Goal: Task Accomplishment & Management: Manage account settings

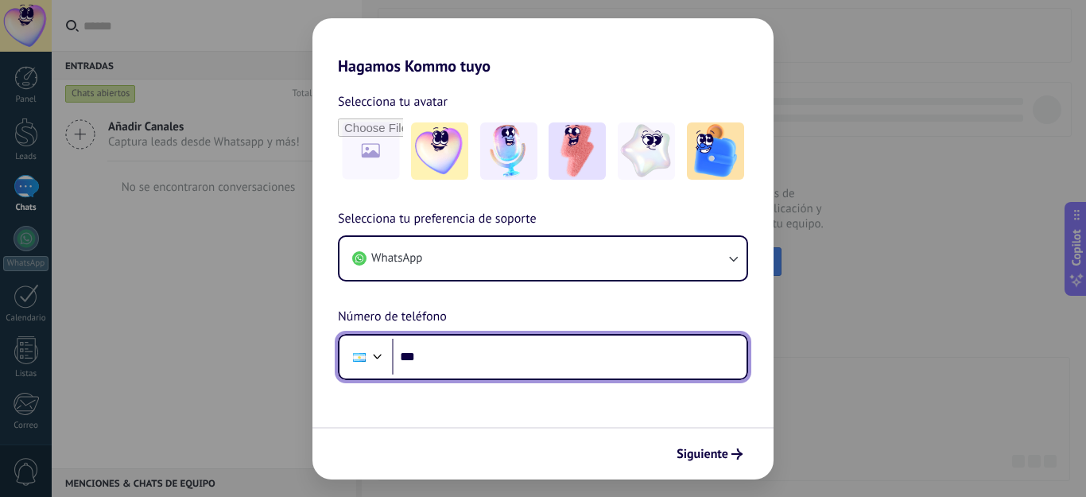
click at [474, 358] on input "***" at bounding box center [569, 357] width 354 height 37
click at [434, 354] on input "**********" at bounding box center [569, 357] width 354 height 37
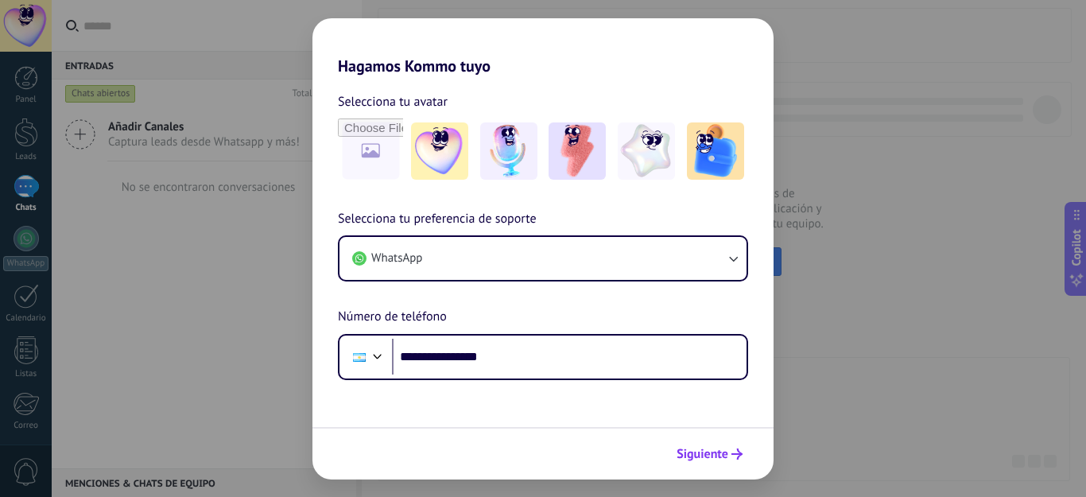
click at [707, 451] on span "Siguiente" at bounding box center [702, 453] width 52 height 11
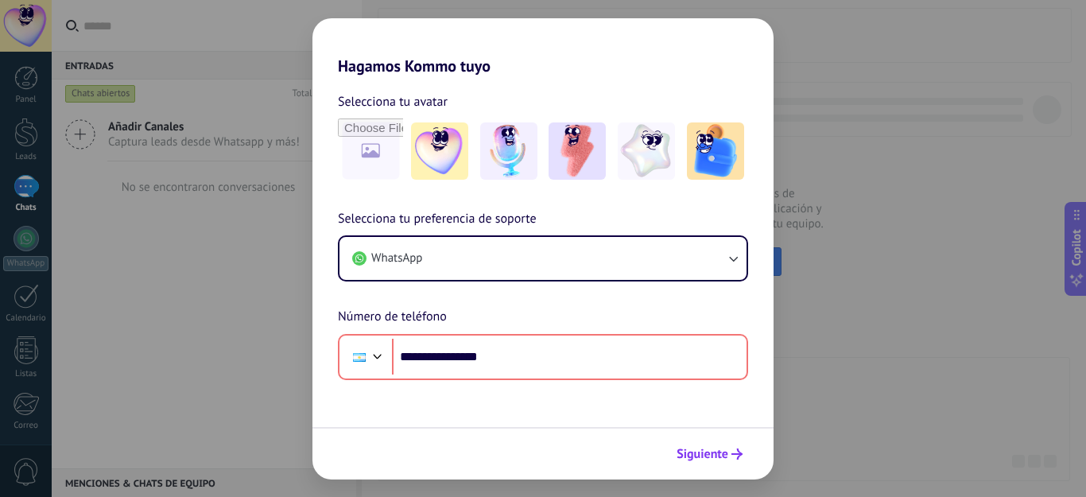
click at [696, 455] on span "Siguiente" at bounding box center [702, 453] width 52 height 11
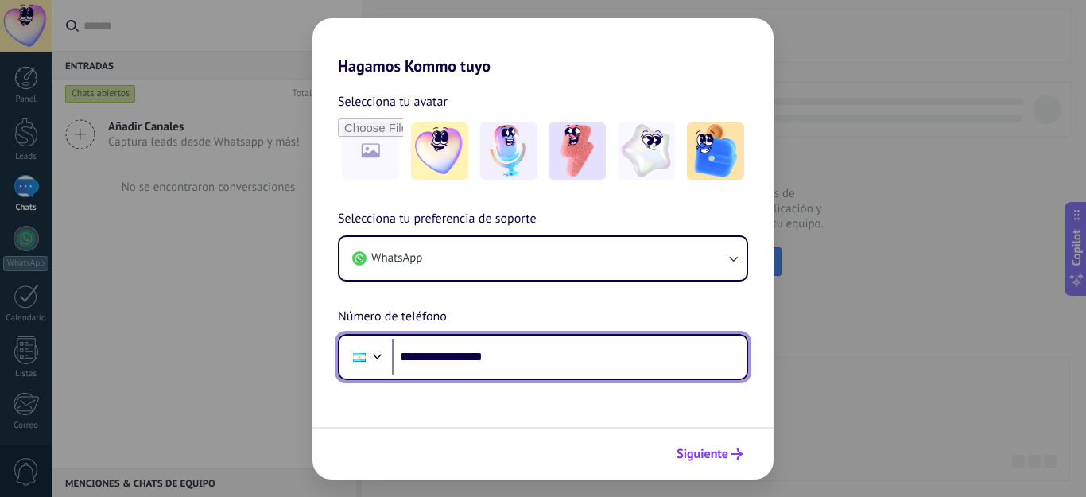
type input "**********"
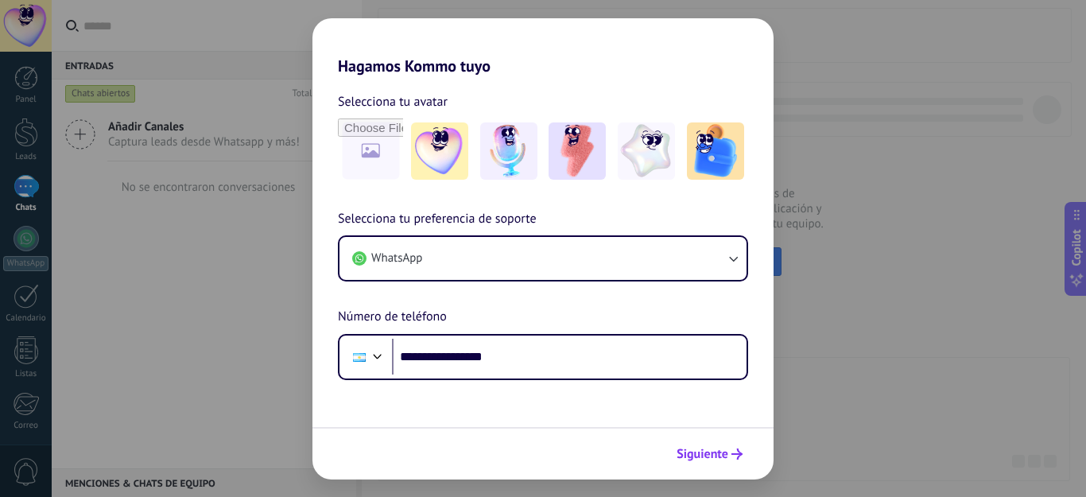
click at [699, 456] on span "Siguiente" at bounding box center [702, 453] width 52 height 11
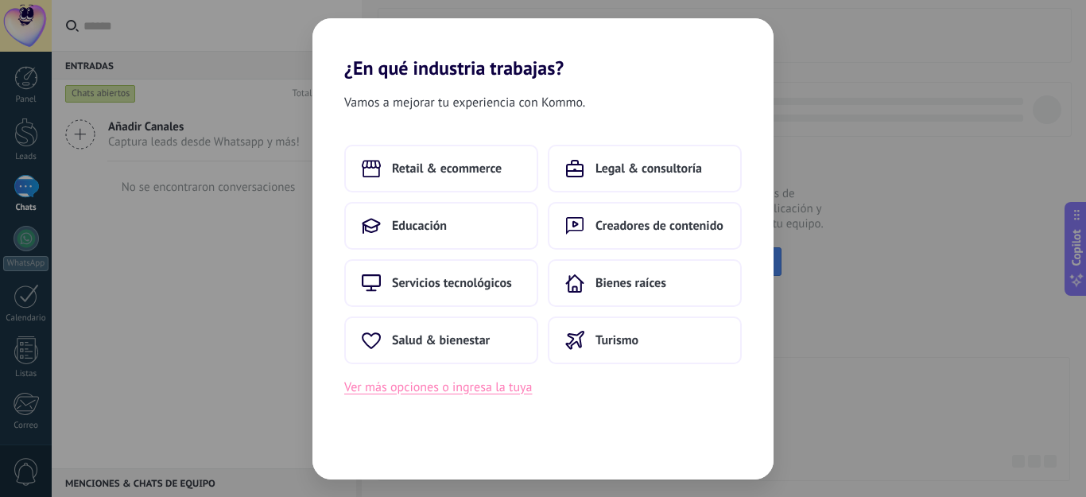
click at [440, 385] on button "Ver más opciones o ingresa la tuya" at bounding box center [438, 387] width 188 height 21
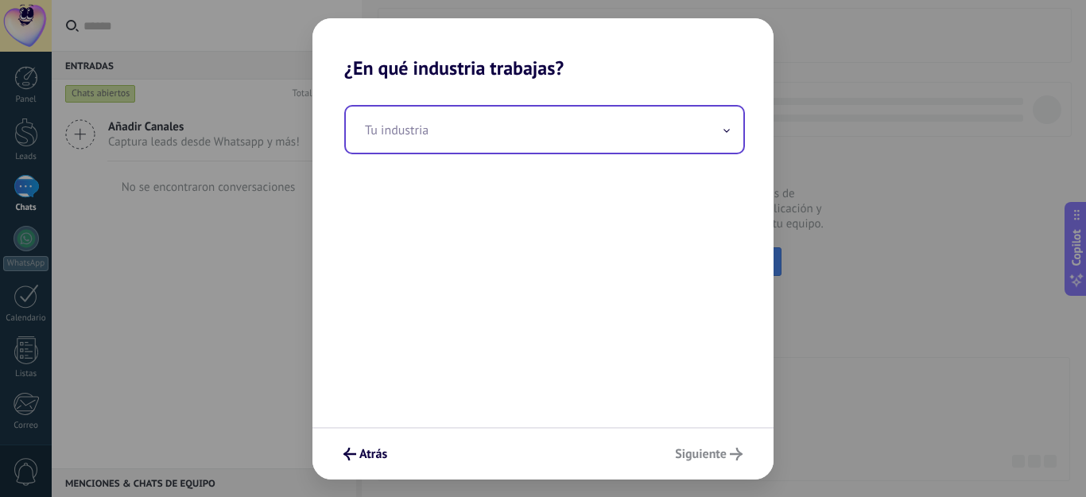
click at [497, 130] on input "text" at bounding box center [544, 129] width 397 height 46
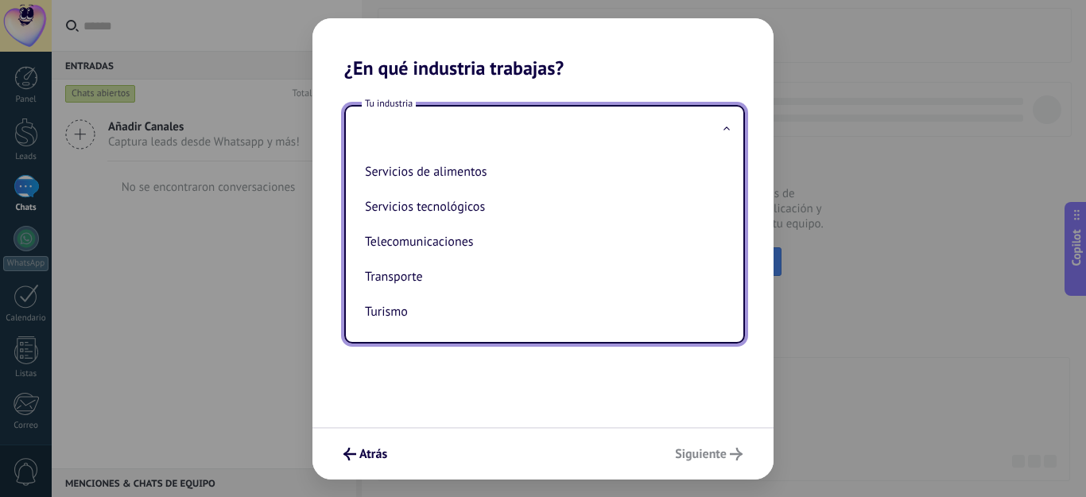
scroll to position [358, 0]
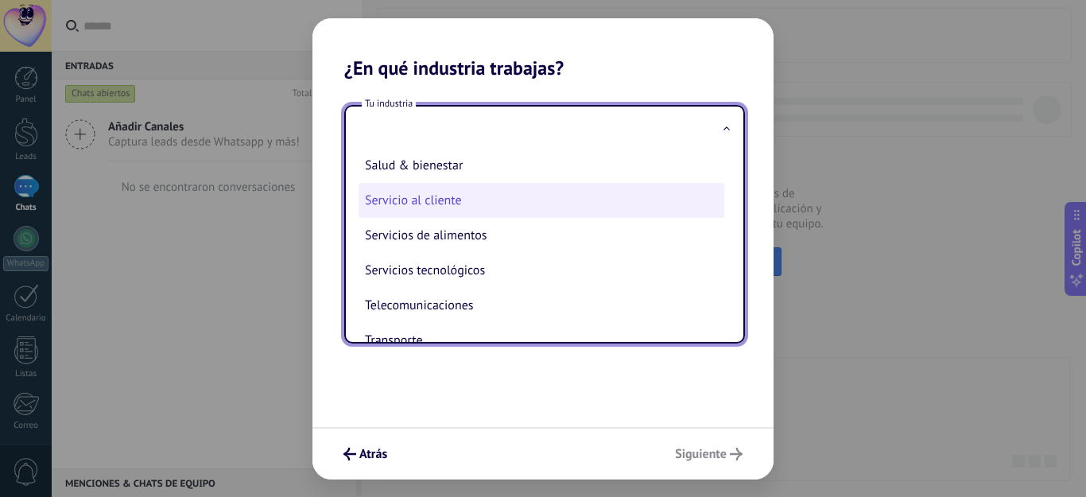
click at [428, 200] on li "Servicio al cliente" at bounding box center [541, 200] width 366 height 35
type input "**********"
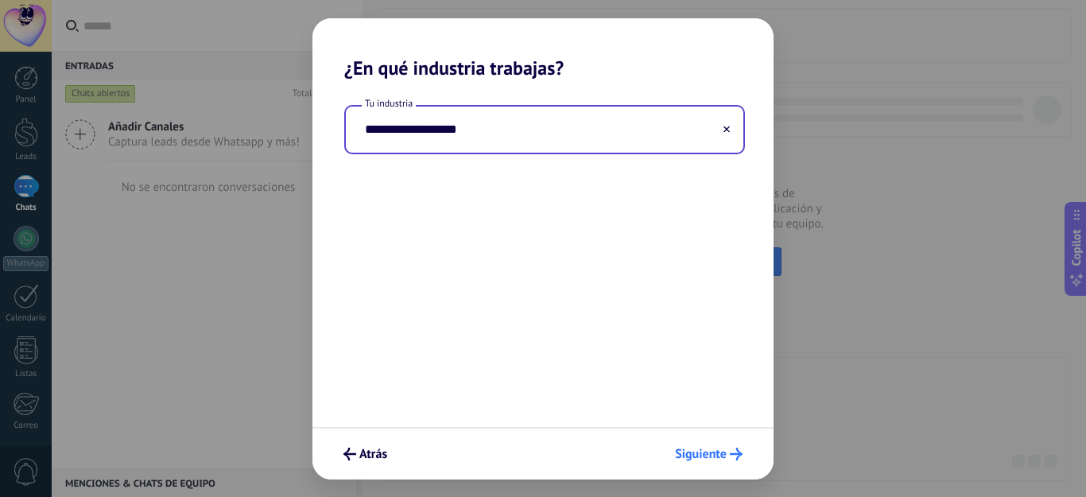
click at [695, 458] on span "Siguiente" at bounding box center [701, 453] width 52 height 11
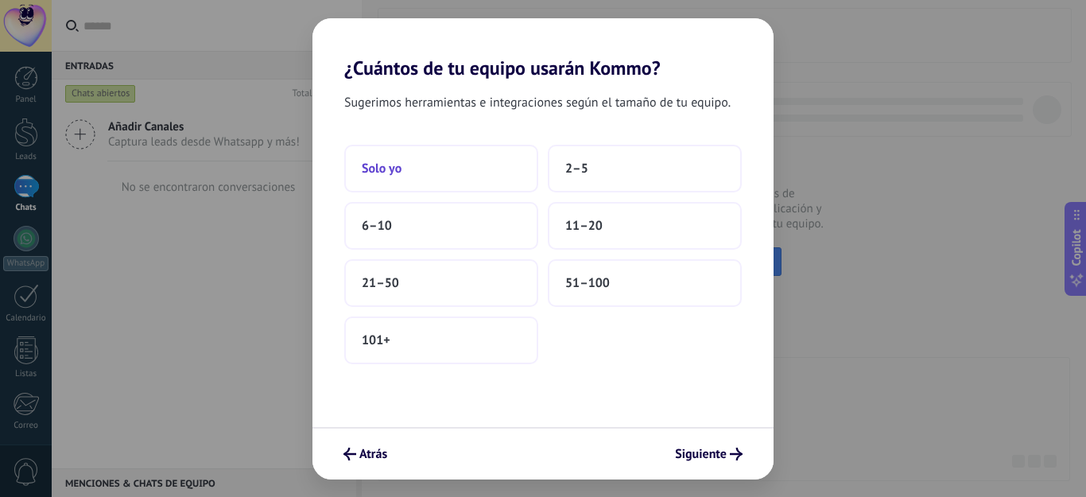
click at [392, 165] on span "Solo yo" at bounding box center [382, 169] width 40 height 16
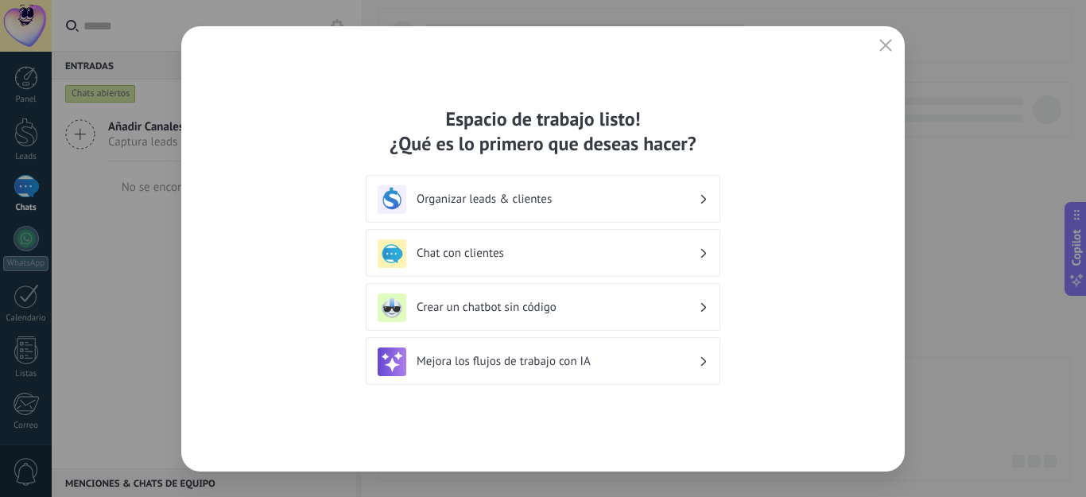
click at [509, 197] on h3 "Organizar leads & clientes" at bounding box center [557, 199] width 282 height 15
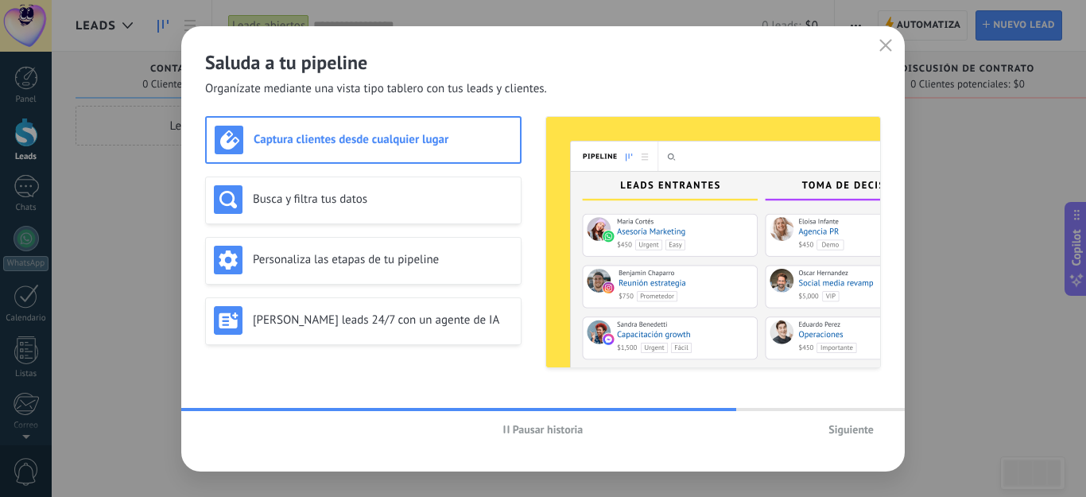
click at [836, 427] on span "Siguiente" at bounding box center [850, 429] width 45 height 11
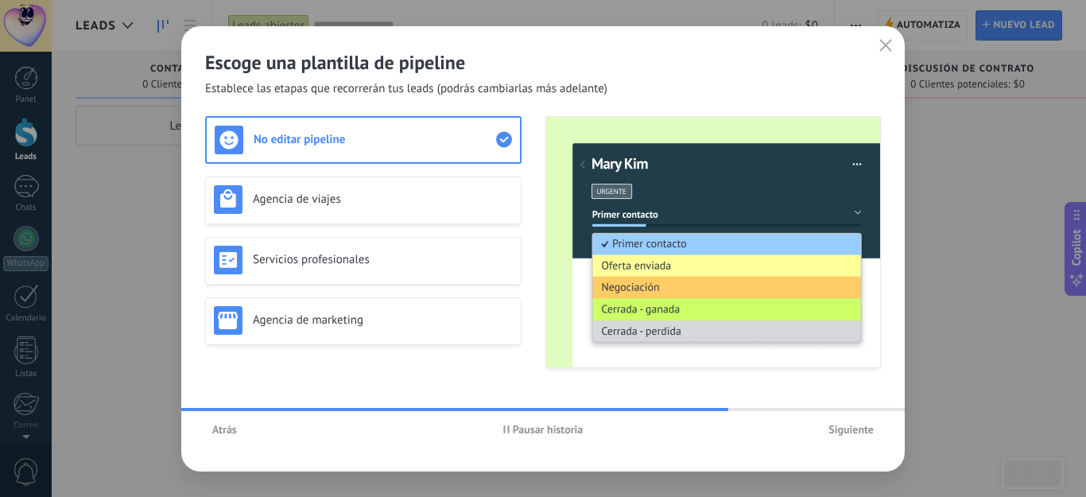
click at [845, 430] on span "Siguiente" at bounding box center [850, 429] width 45 height 11
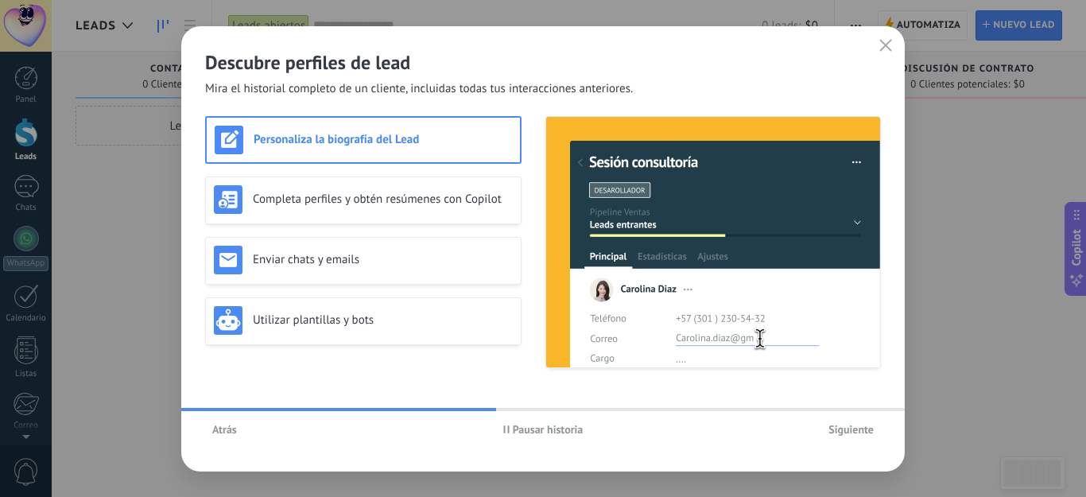
click at [286, 135] on h3 "Personaliza la biografía del Lead" at bounding box center [383, 139] width 258 height 15
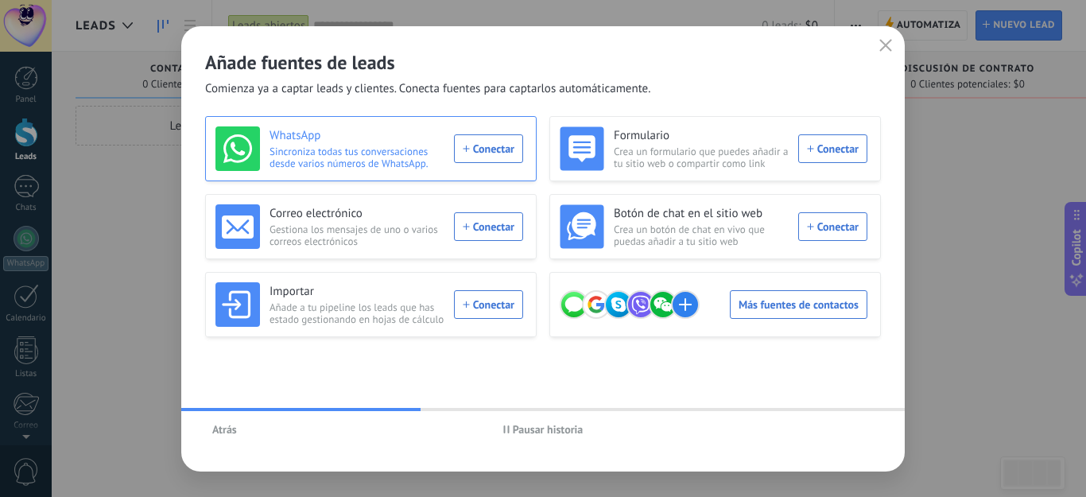
click at [497, 142] on div "WhatsApp Sincroniza todas tus conversaciones desde varios números de WhatsApp. …" at bounding box center [369, 148] width 308 height 45
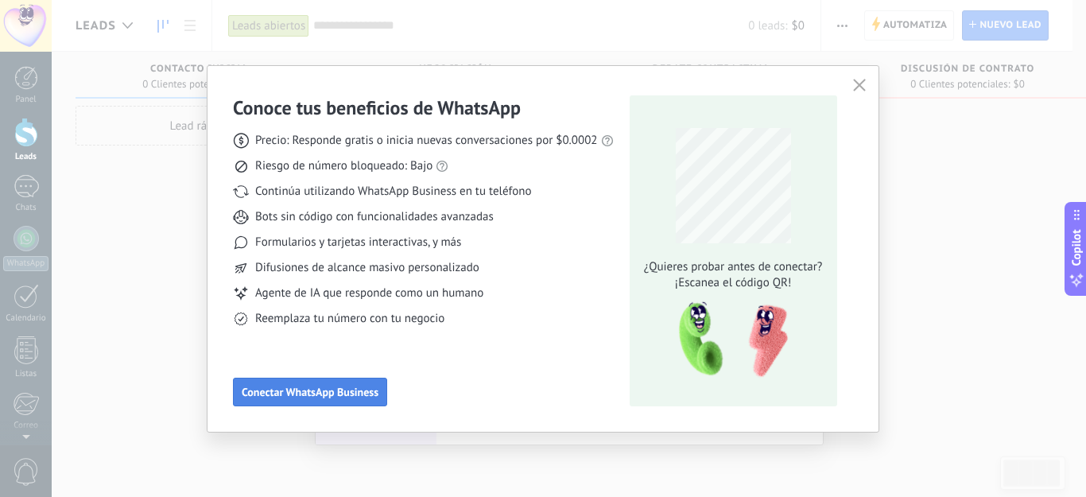
click at [314, 389] on span "Conectar WhatsApp Business" at bounding box center [310, 391] width 137 height 11
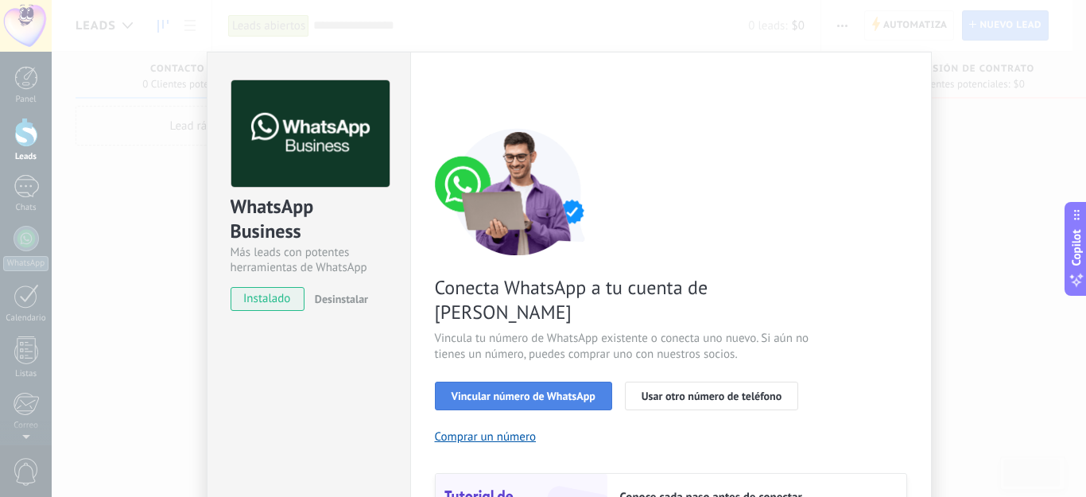
click at [526, 390] on span "Vincular número de WhatsApp" at bounding box center [523, 395] width 144 height 11
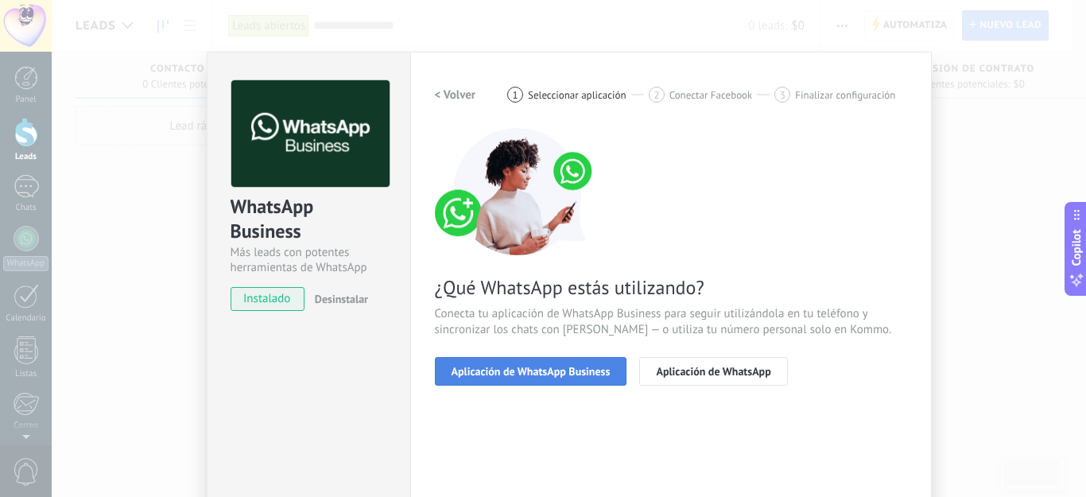
click at [525, 373] on span "Aplicación de WhatsApp Business" at bounding box center [530, 371] width 159 height 11
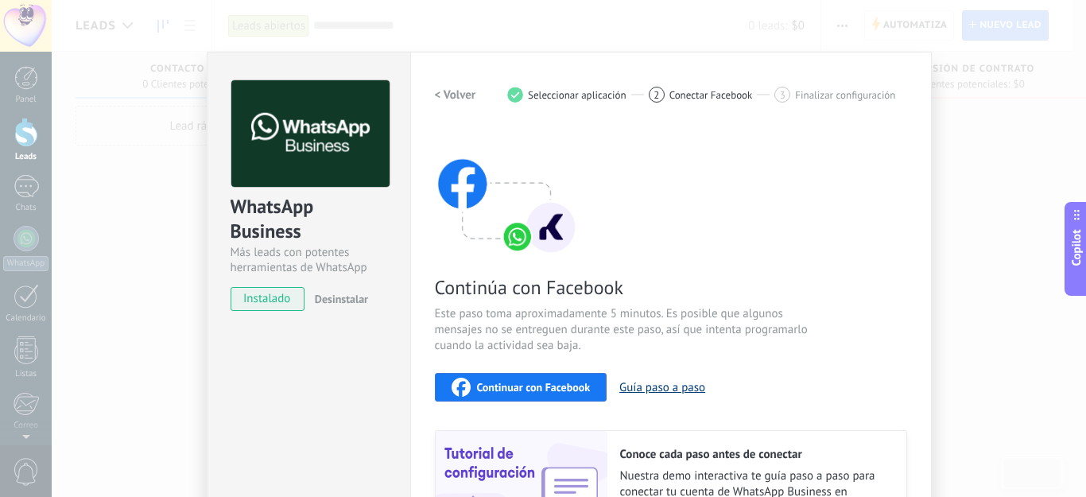
click at [639, 392] on button "Guía paso a paso" at bounding box center [662, 387] width 86 height 15
click at [1010, 157] on div "WhatsApp Business Más leads con potentes herramientas de WhatsApp instalado Des…" at bounding box center [569, 248] width 1034 height 497
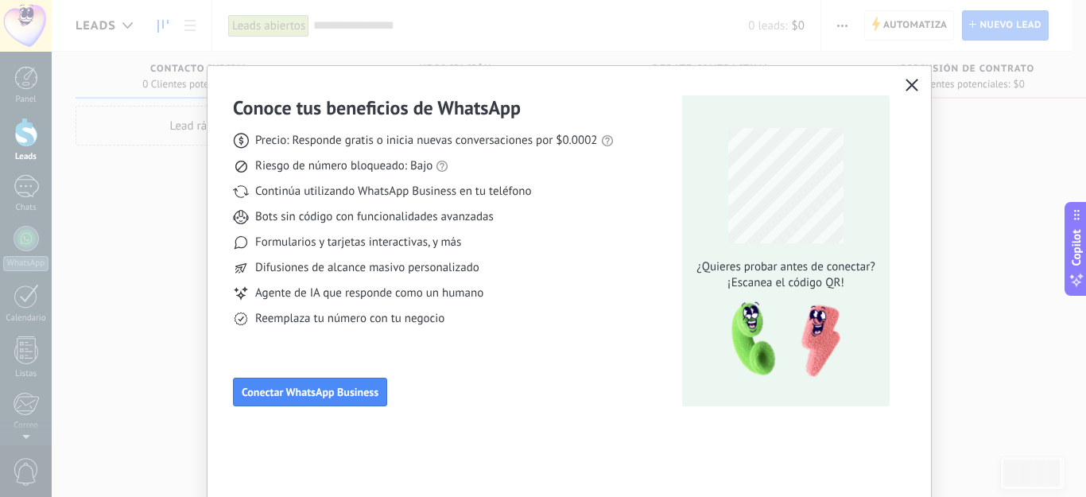
click at [1002, 27] on div "Conoce tus beneficios de WhatsApp Precio: Responde gratis o inicia nuevas conve…" at bounding box center [543, 248] width 1086 height 497
click at [906, 83] on icon "button" at bounding box center [911, 85] width 13 height 13
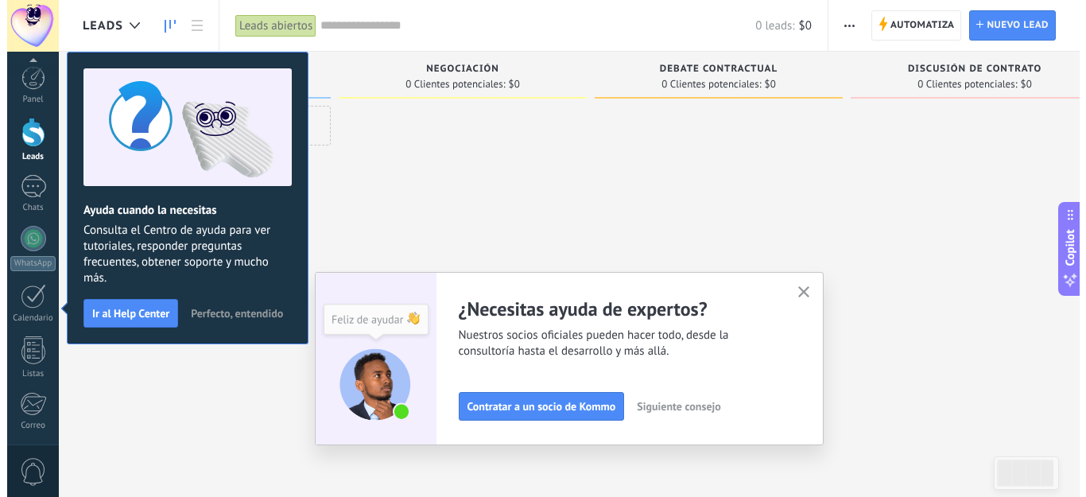
scroll to position [165, 0]
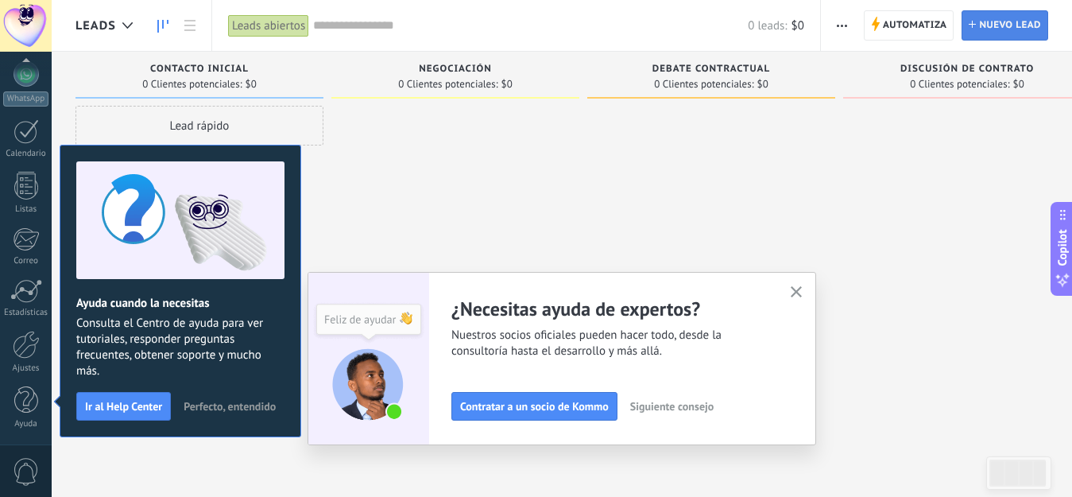
click at [1001, 26] on span "Nuevo lead" at bounding box center [1010, 25] width 62 height 29
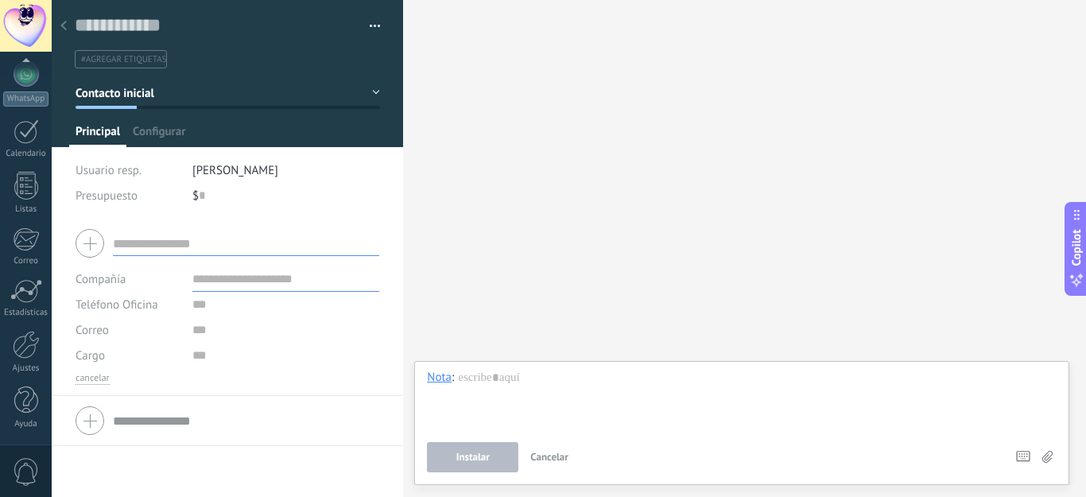
click at [208, 250] on input "text" at bounding box center [246, 242] width 266 height 25
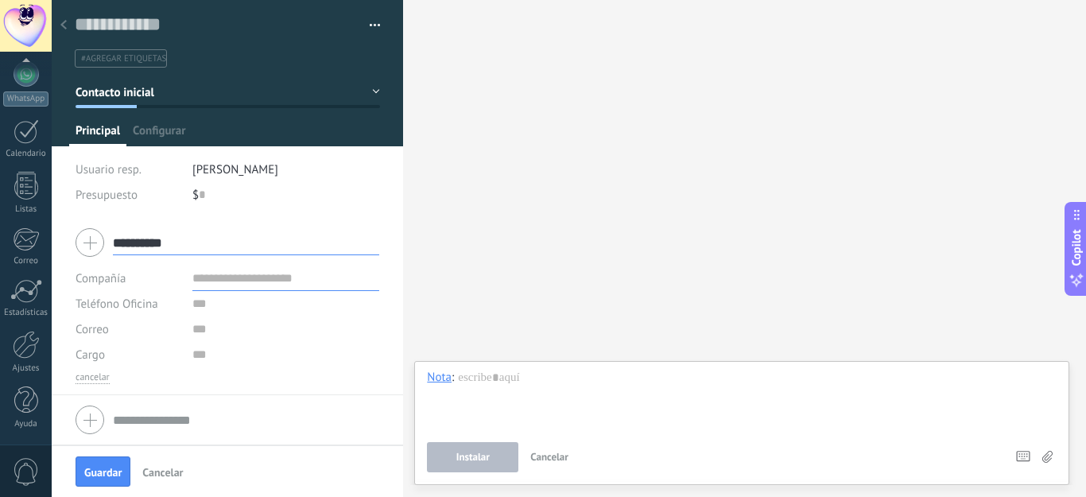
type input "**********"
click at [221, 195] on div "$ 0" at bounding box center [286, 194] width 188 height 25
click at [250, 273] on input "text" at bounding box center [286, 277] width 188 height 25
click at [207, 304] on input "text" at bounding box center [286, 303] width 188 height 25
click at [192, 345] on input "text" at bounding box center [286, 354] width 188 height 25
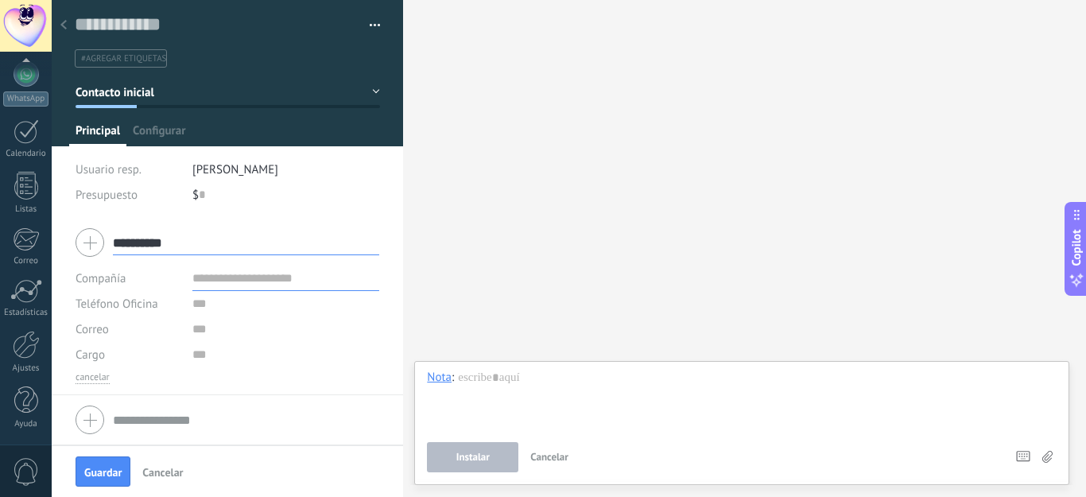
click at [218, 279] on input "text" at bounding box center [286, 277] width 188 height 25
type input "*******"
click at [203, 299] on input "text" at bounding box center [286, 303] width 188 height 25
type input "*******"
click at [91, 416] on div "*******" at bounding box center [228, 420] width 304 height 40
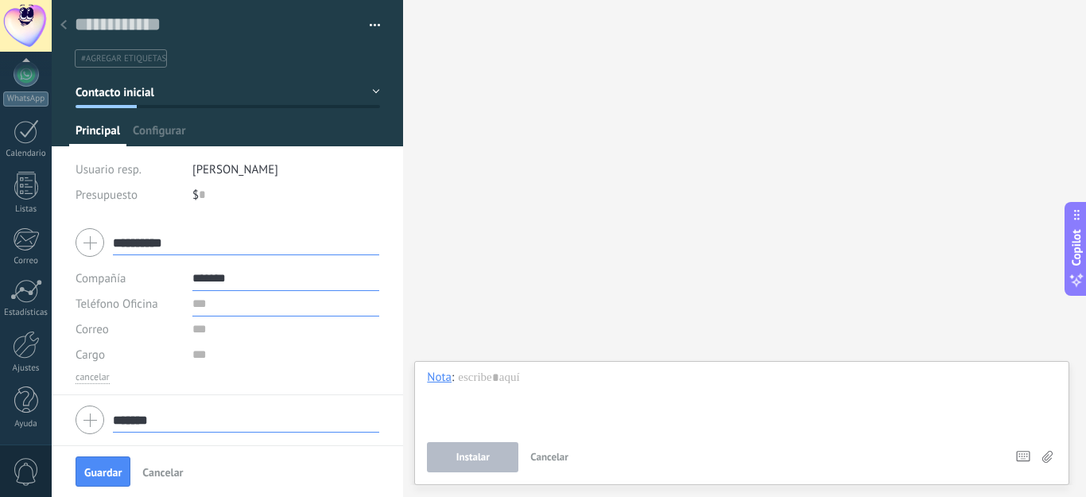
click at [197, 305] on input "text" at bounding box center [286, 303] width 188 height 25
type input "**********"
click at [116, 467] on span "Guardar" at bounding box center [102, 472] width 37 height 11
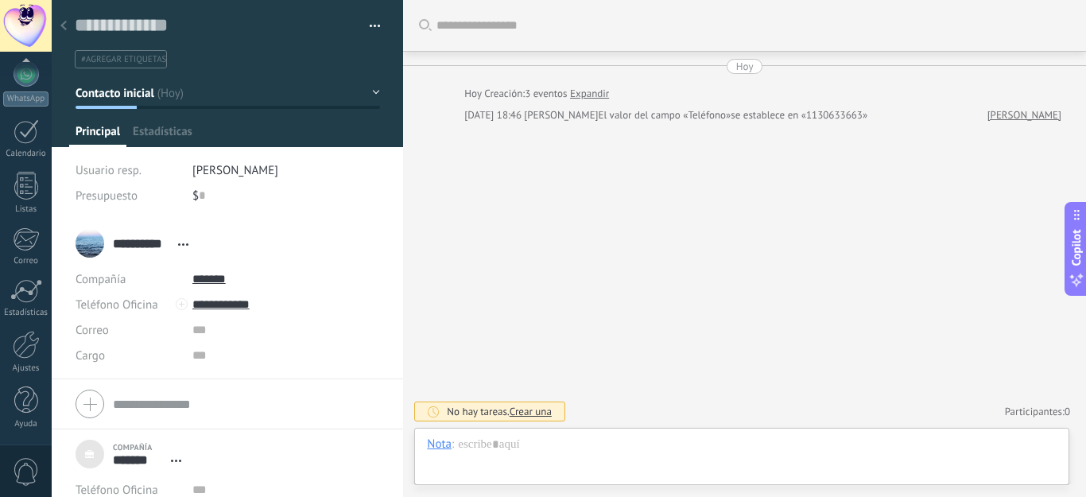
scroll to position [16, 0]
click at [29, 186] on div at bounding box center [26, 186] width 24 height 28
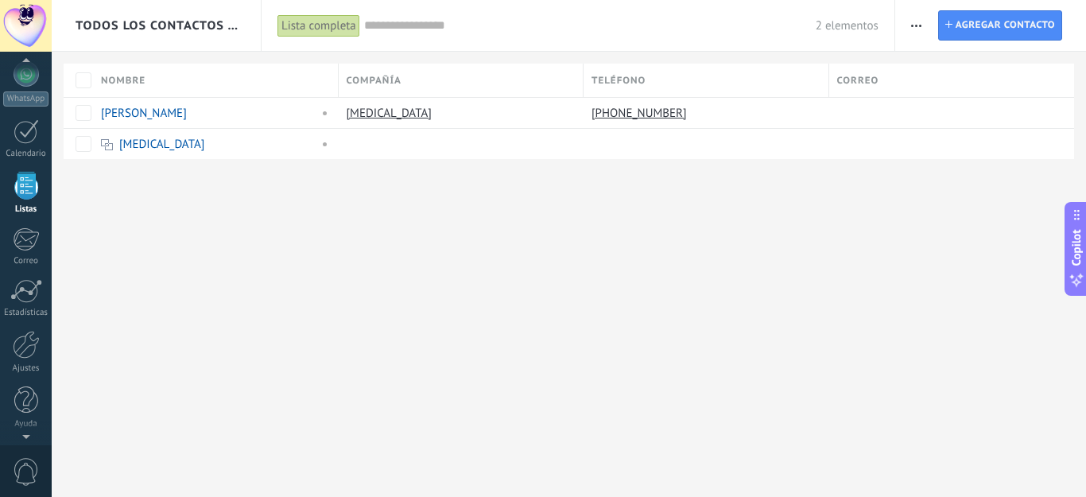
scroll to position [99, 0]
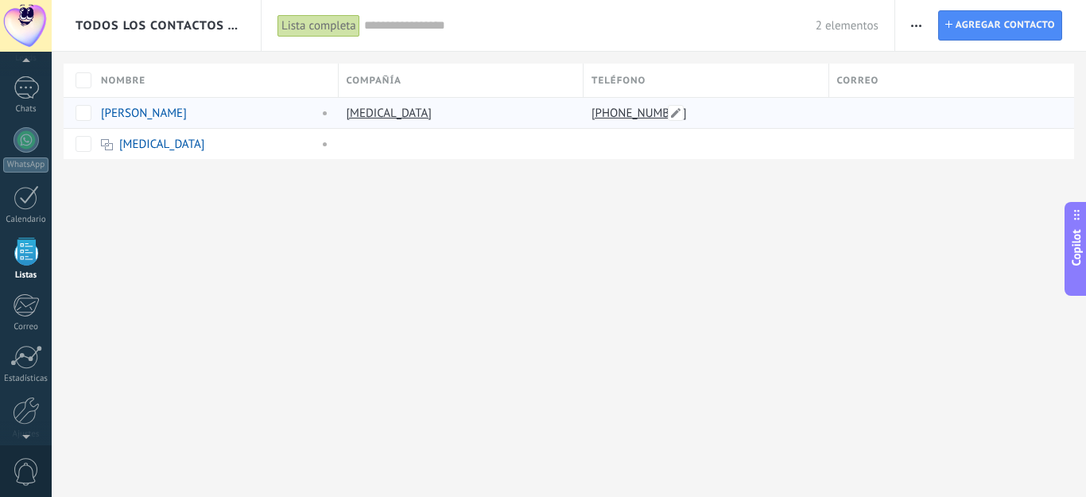
click at [631, 114] on link "[PHONE_NUMBER]" at bounding box center [640, 113] width 99 height 14
click at [626, 111] on link "[PHONE_NUMBER]" at bounding box center [640, 113] width 99 height 14
click at [145, 145] on link "[MEDICAL_DATA]" at bounding box center [161, 144] width 85 height 15
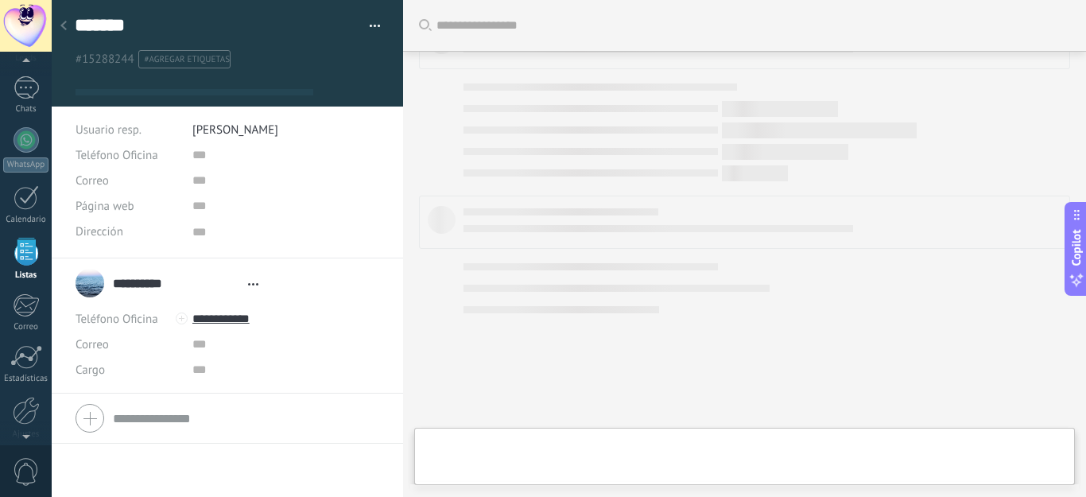
type textarea "***"
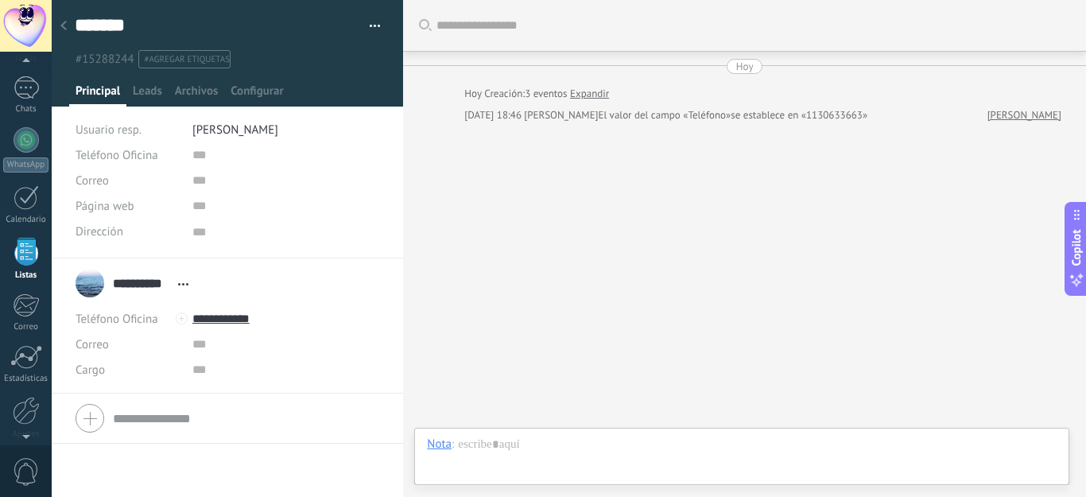
scroll to position [16, 0]
click at [234, 321] on input "**********" at bounding box center [286, 318] width 188 height 25
click at [237, 340] on div "Llamar" at bounding box center [231, 345] width 77 height 27
type input "**********"
click at [230, 319] on input "**********" at bounding box center [286, 318] width 188 height 25
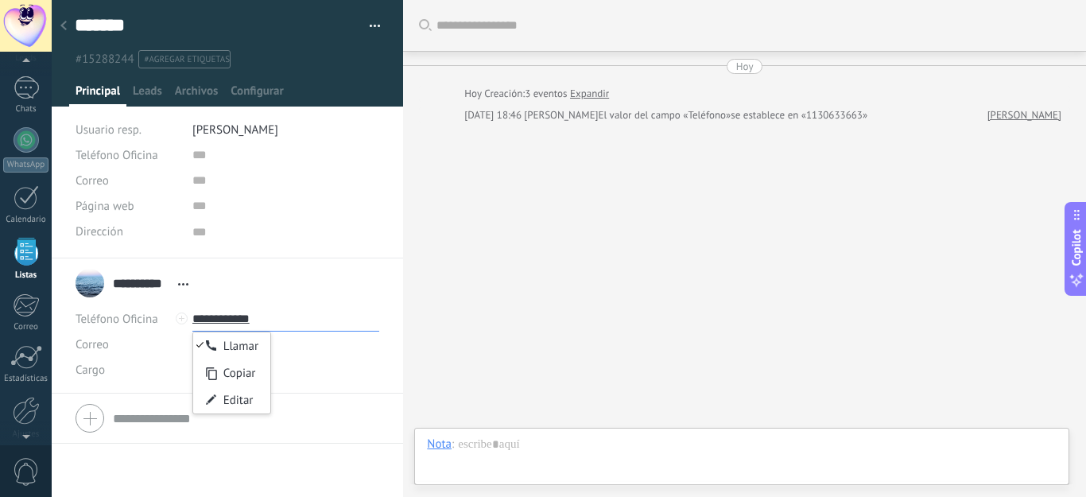
click at [243, 314] on input "**********" at bounding box center [286, 318] width 188 height 25
click at [242, 314] on input "**********" at bounding box center [286, 318] width 188 height 25
click at [224, 319] on input "**********" at bounding box center [286, 318] width 188 height 25
click at [1021, 114] on link "[PERSON_NAME]" at bounding box center [1024, 115] width 74 height 16
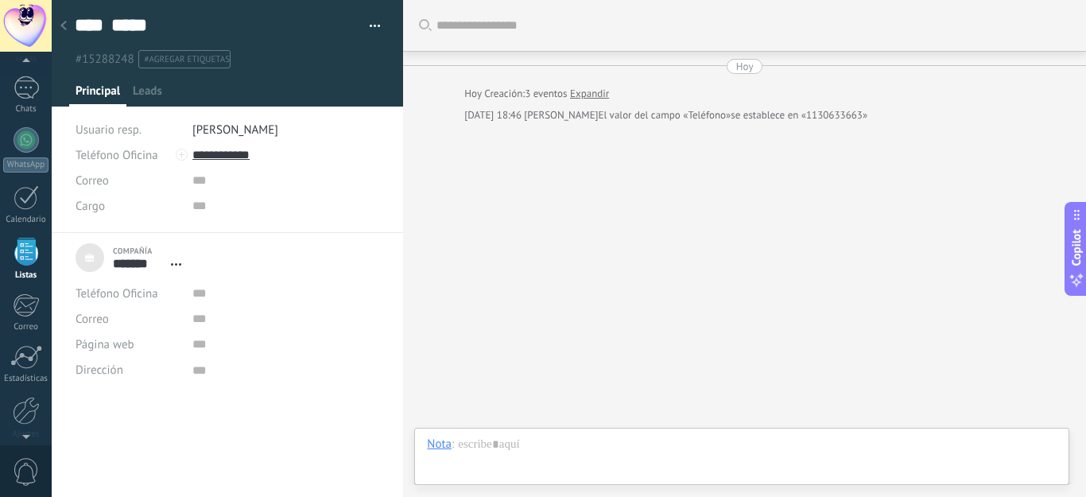
scroll to position [16, 0]
click at [145, 93] on span "Leads" at bounding box center [147, 94] width 29 height 23
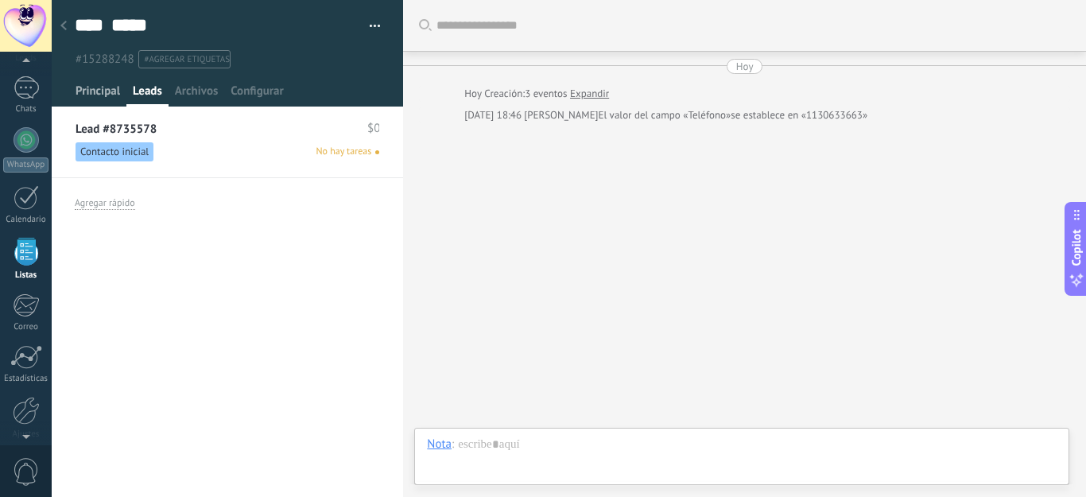
click at [80, 92] on span "Principal" at bounding box center [98, 94] width 45 height 23
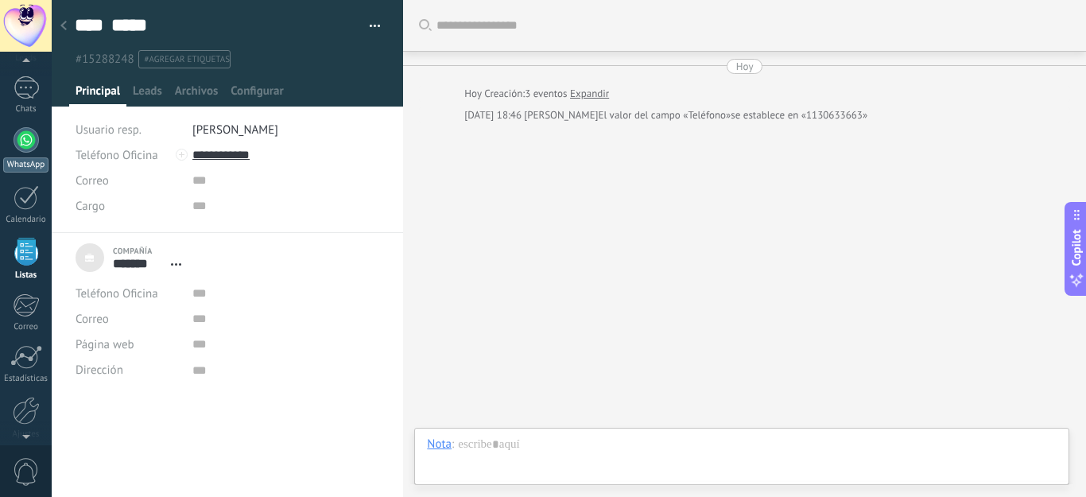
click at [28, 142] on div at bounding box center [26, 139] width 25 height 25
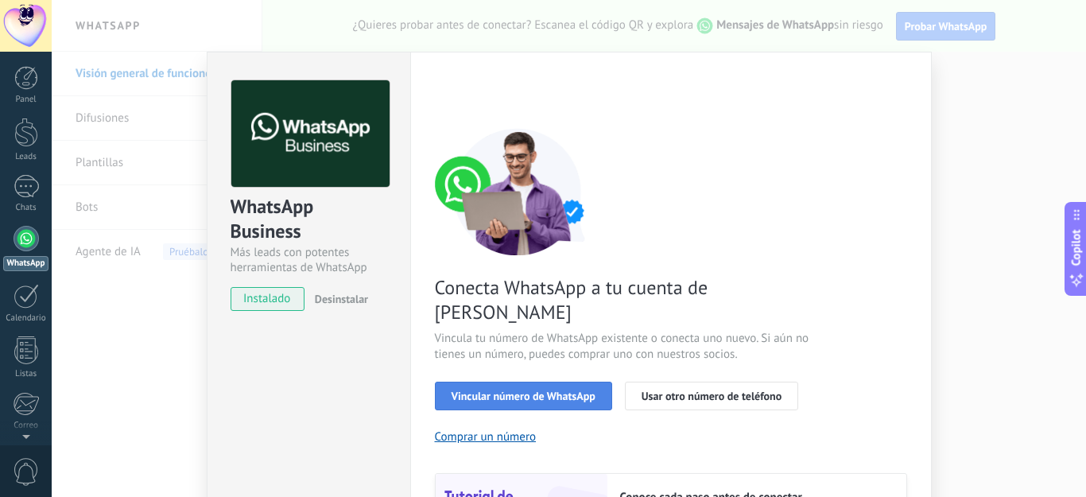
scroll to position [79, 0]
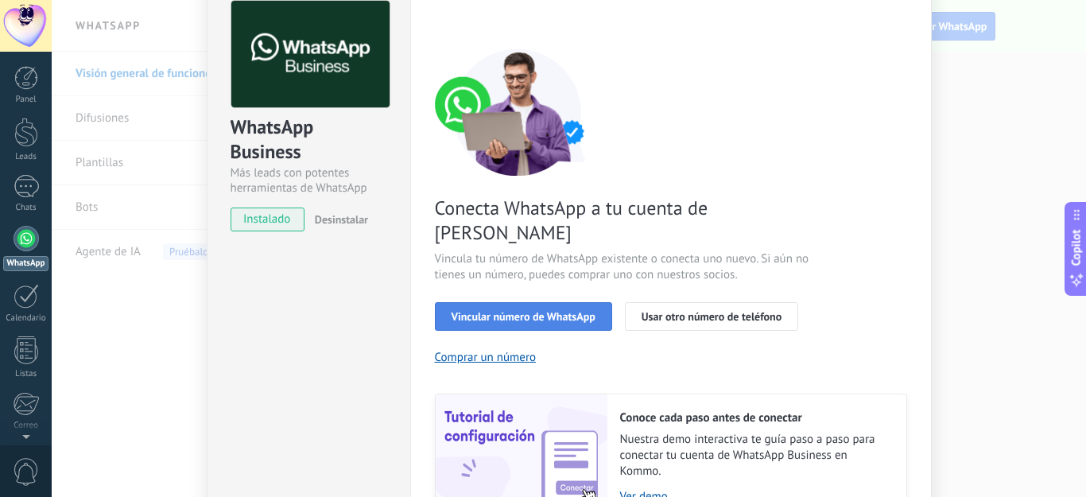
click at [531, 302] on button "Vincular número de WhatsApp" at bounding box center [523, 316] width 177 height 29
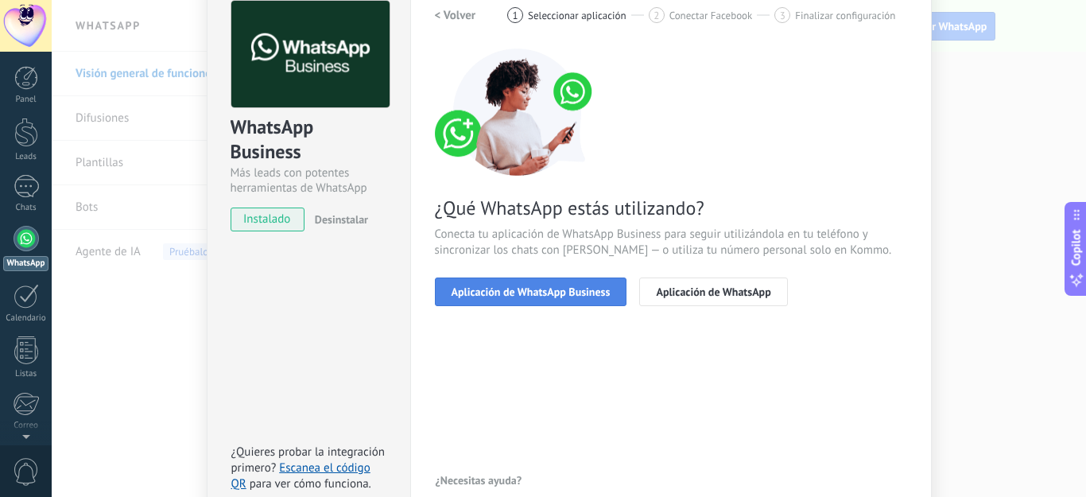
click at [539, 292] on span "Aplicación de WhatsApp Business" at bounding box center [530, 291] width 159 height 11
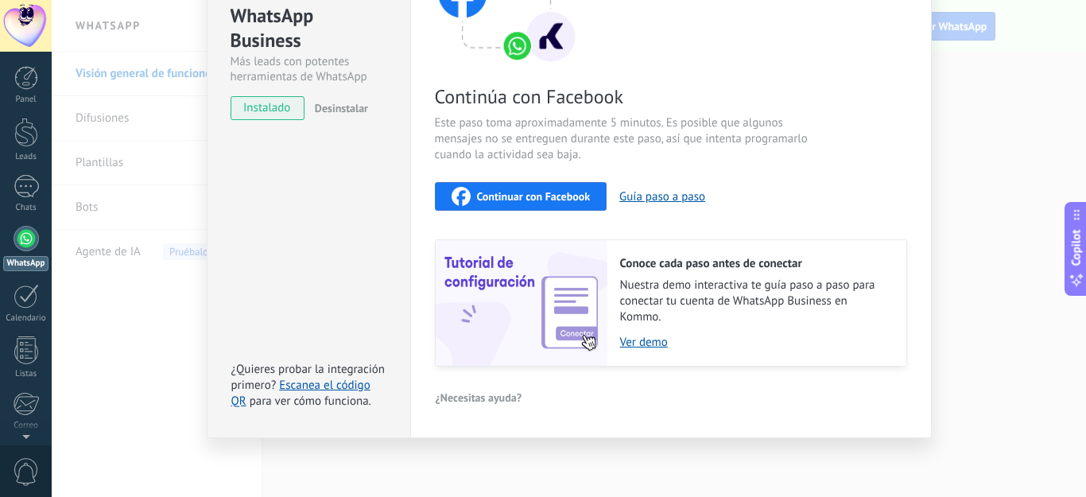
scroll to position [32, 0]
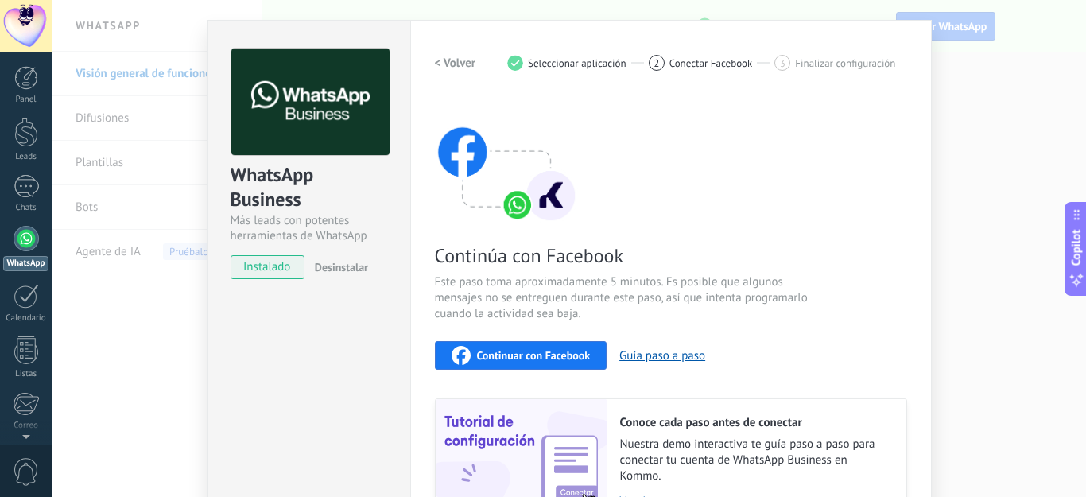
click at [490, 183] on img at bounding box center [506, 159] width 143 height 127
click at [512, 207] on img at bounding box center [506, 159] width 143 height 127
click at [529, 356] on span "Continuar con Facebook" at bounding box center [534, 355] width 114 height 11
click at [112, 328] on div "WhatsApp Business Más leads con potentes herramientas de WhatsApp instalado Des…" at bounding box center [569, 248] width 1034 height 497
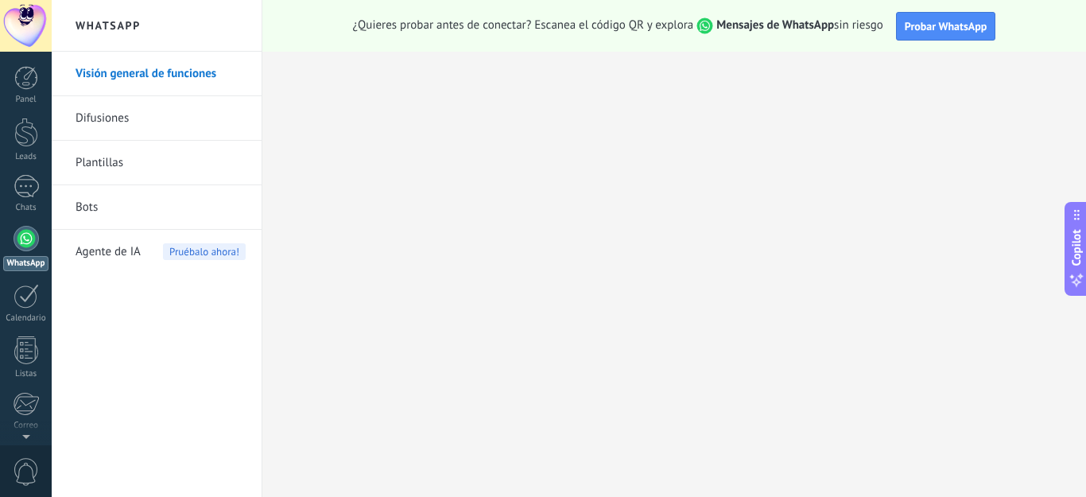
scroll to position [0, 0]
click at [935, 25] on span "Probar WhatsApp" at bounding box center [945, 26] width 83 height 14
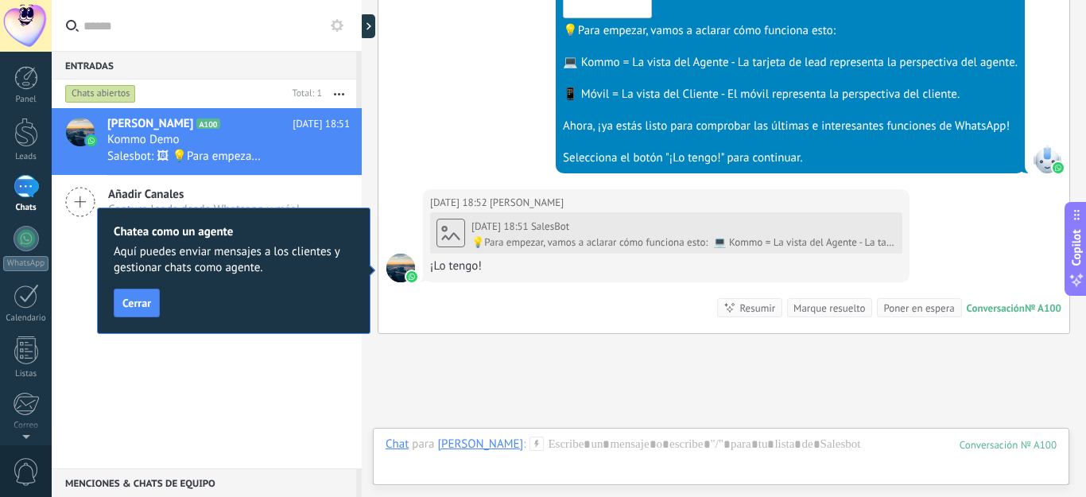
scroll to position [789, 0]
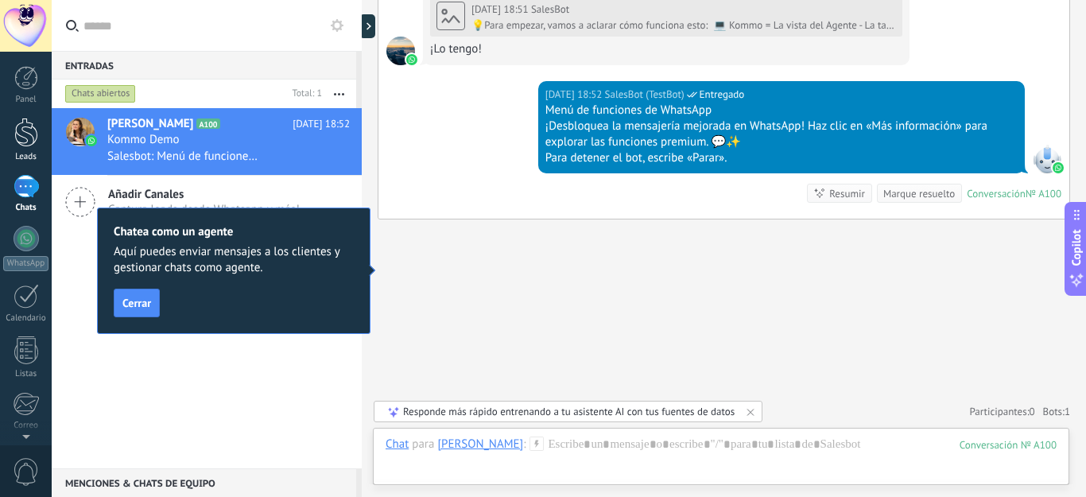
click at [21, 140] on div at bounding box center [26, 132] width 24 height 29
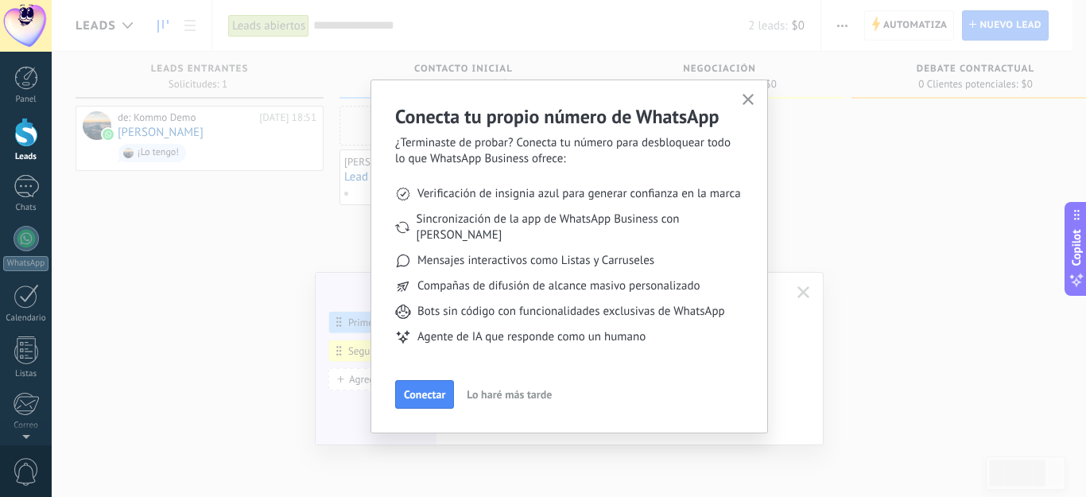
click at [746, 100] on use "button" at bounding box center [748, 100] width 12 height 12
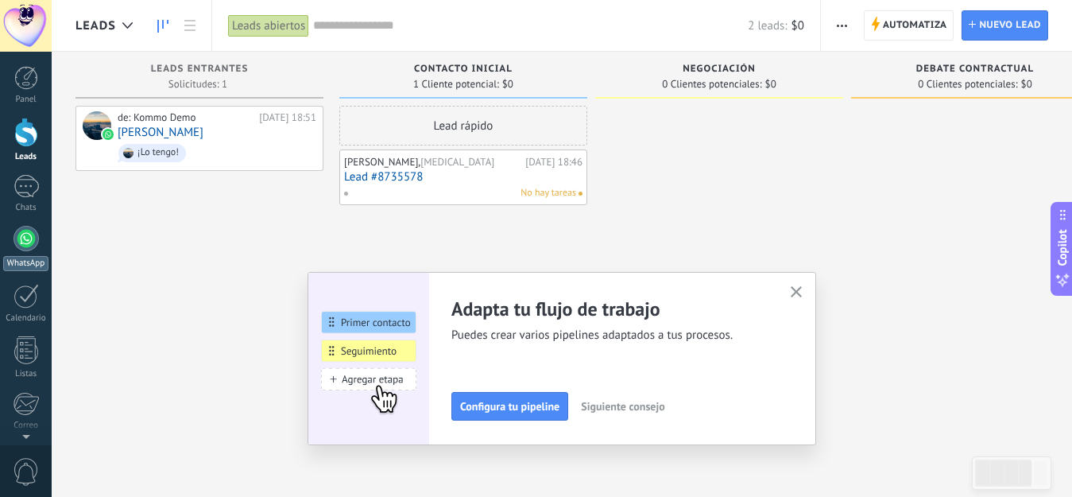
click at [25, 238] on div at bounding box center [26, 238] width 25 height 25
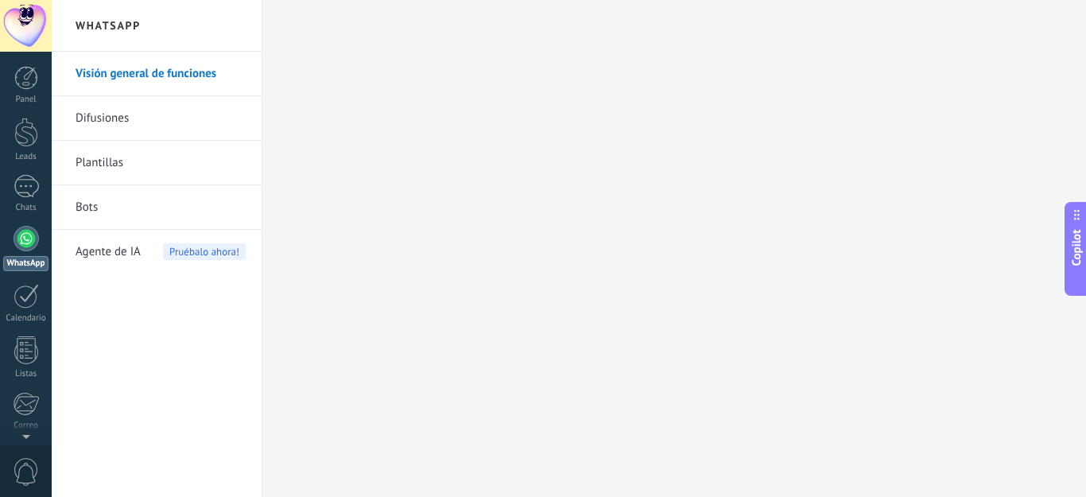
click at [104, 74] on link "Visión general de funciones" at bounding box center [161, 74] width 170 height 45
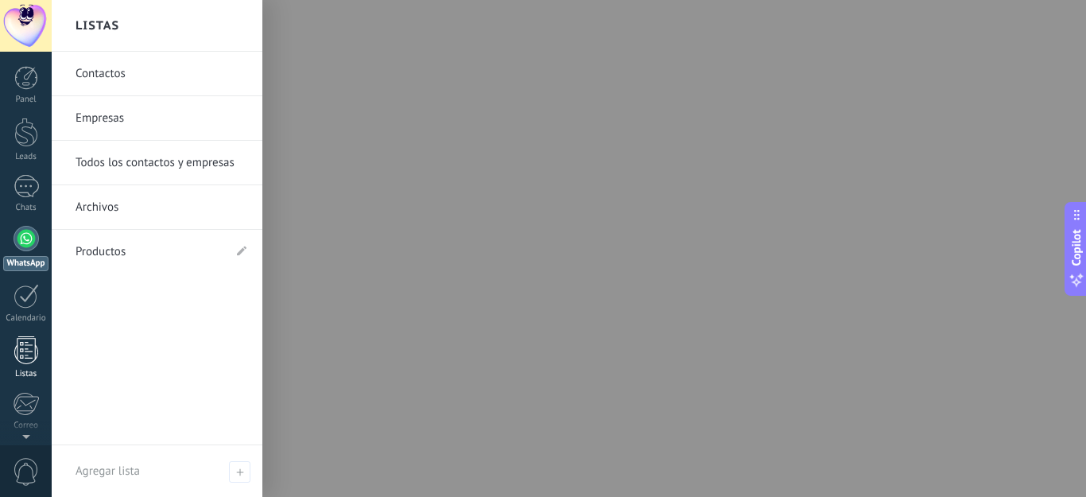
click at [21, 354] on div at bounding box center [26, 350] width 24 height 28
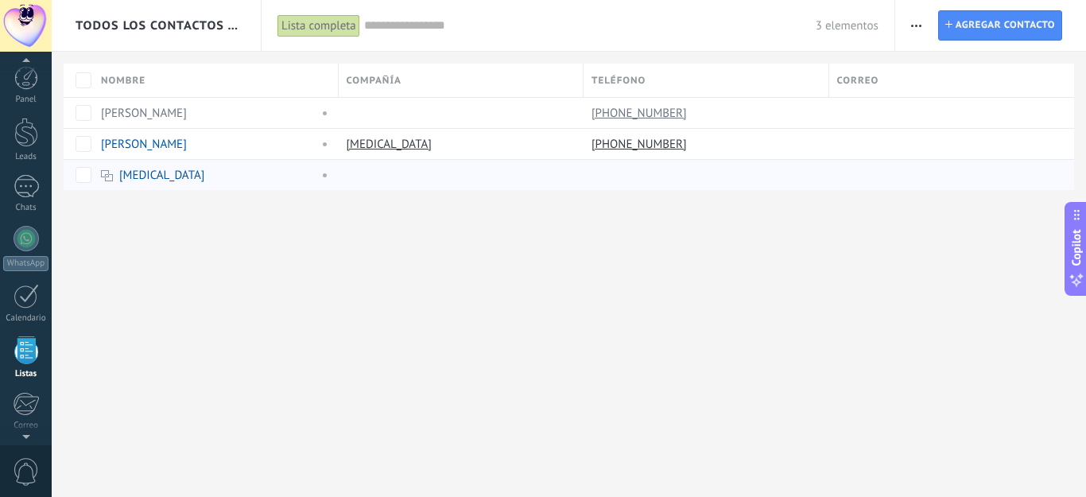
scroll to position [99, 0]
click at [639, 143] on link "[PHONE_NUMBER]" at bounding box center [640, 144] width 99 height 14
click at [642, 225] on div "Todos los contactos y empresas Lista completa Aplicar 3 elementos Lista complet…" at bounding box center [569, 121] width 1034 height 242
click at [654, 108] on link "[PHONE_NUMBER]" at bounding box center [640, 113] width 99 height 14
click at [584, 277] on div "Todos los contactos y empresas Lista completa Aplicar 3 elementos Lista complet…" at bounding box center [569, 248] width 1034 height 497
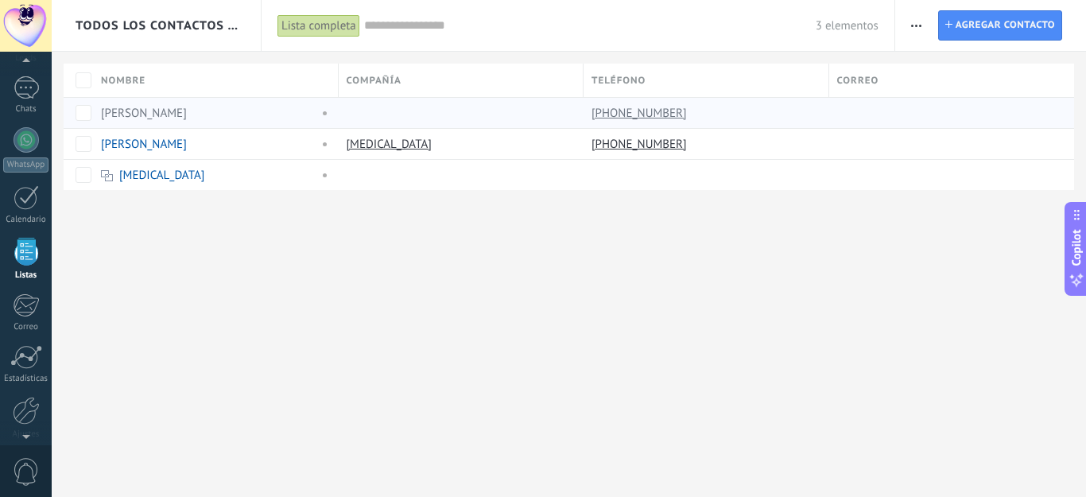
click at [139, 110] on link "[PERSON_NAME]" at bounding box center [144, 113] width 86 height 15
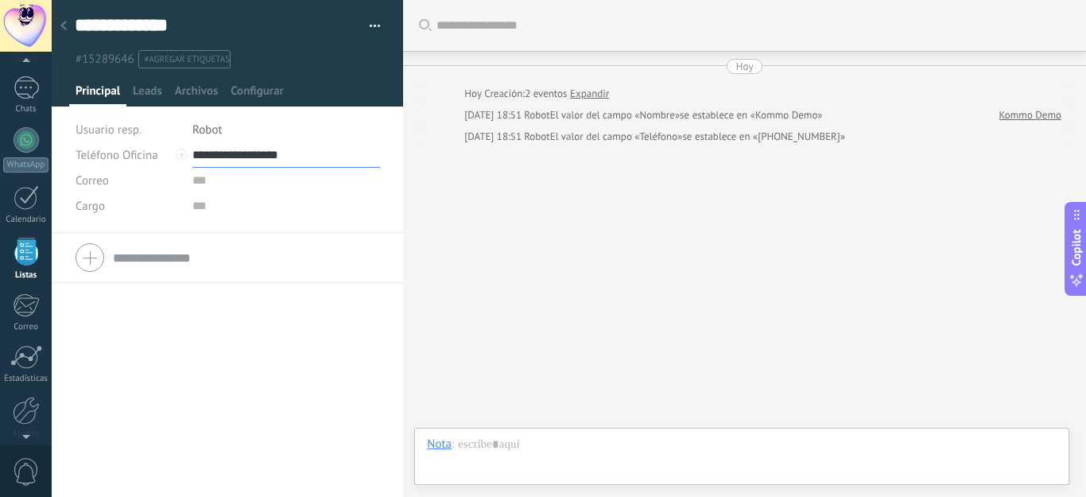
click at [247, 153] on input "**********" at bounding box center [286, 154] width 188 height 25
click at [27, 89] on div "1" at bounding box center [26, 87] width 25 height 23
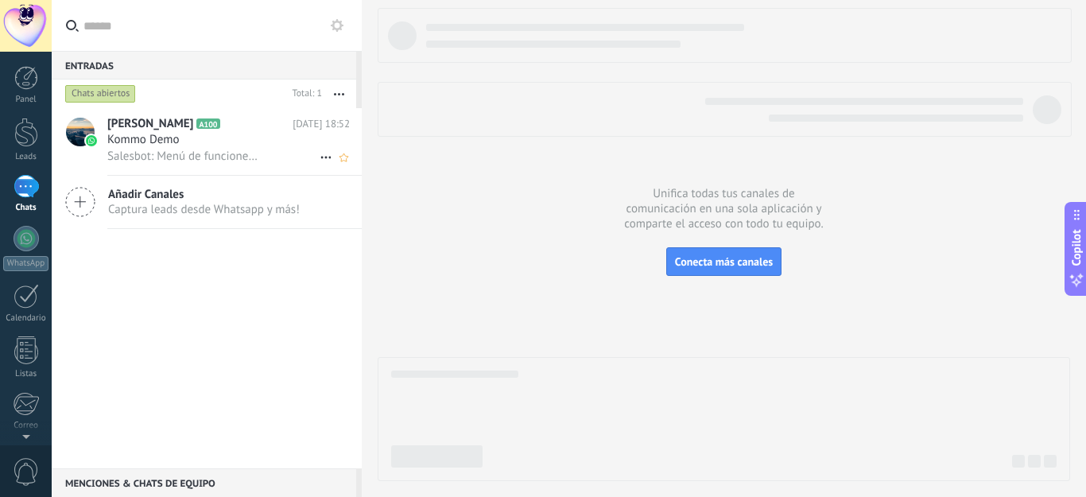
click at [157, 144] on span "Kommo Demo" at bounding box center [143, 140] width 72 height 16
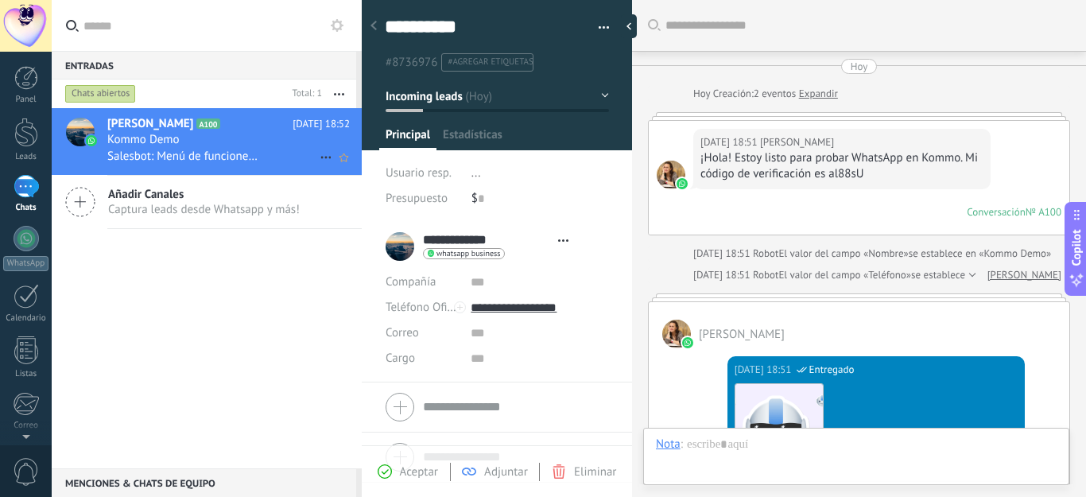
type textarea "**********"
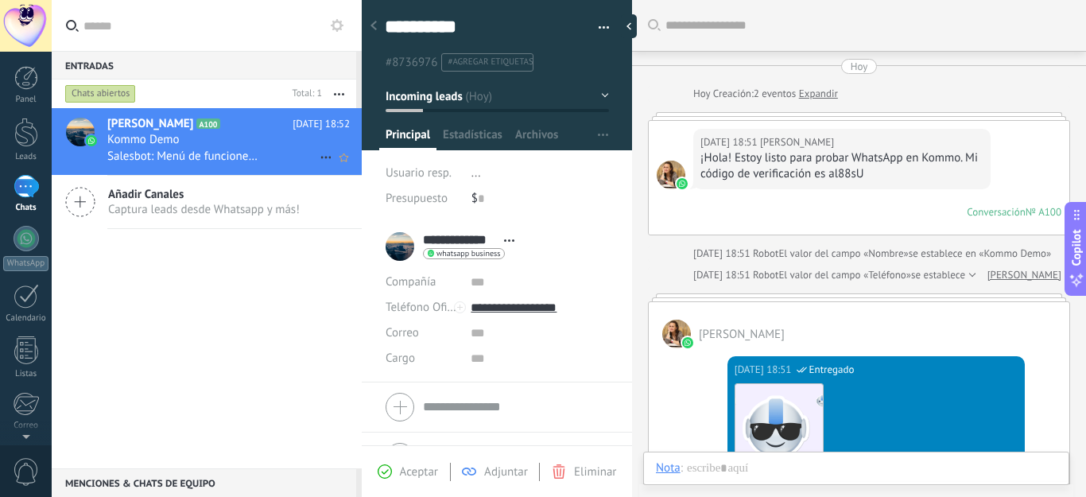
scroll to position [792, 0]
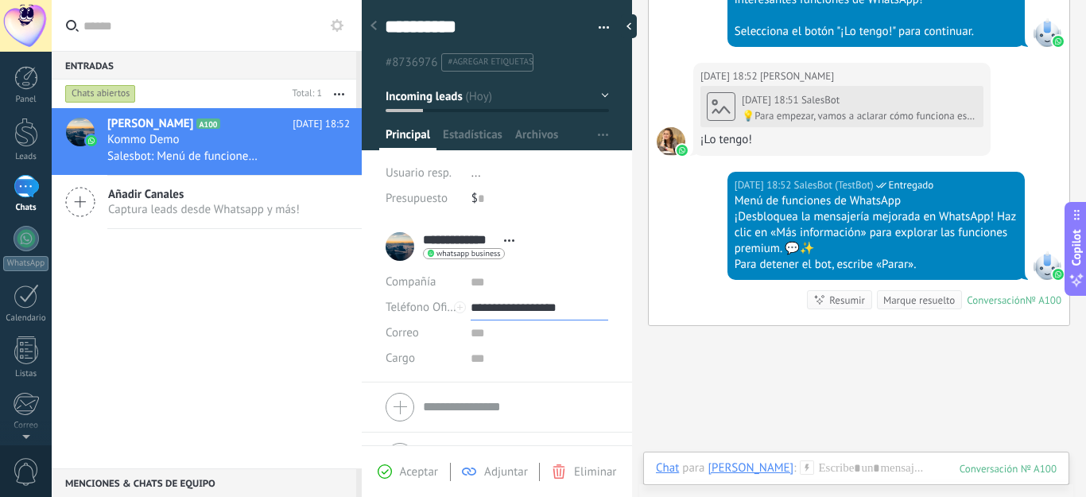
click at [505, 304] on input "**********" at bounding box center [538, 307] width 137 height 25
type input "**********"
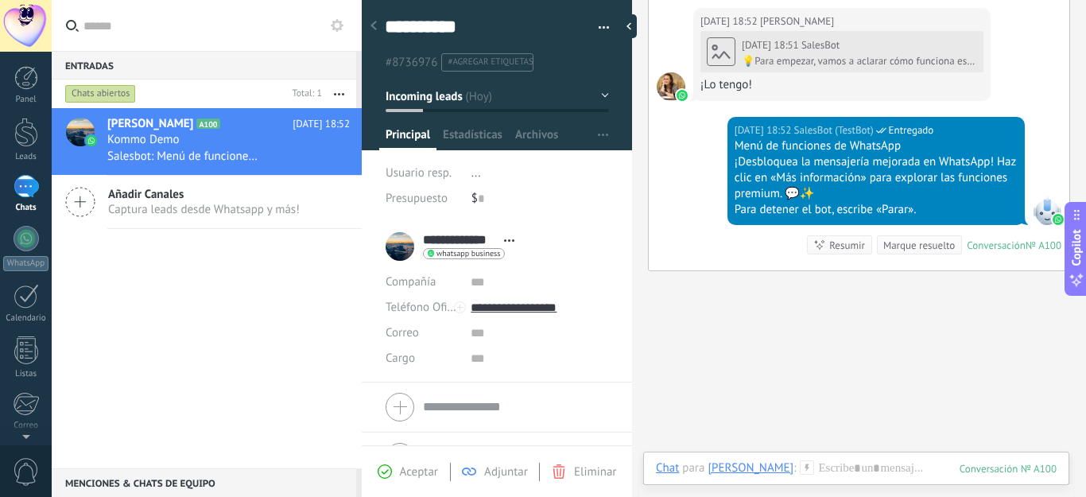
scroll to position [871, 0]
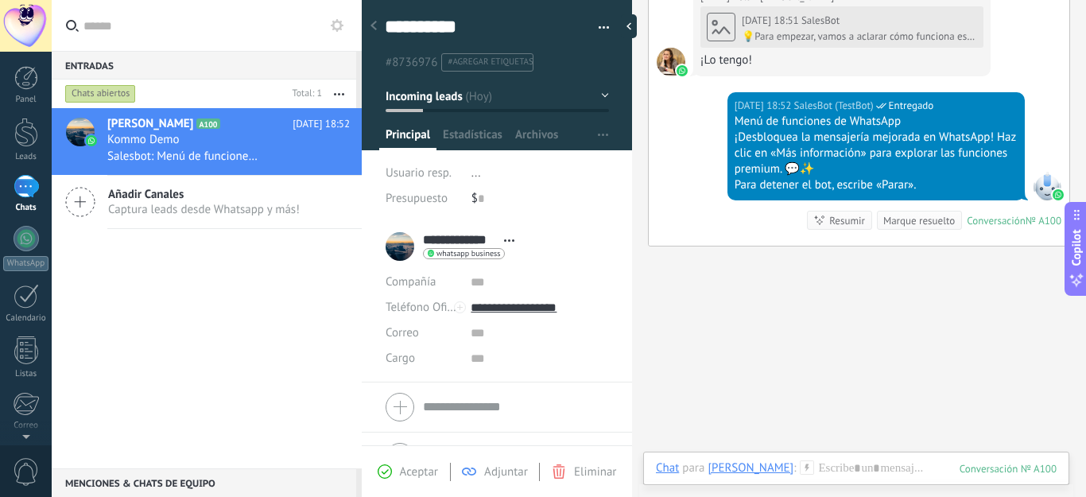
click at [397, 412] on div at bounding box center [496, 407] width 223 height 40
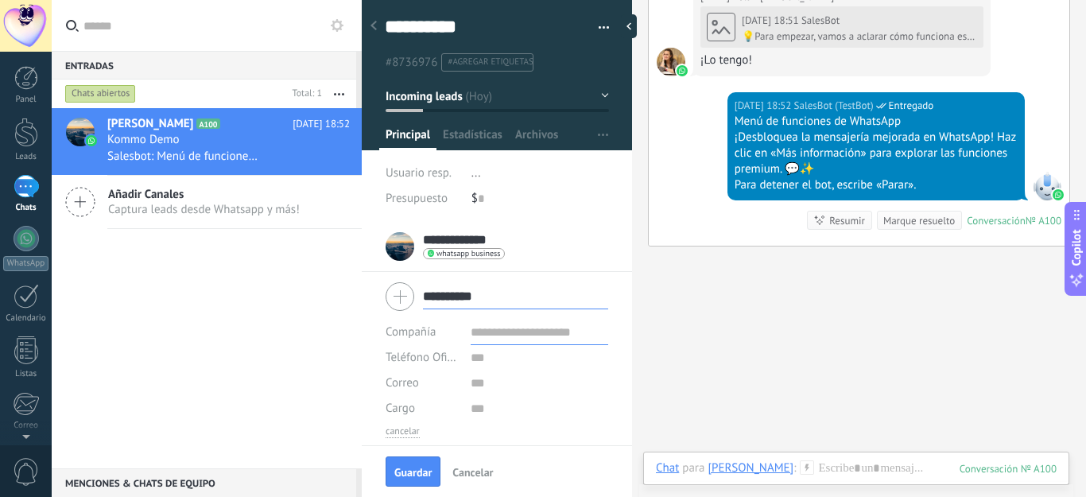
type input "**********"
click at [483, 365] on input "text" at bounding box center [538, 357] width 137 height 25
type input "**********"
click at [408, 470] on span "Guardar" at bounding box center [412, 472] width 37 height 11
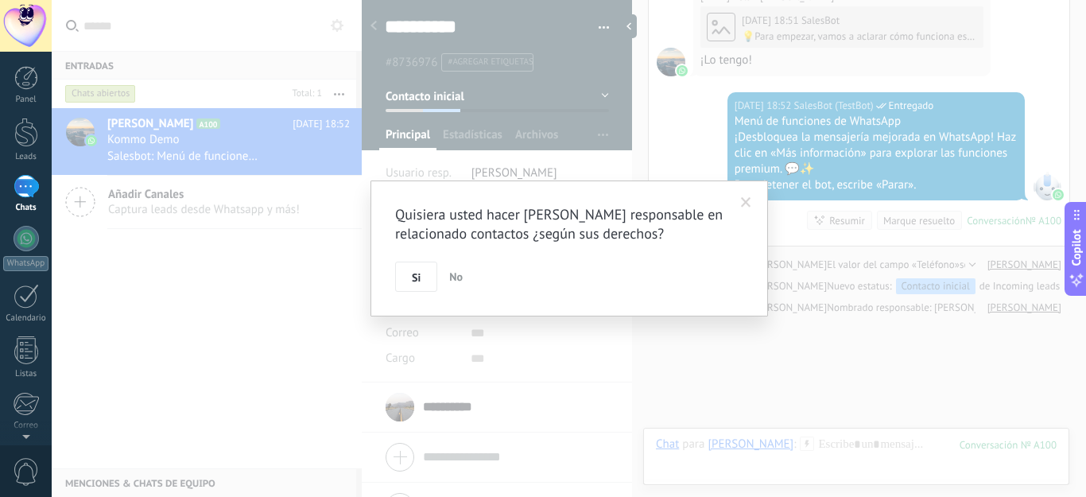
scroll to position [967, 0]
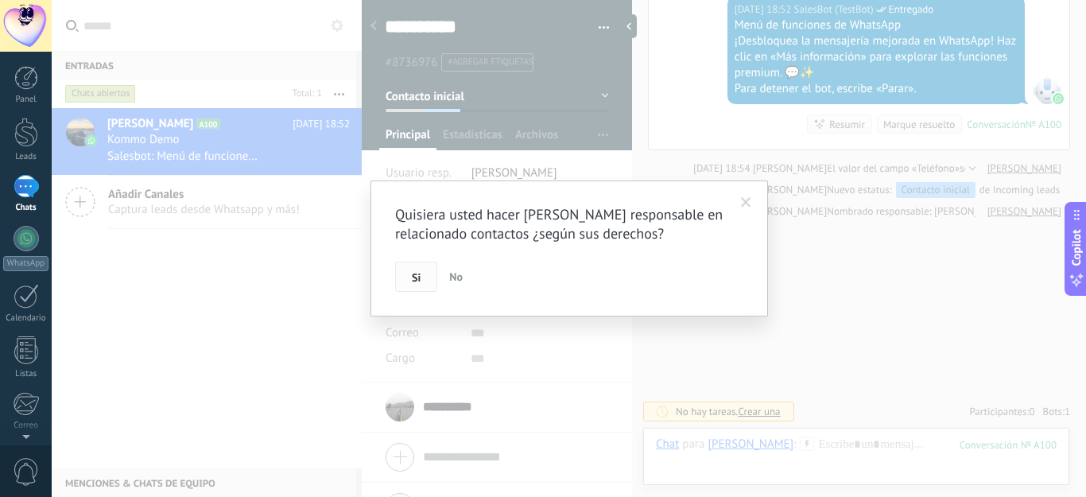
click at [409, 273] on button "Si" at bounding box center [416, 276] width 42 height 30
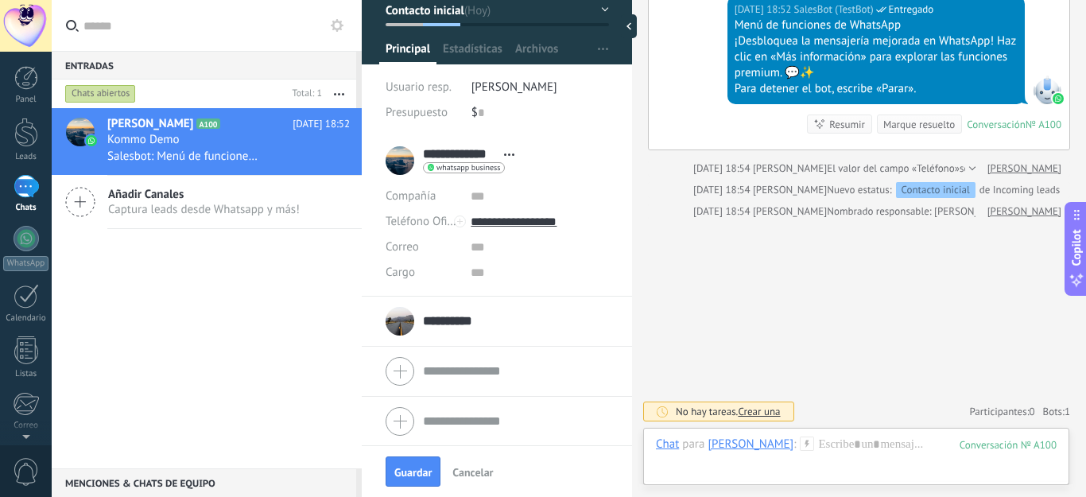
scroll to position [87, 0]
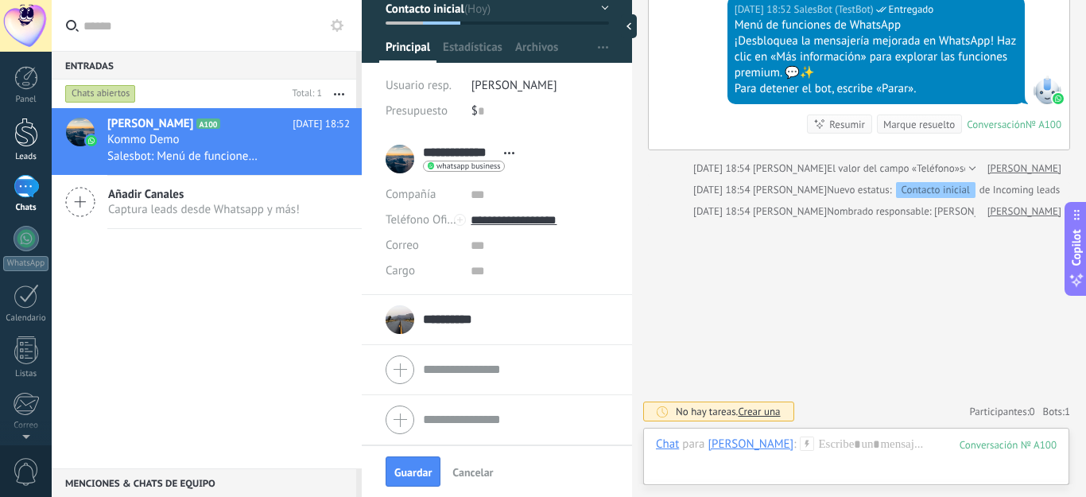
click at [23, 132] on div at bounding box center [26, 132] width 24 height 29
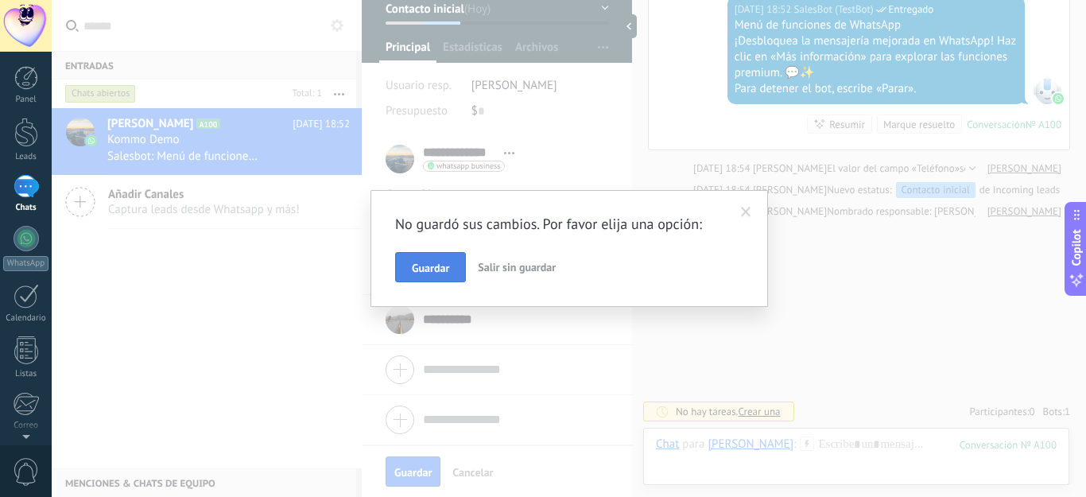
click at [440, 272] on span "Guardar" at bounding box center [430, 267] width 37 height 11
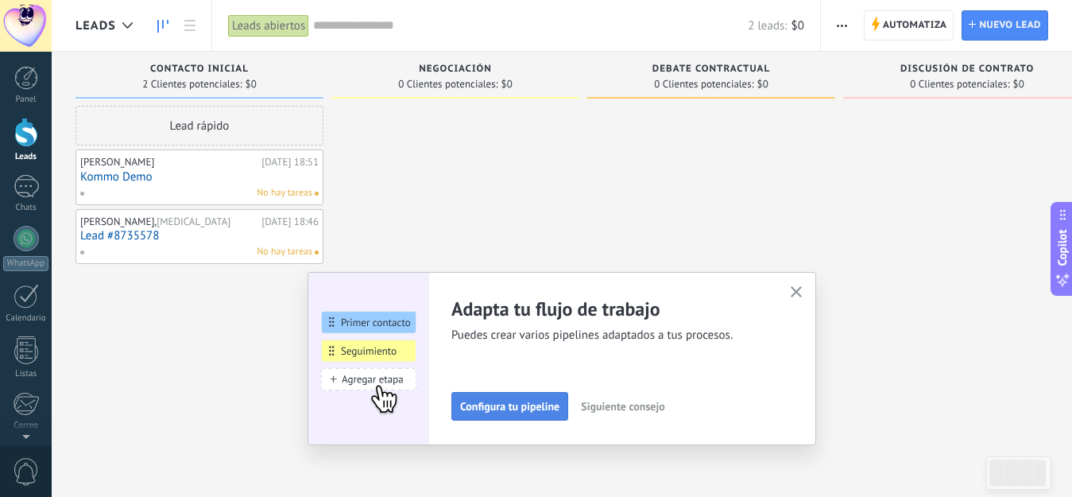
click at [519, 401] on span "Configura tu pipeline" at bounding box center [509, 406] width 99 height 11
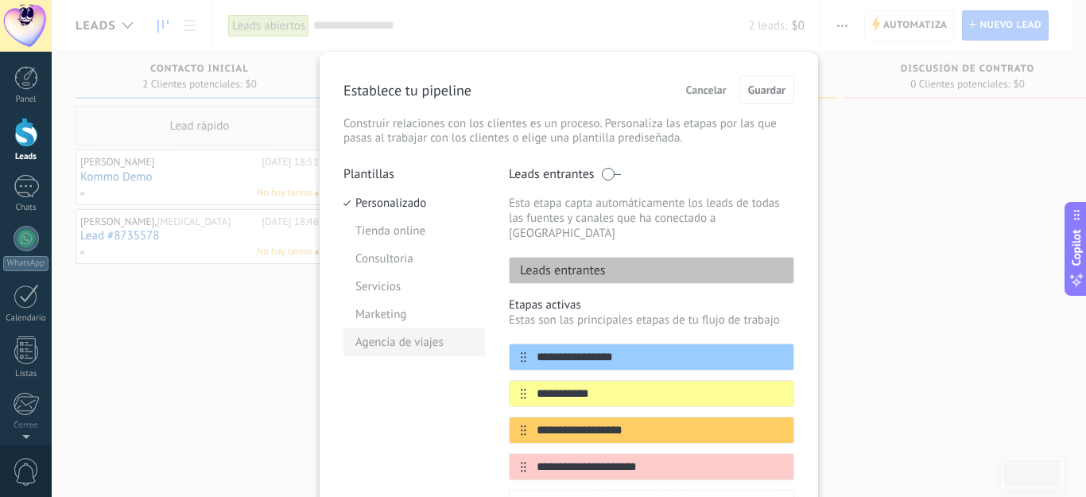
click at [429, 339] on li "Agencia de viajes" at bounding box center [413, 342] width 141 height 28
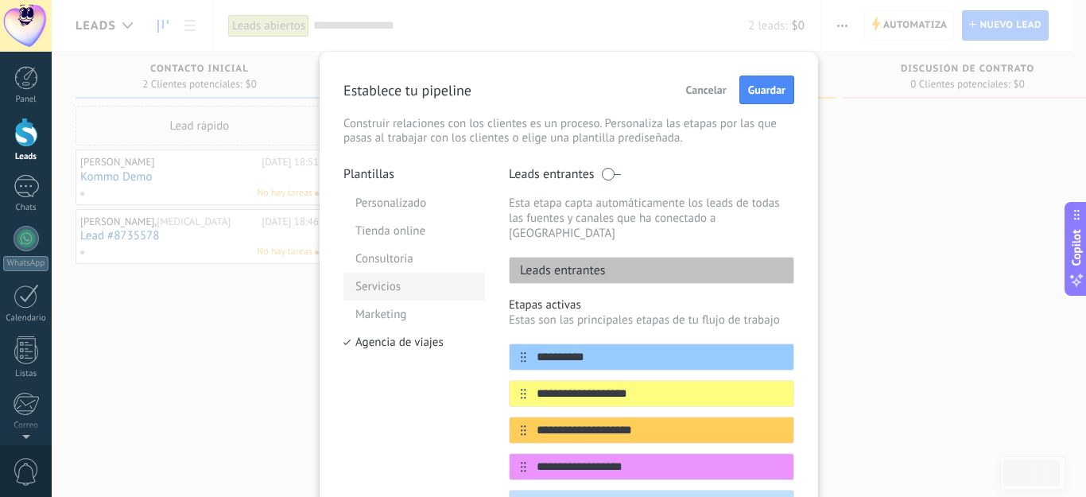
click at [395, 288] on li "Servicios" at bounding box center [413, 287] width 141 height 28
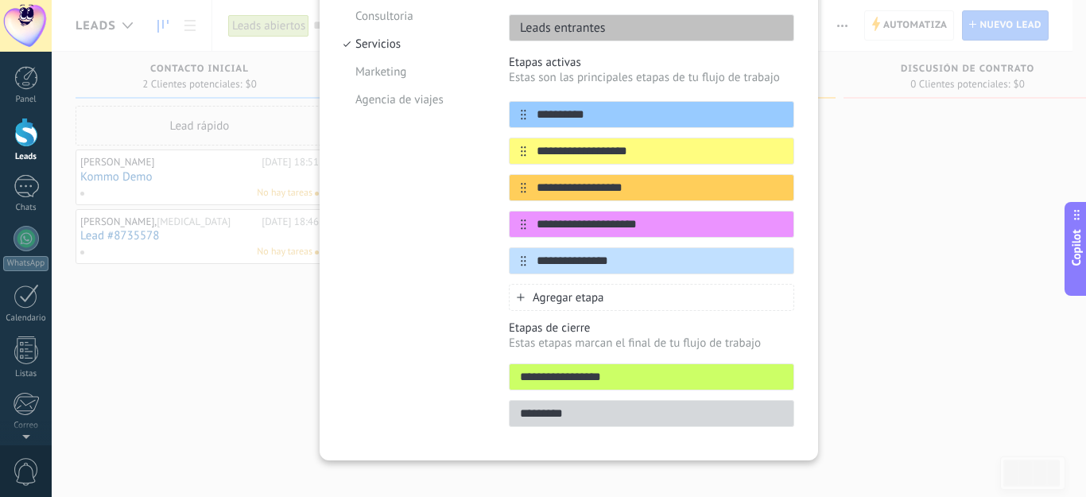
scroll to position [163, 0]
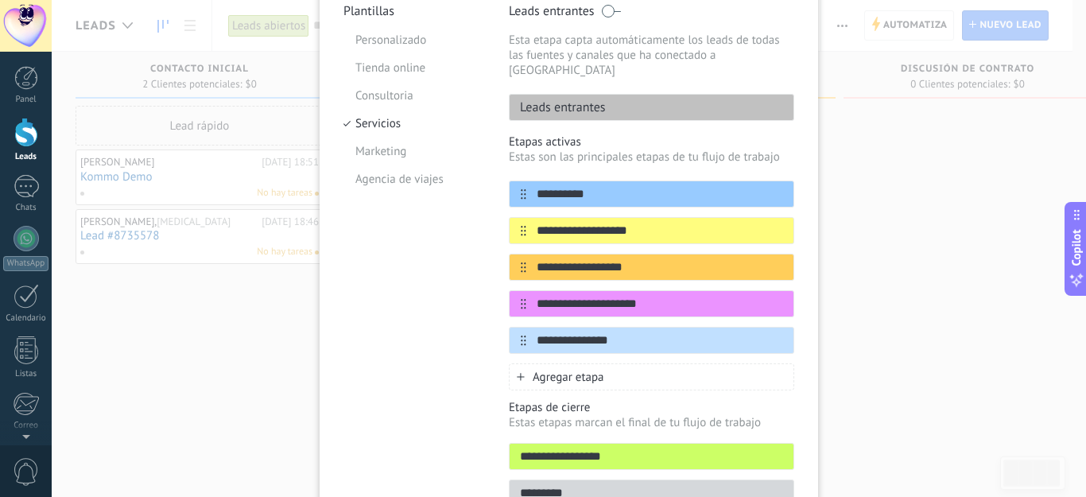
click at [904, 221] on div "**********" at bounding box center [569, 248] width 1034 height 497
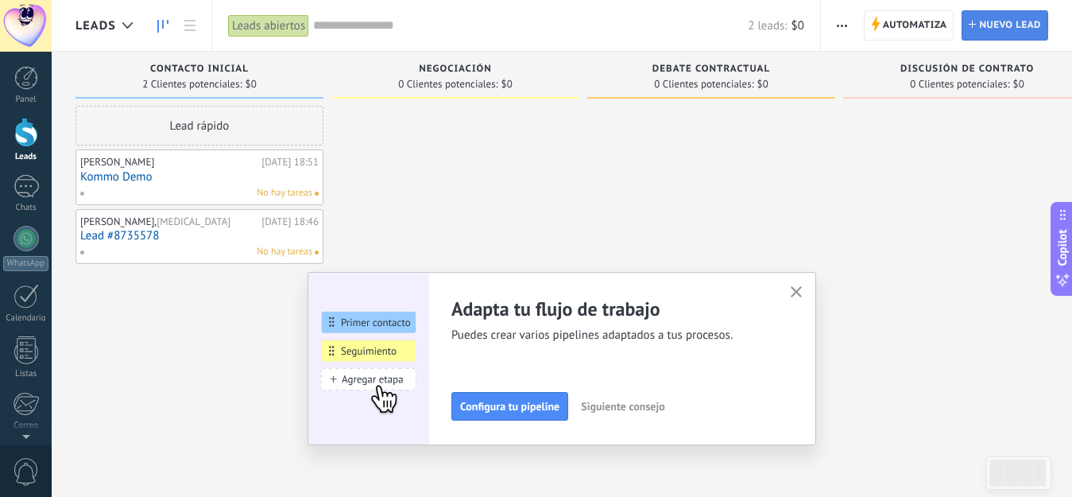
click at [997, 17] on span "Nuevo lead" at bounding box center [1010, 25] width 62 height 29
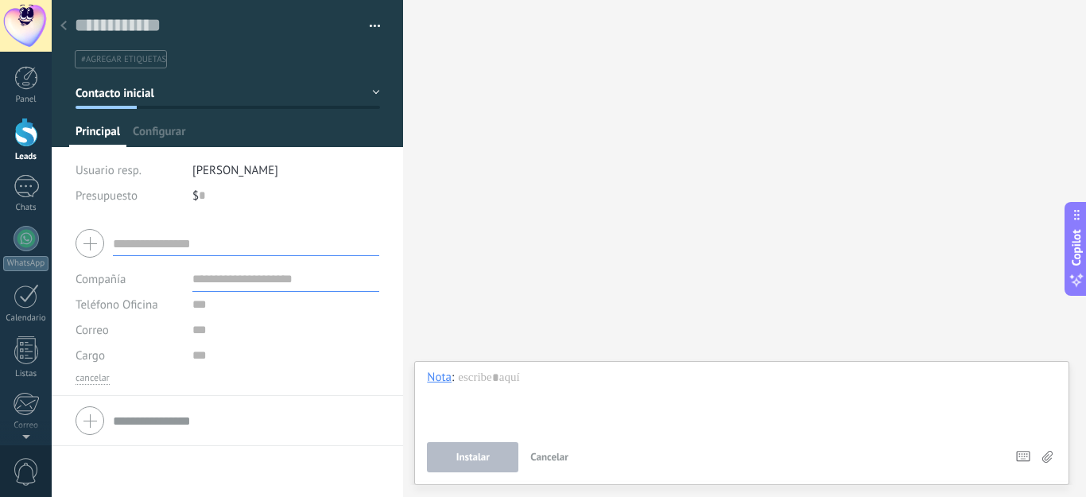
click at [154, 242] on input "text" at bounding box center [246, 242] width 266 height 25
click at [161, 239] on input "text" at bounding box center [246, 242] width 266 height 25
type input "*"
type input "**********"
click at [224, 286] on input "text" at bounding box center [286, 278] width 188 height 25
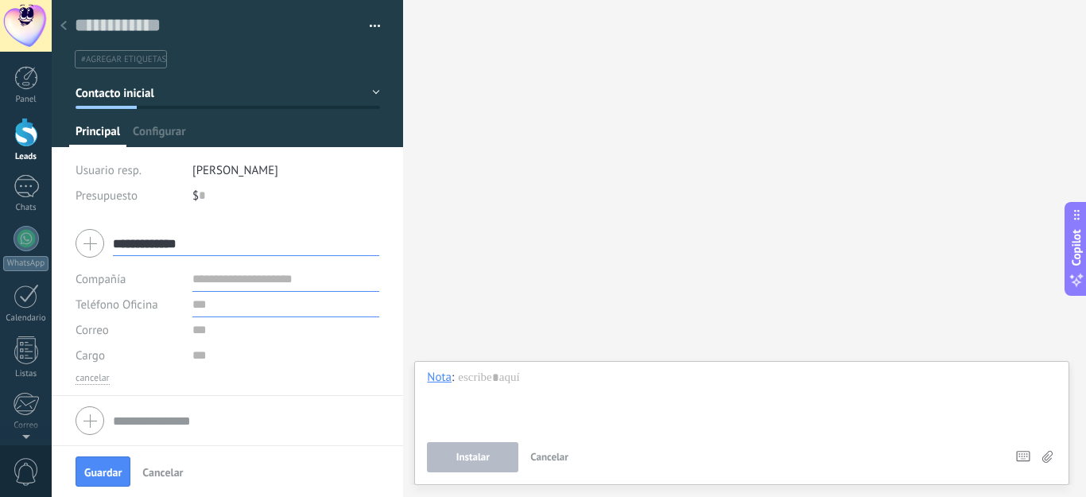
click at [204, 302] on input "text" at bounding box center [286, 304] width 188 height 25
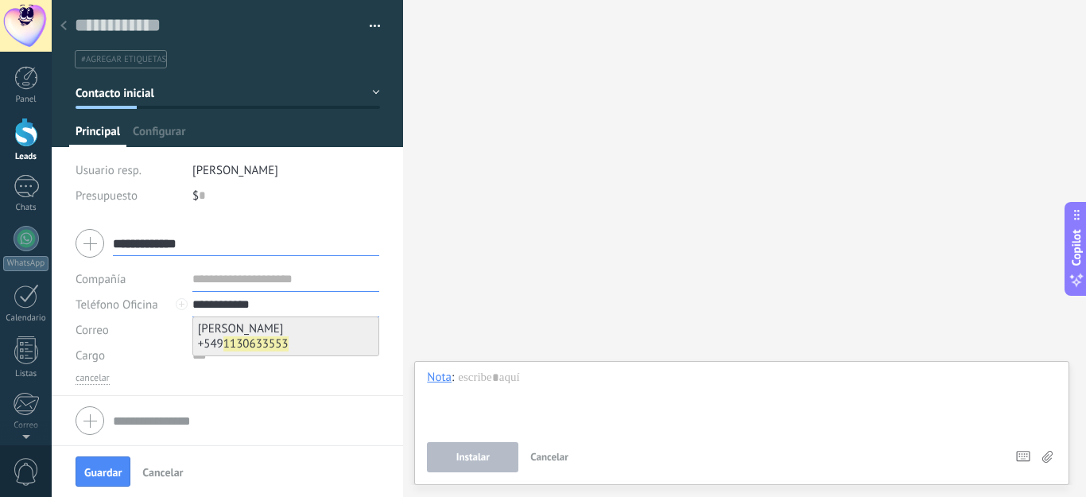
type input "**********"
click at [250, 336] on b "1130633553" at bounding box center [255, 343] width 65 height 15
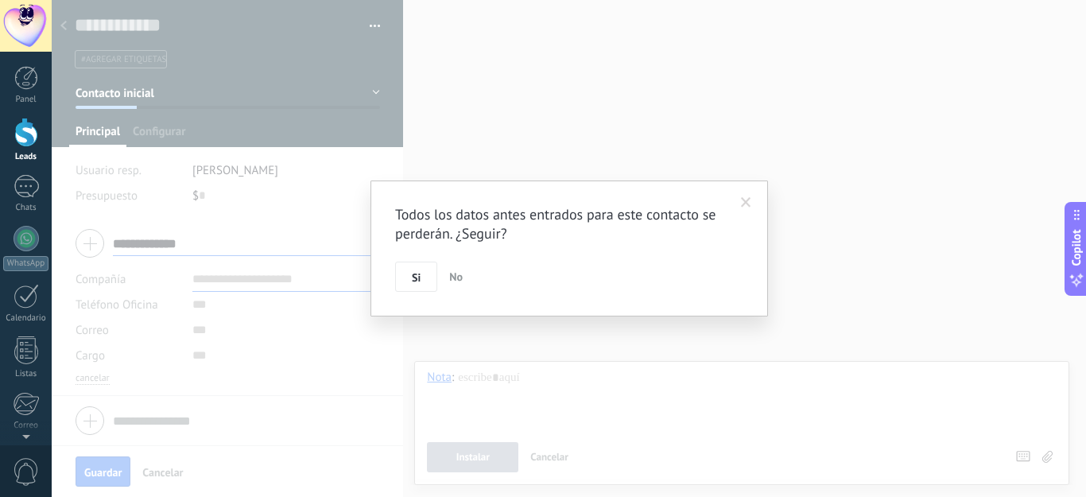
click at [452, 273] on span "No" at bounding box center [456, 276] width 14 height 14
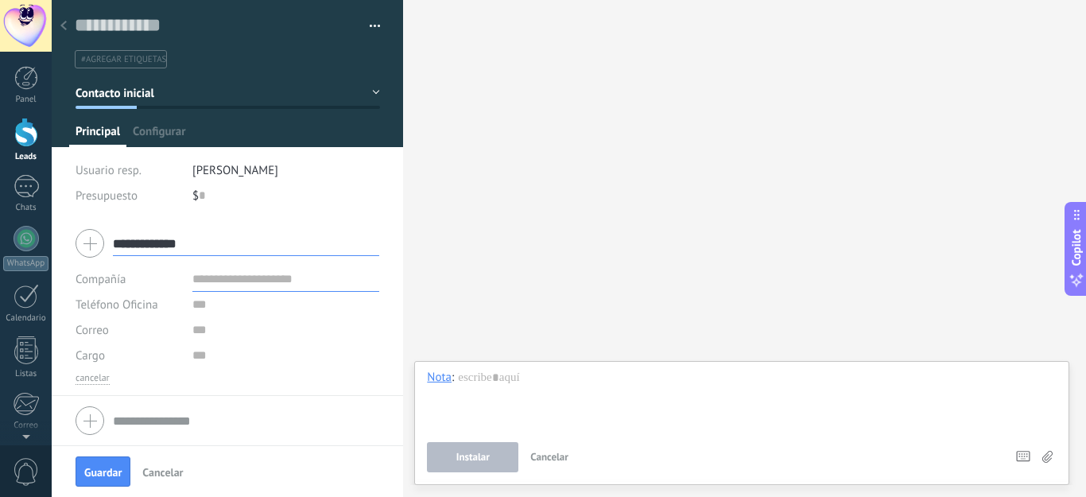
click at [225, 277] on input "text" at bounding box center [286, 278] width 188 height 25
click at [228, 246] on input "**********" at bounding box center [246, 242] width 266 height 25
type input "*"
click at [22, 74] on div at bounding box center [26, 78] width 24 height 24
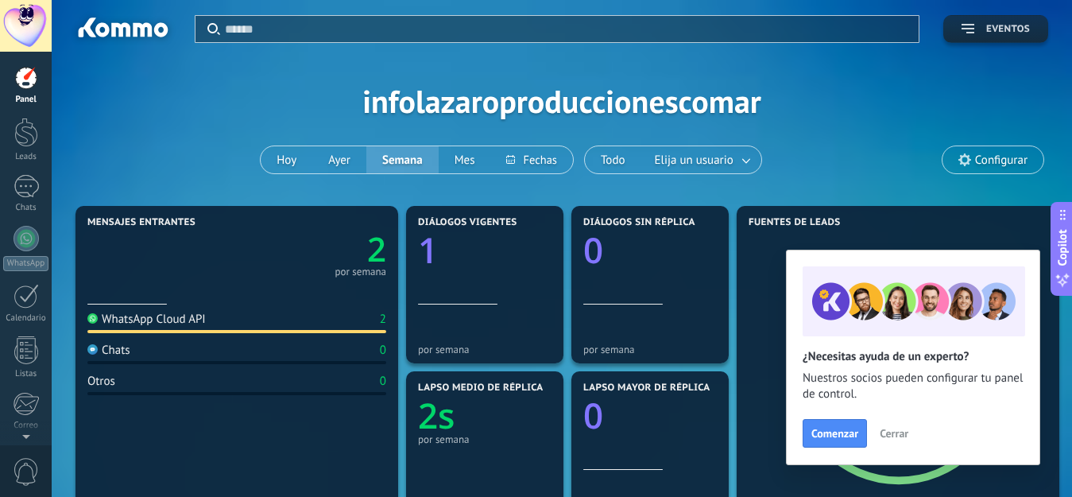
click at [970, 32] on icon "button" at bounding box center [968, 29] width 13 height 10
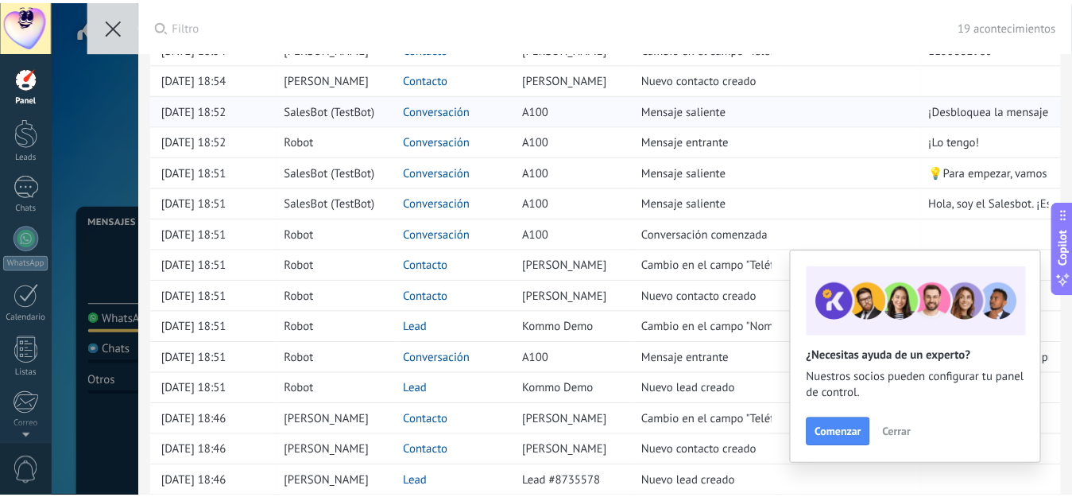
scroll to position [203, 0]
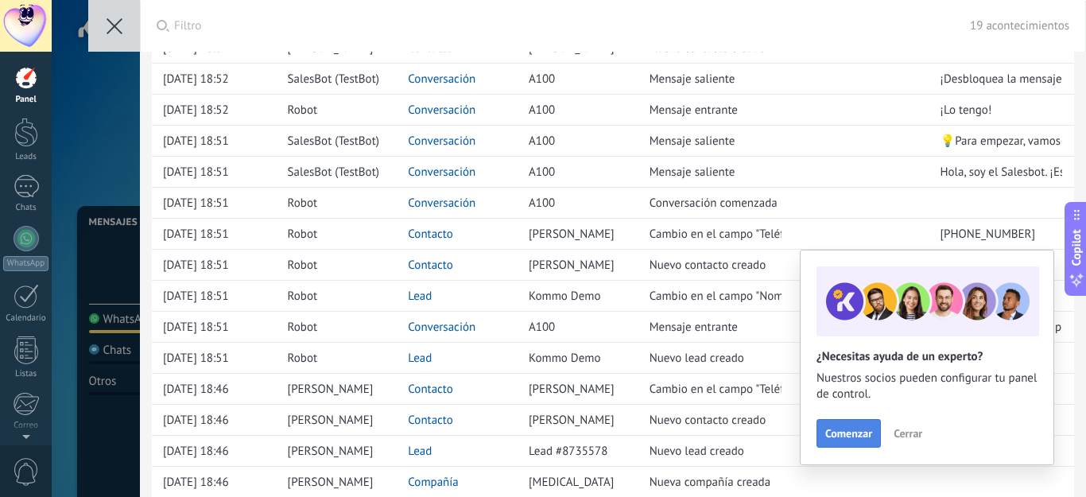
click at [843, 438] on span "Comenzar" at bounding box center [848, 433] width 47 height 11
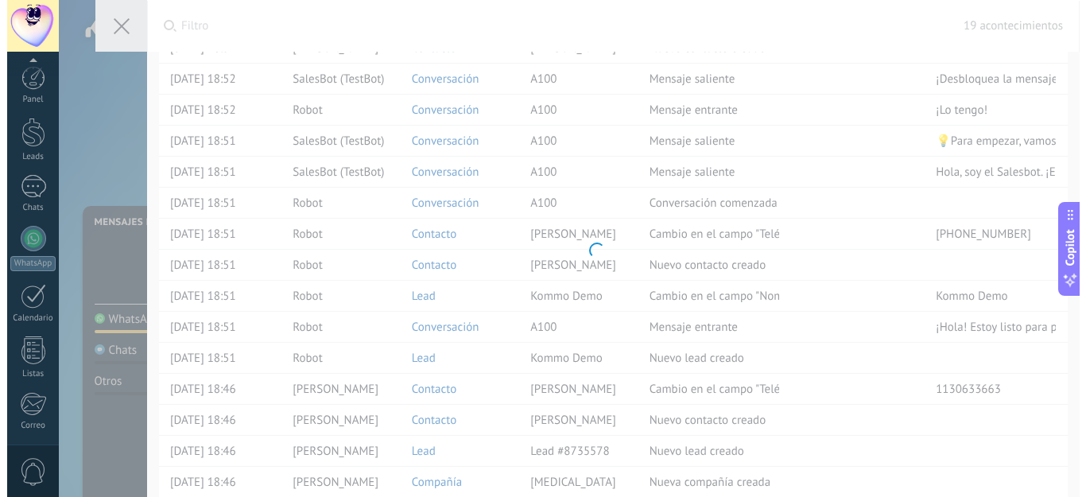
scroll to position [165, 0]
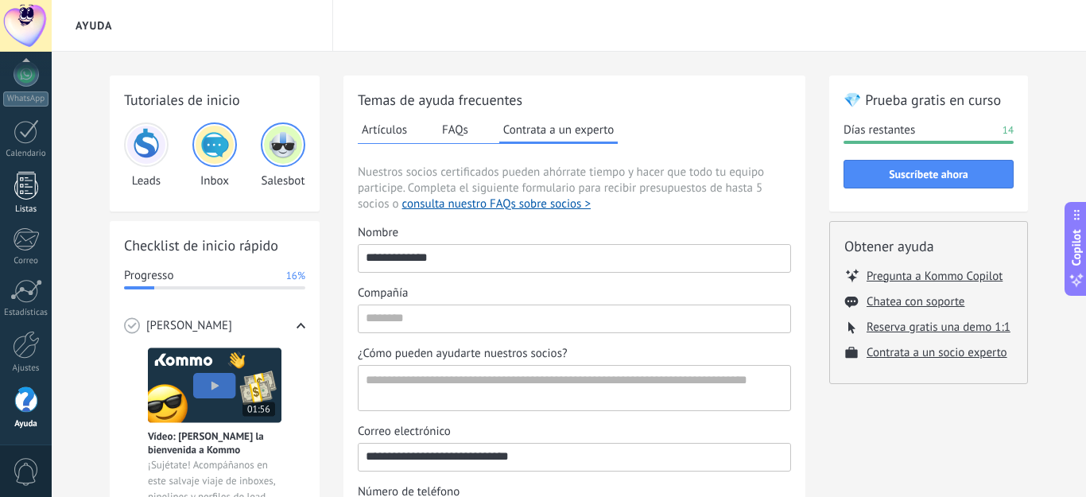
click at [26, 191] on div at bounding box center [26, 186] width 24 height 28
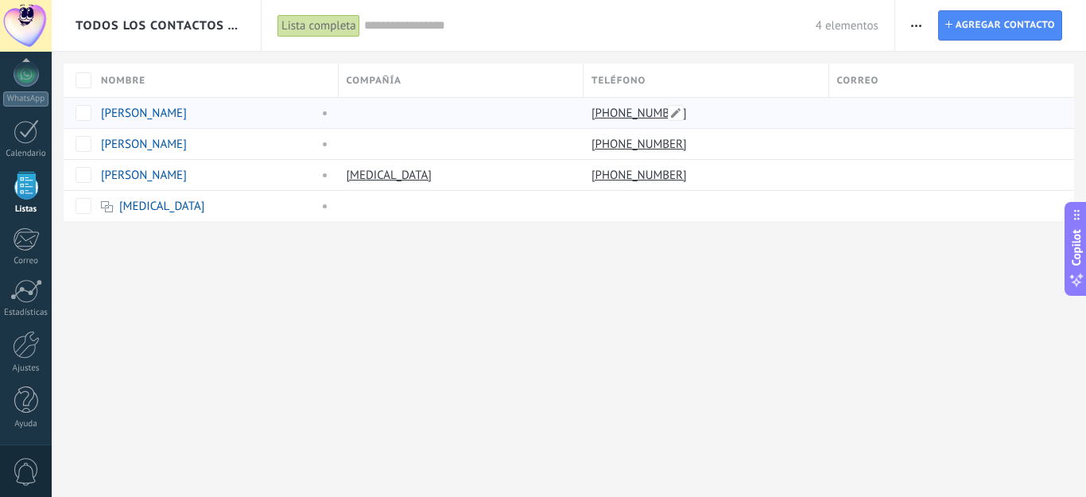
scroll to position [99, 0]
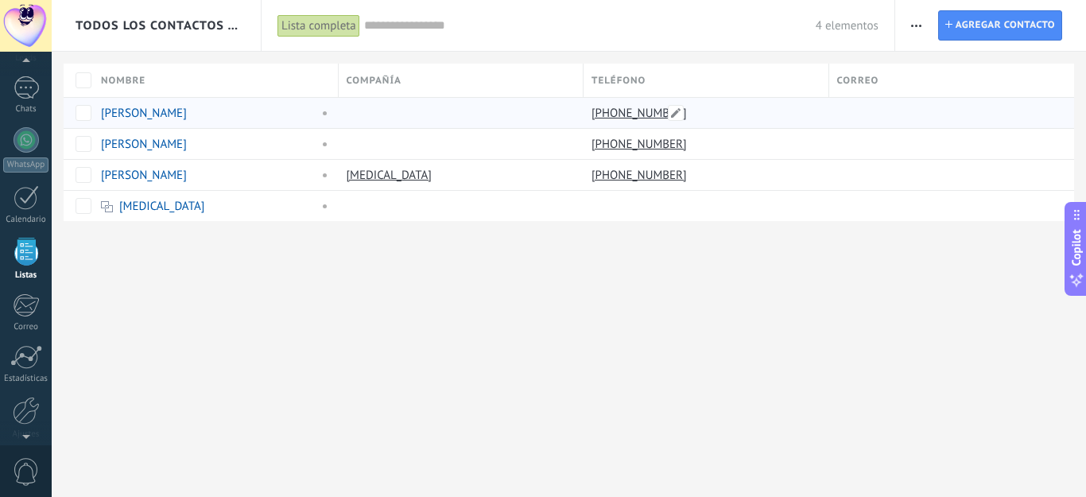
click at [625, 110] on link "[PHONE_NUMBER]" at bounding box center [640, 113] width 99 height 14
click at [134, 109] on link "[PERSON_NAME]" at bounding box center [144, 113] width 86 height 15
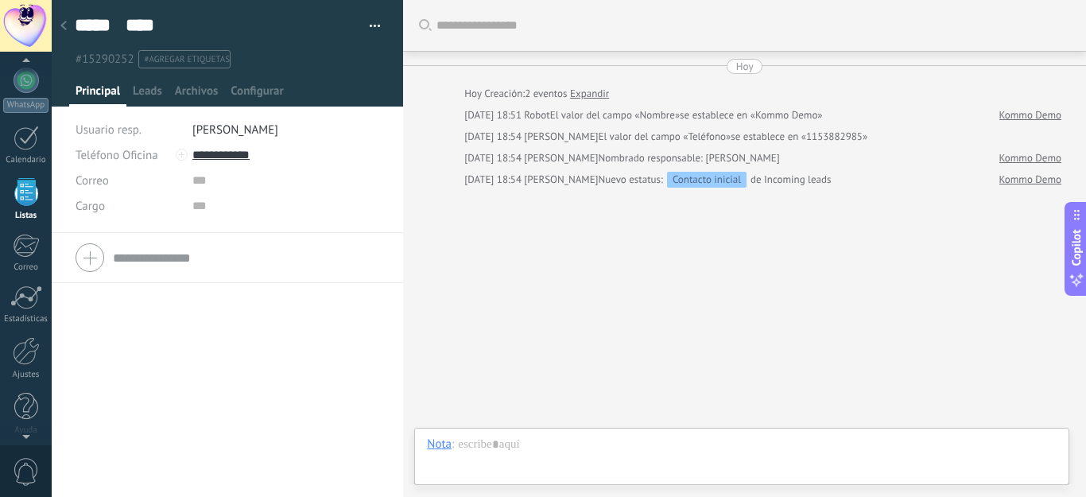
scroll to position [165, 0]
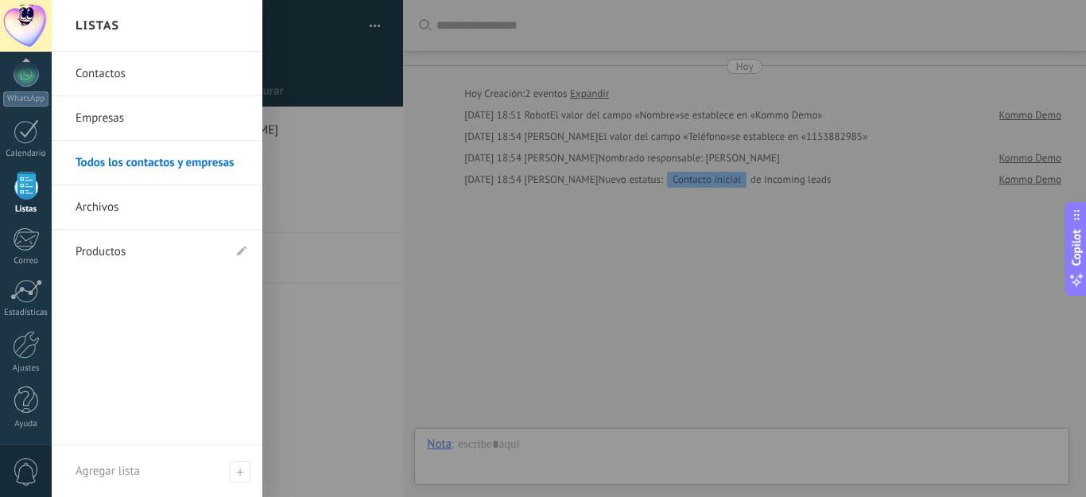
click at [102, 67] on link "Contactos" at bounding box center [161, 74] width 171 height 45
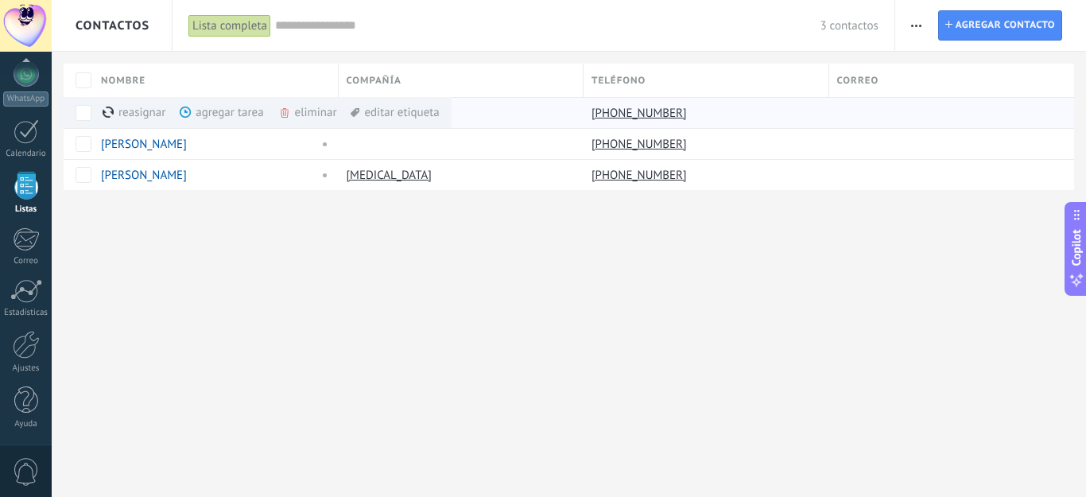
click at [232, 107] on div "agregar tarea màs" at bounding box center [248, 112] width 137 height 31
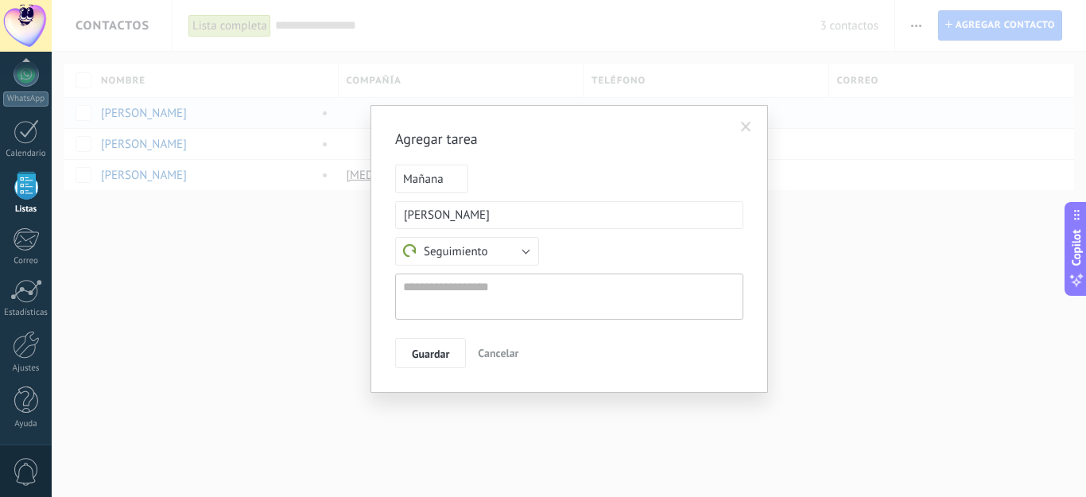
click at [464, 181] on span "Mañana" at bounding box center [431, 179] width 73 height 29
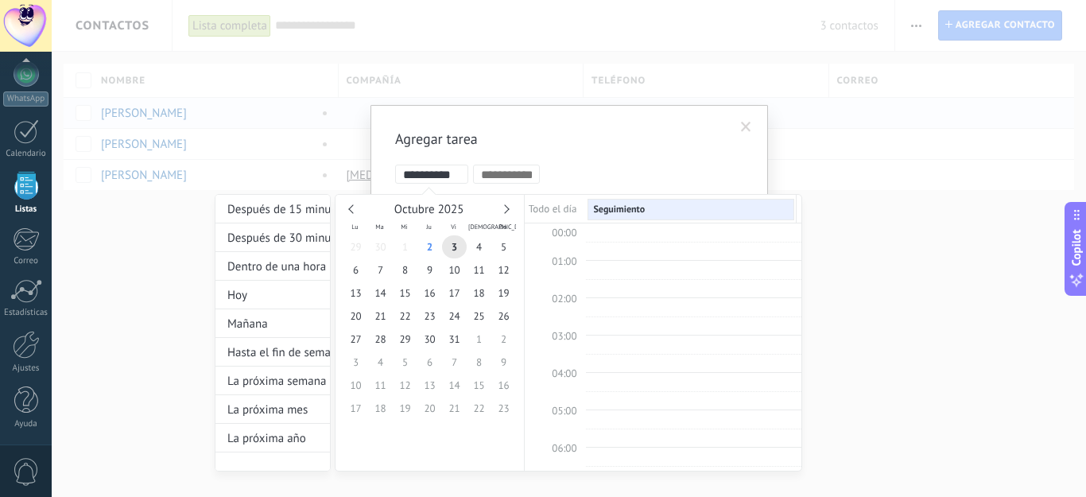
scroll to position [300, 0]
click at [479, 247] on span "4" at bounding box center [479, 246] width 25 height 23
type input "**********"
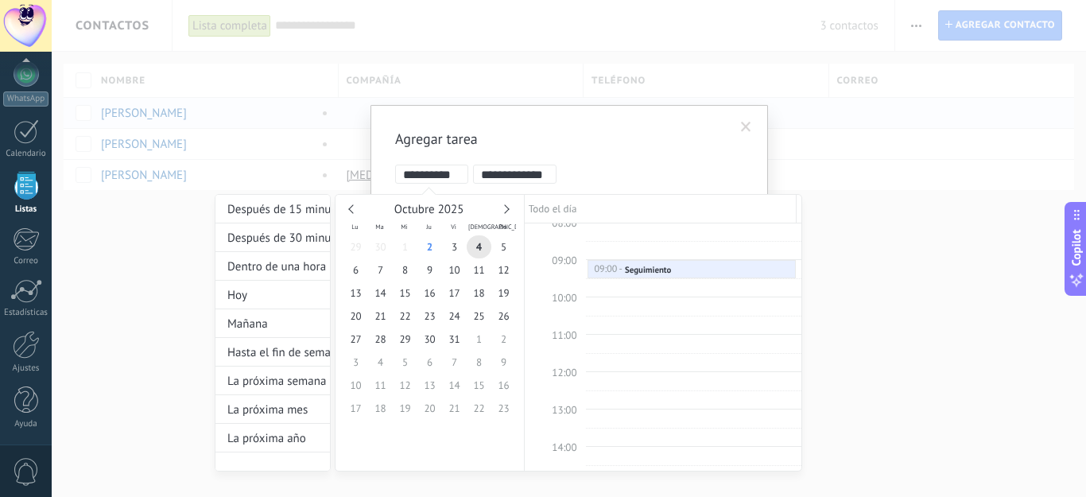
click at [973, 273] on div at bounding box center [543, 248] width 1086 height 497
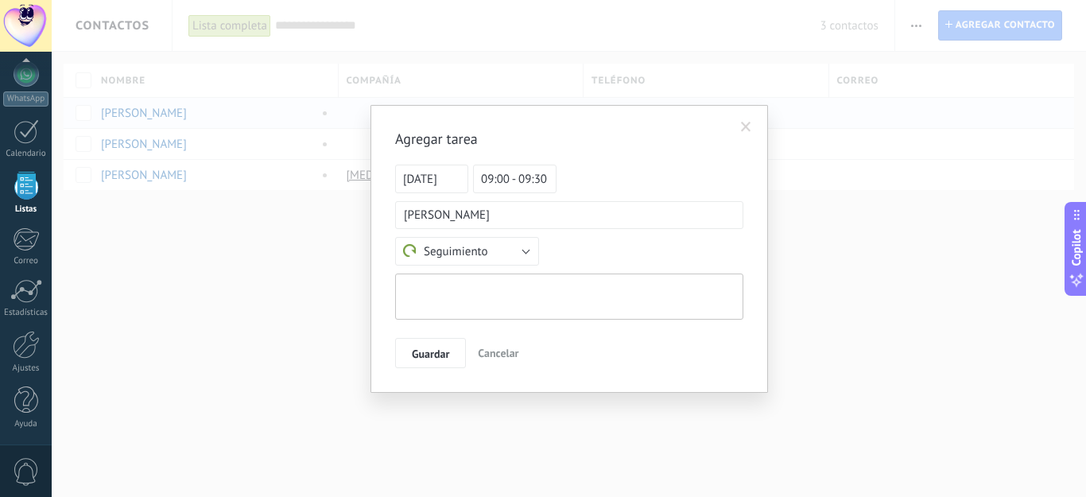
click at [546, 291] on textarea at bounding box center [569, 296] width 348 height 46
type textarea "******"
click at [432, 345] on button "Guardar" at bounding box center [430, 353] width 71 height 30
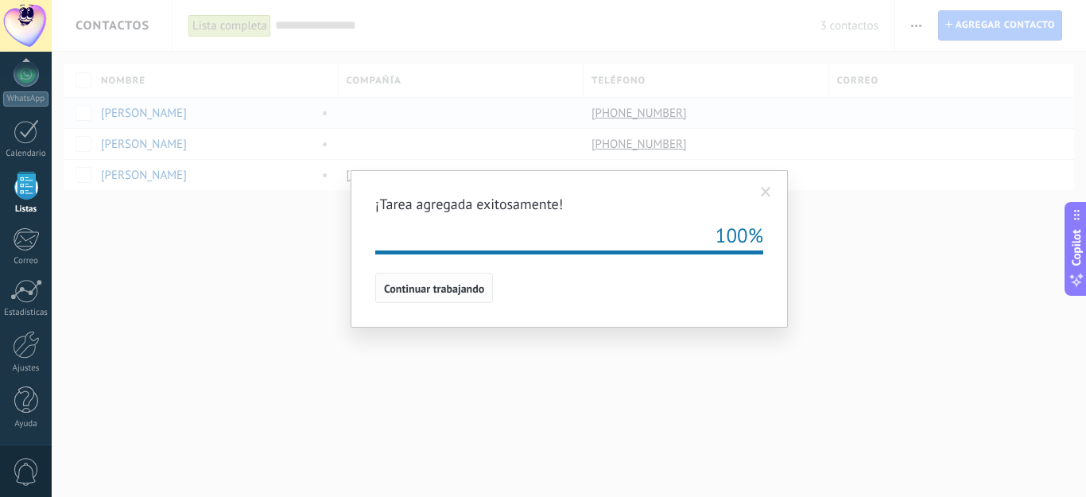
click at [416, 288] on span "Continuar trabajando" at bounding box center [434, 288] width 100 height 11
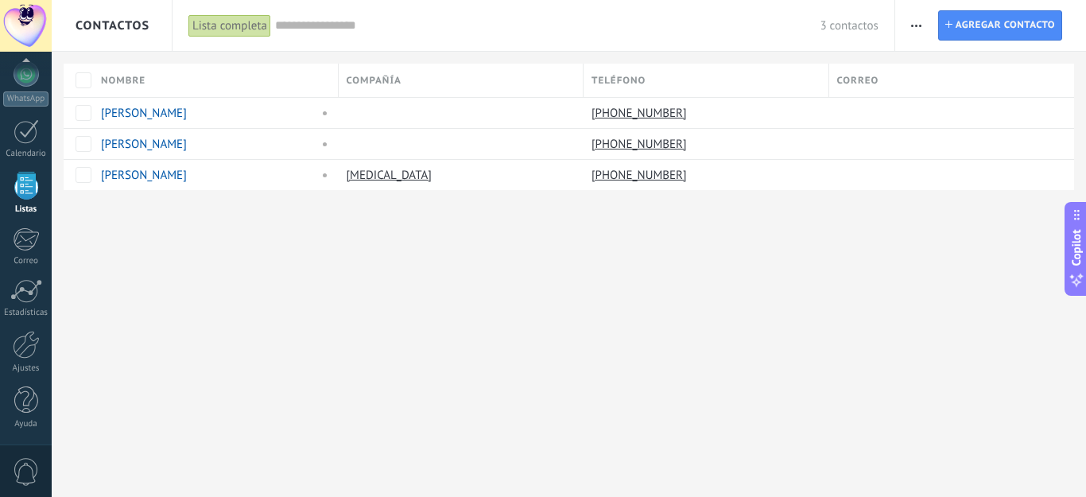
click at [252, 27] on div "Lista completa" at bounding box center [229, 25] width 83 height 23
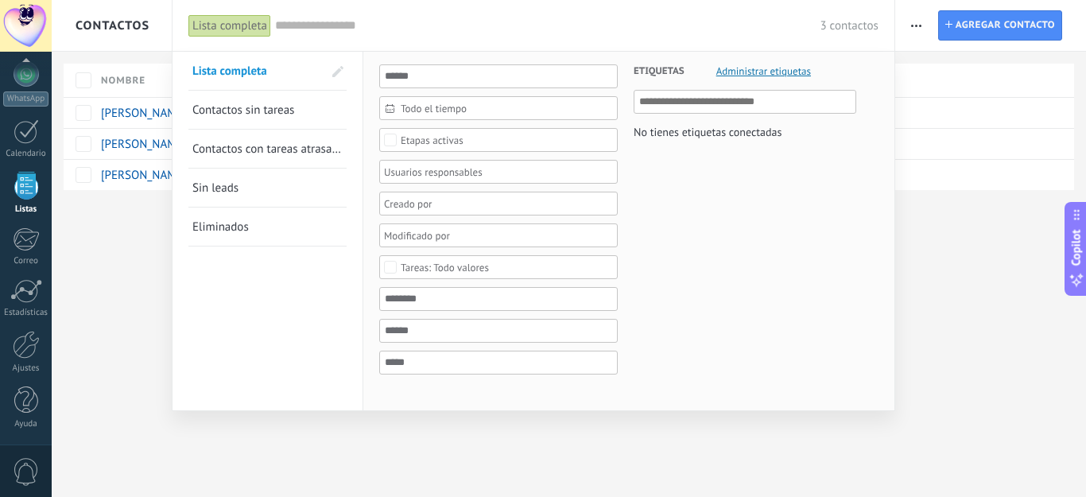
click at [248, 105] on span "Contactos sin tareas" at bounding box center [243, 110] width 102 height 15
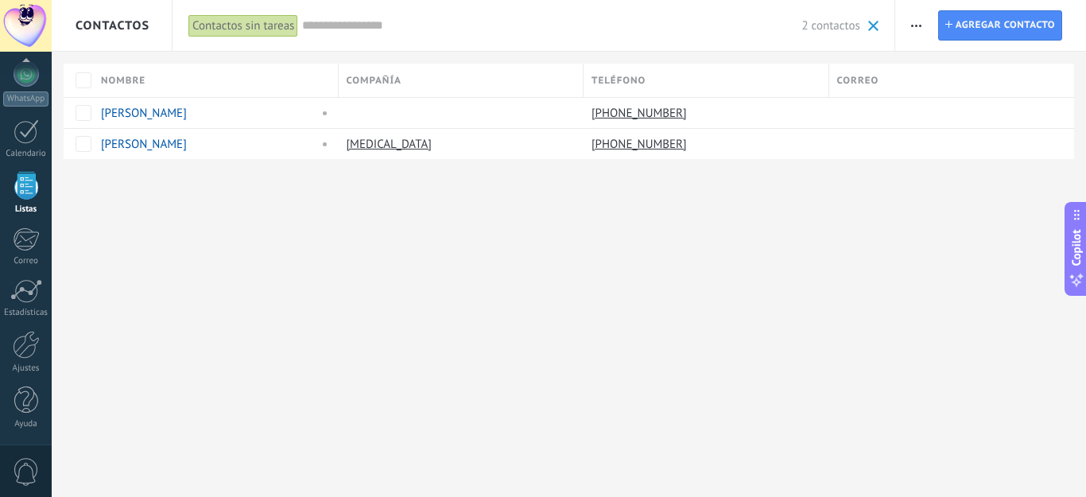
click at [247, 29] on div "Contactos sin tareas" at bounding box center [243, 25] width 110 height 23
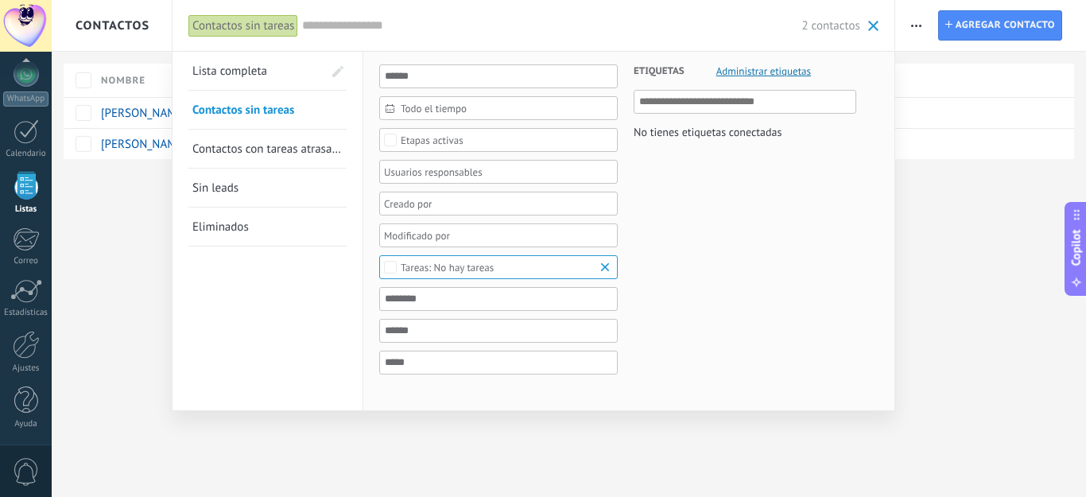
click at [238, 72] on span "Lista completa" at bounding box center [229, 71] width 75 height 15
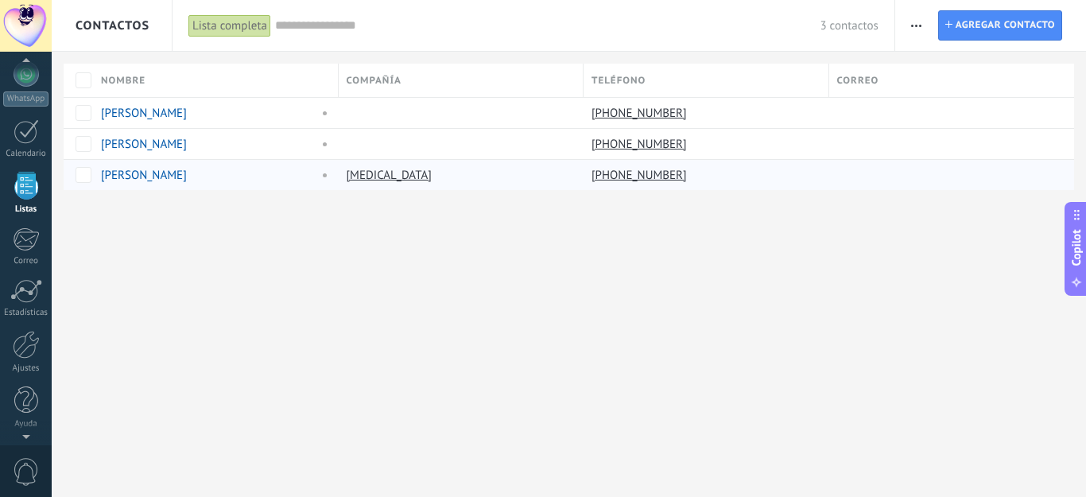
scroll to position [99, 0]
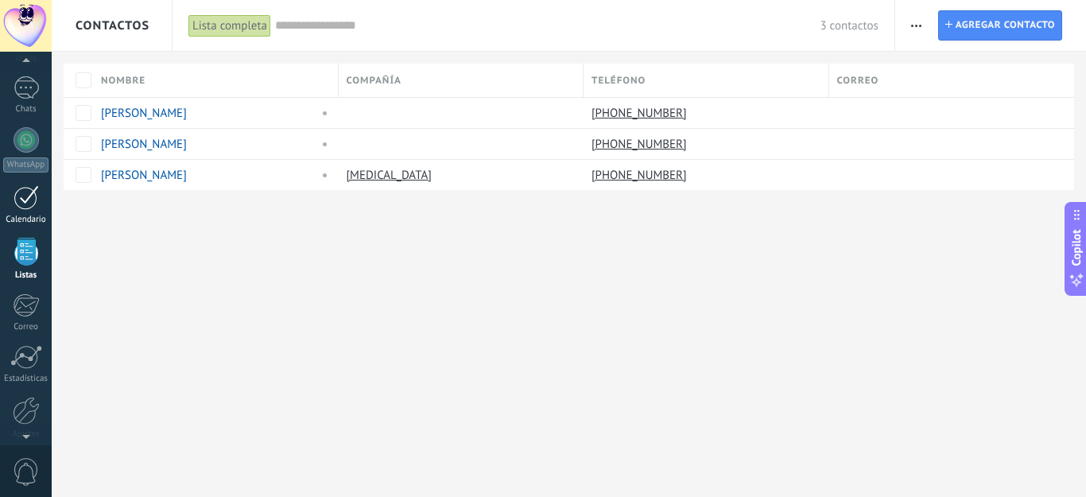
click at [21, 201] on div at bounding box center [26, 197] width 25 height 25
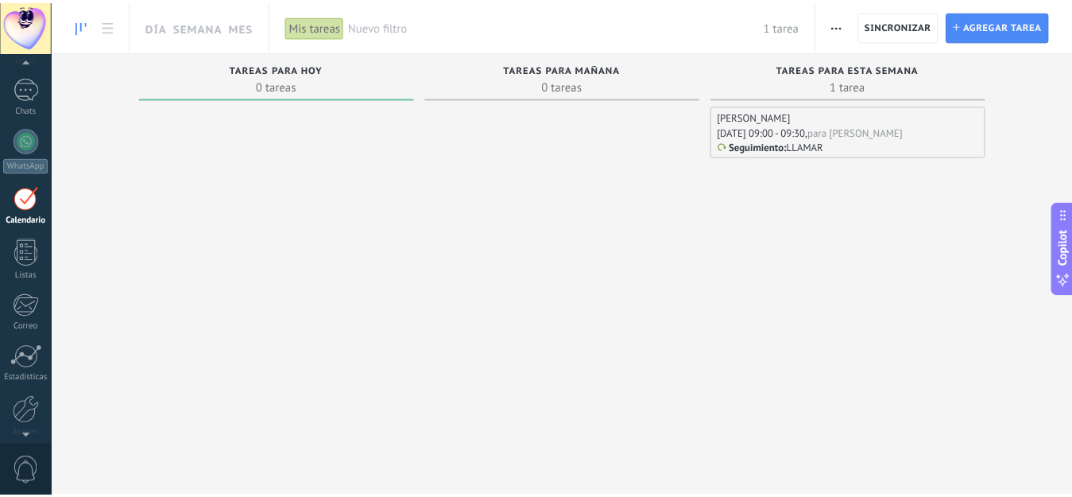
scroll to position [46, 0]
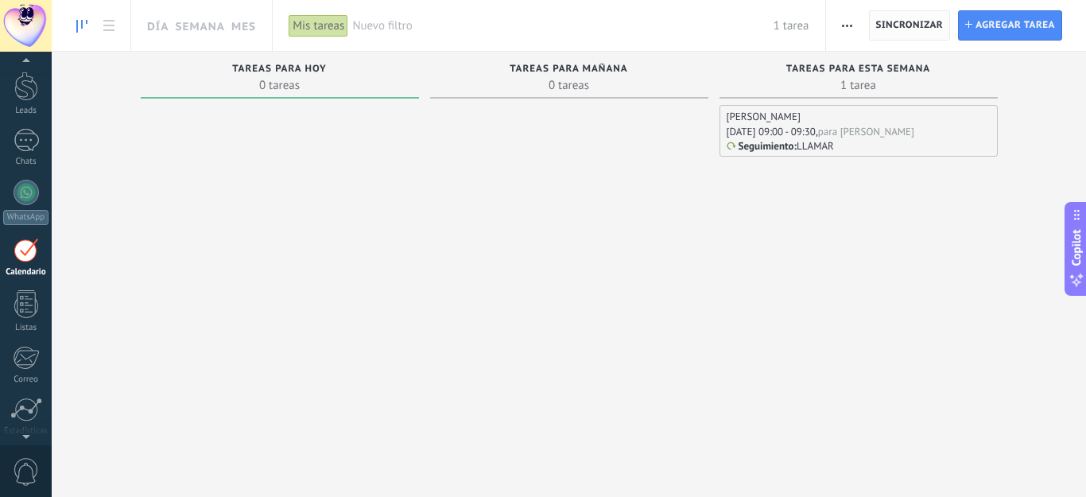
click at [919, 23] on span "Sincronizar" at bounding box center [910, 26] width 68 height 10
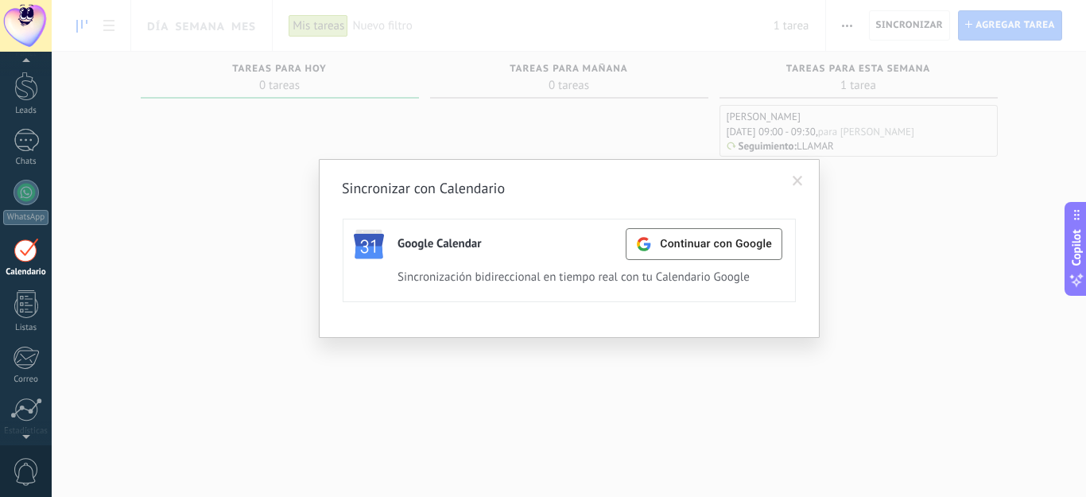
click at [800, 181] on span at bounding box center [797, 181] width 10 height 11
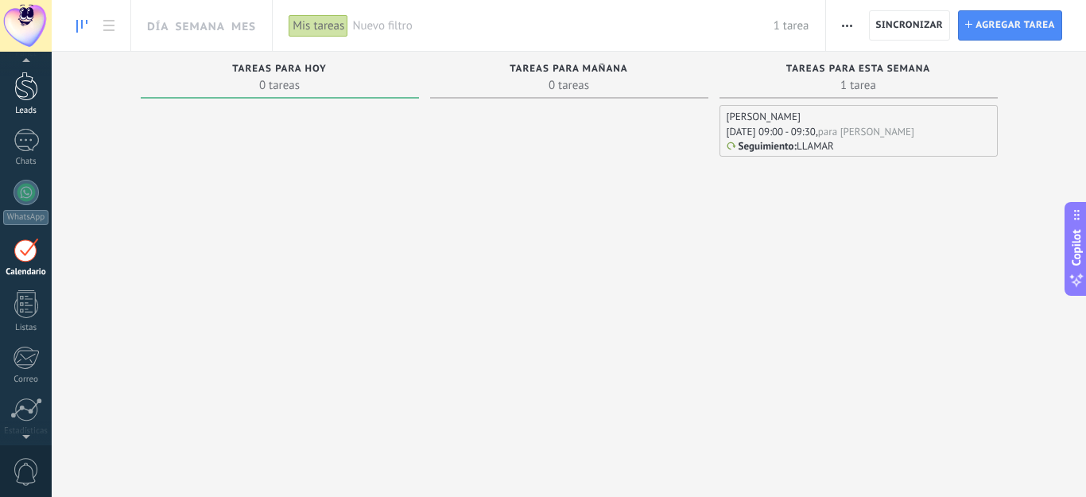
click at [34, 93] on div at bounding box center [26, 86] width 24 height 29
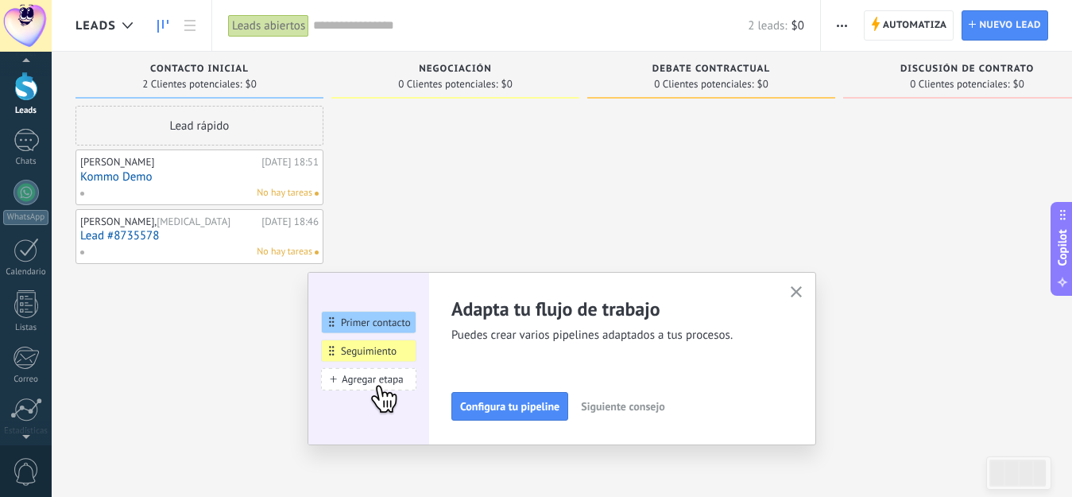
click at [21, 91] on div at bounding box center [26, 86] width 24 height 29
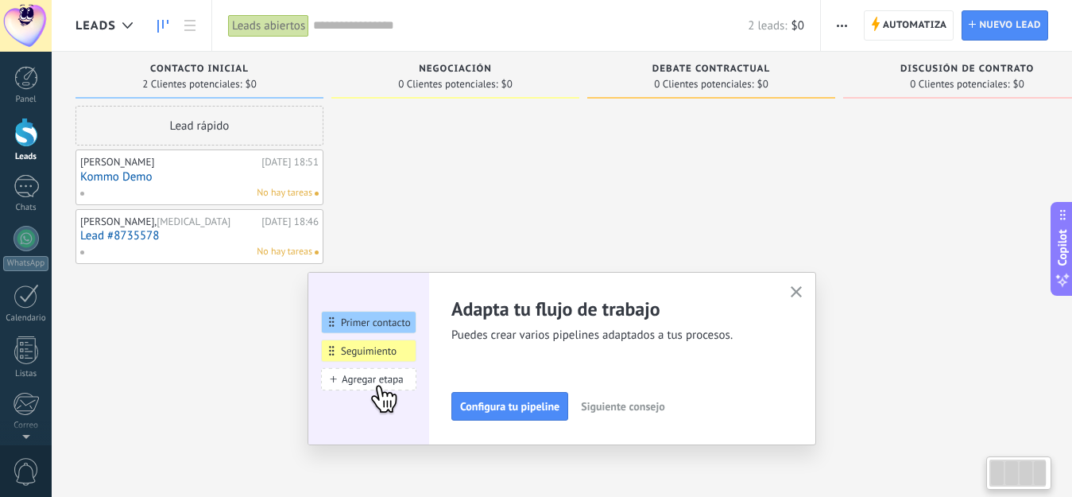
click at [800, 288] on icon "button" at bounding box center [797, 292] width 12 height 12
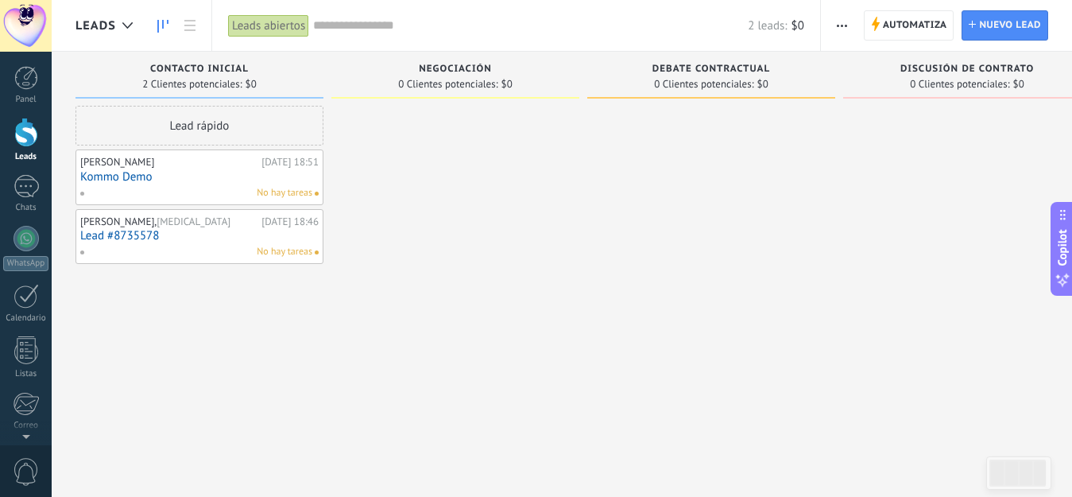
click at [21, 141] on div at bounding box center [26, 132] width 24 height 29
click at [22, 131] on div at bounding box center [26, 132] width 24 height 29
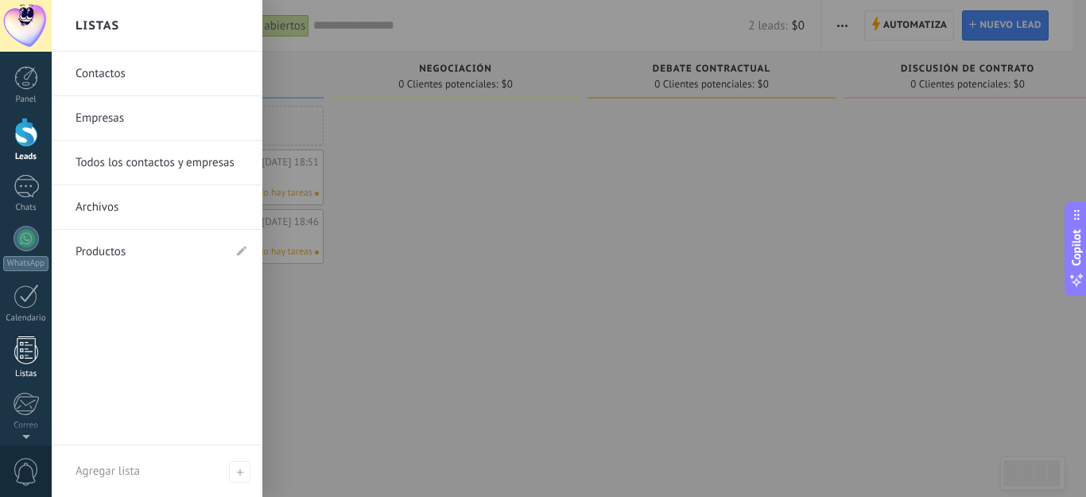
click at [21, 358] on div at bounding box center [26, 350] width 24 height 28
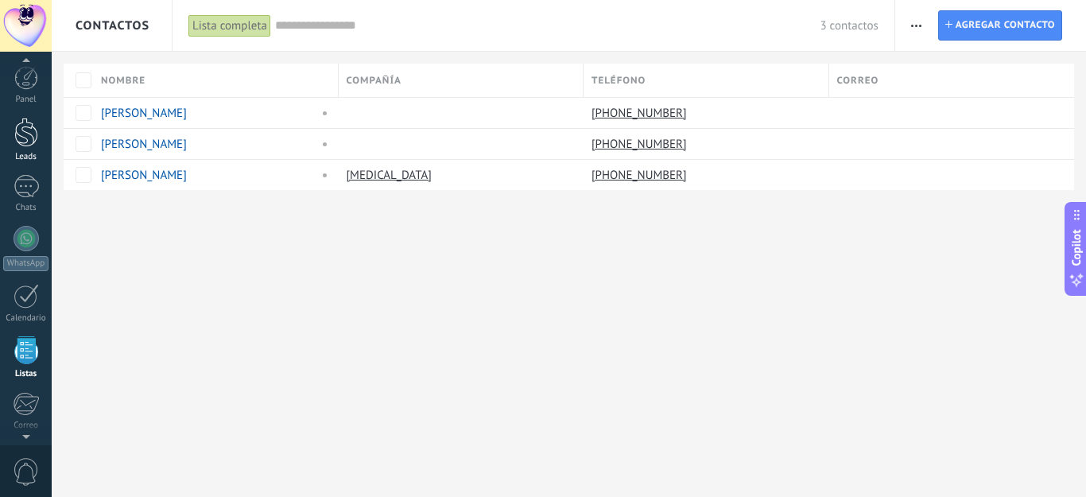
click at [26, 130] on div at bounding box center [26, 132] width 24 height 29
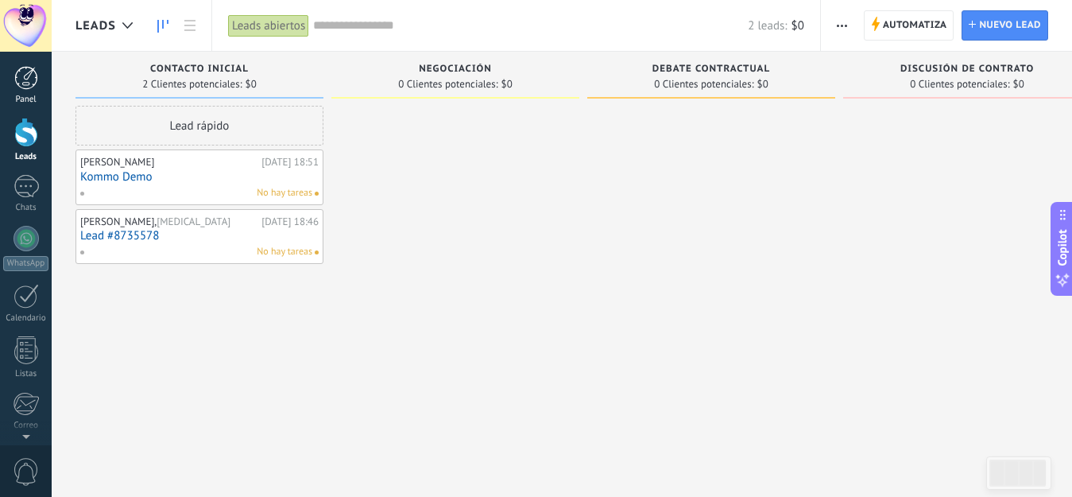
click at [18, 77] on div at bounding box center [26, 78] width 24 height 24
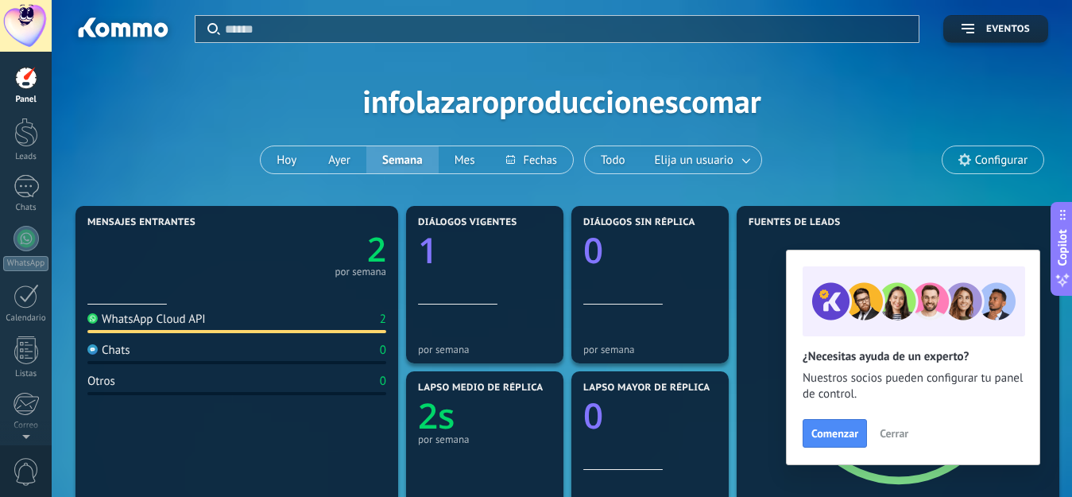
click at [896, 432] on span "Cerrar" at bounding box center [894, 433] width 29 height 11
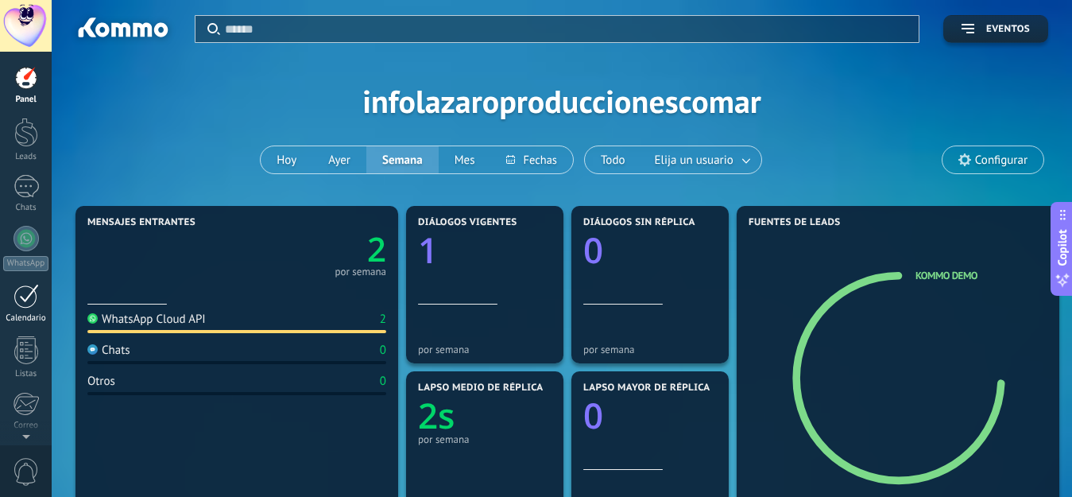
click at [21, 288] on div at bounding box center [26, 296] width 25 height 25
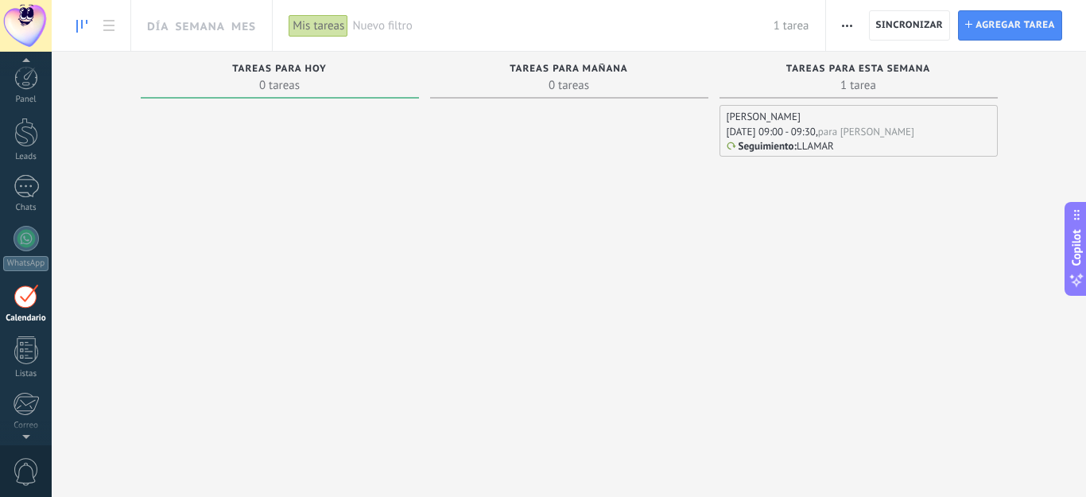
scroll to position [46, 0]
click at [219, 21] on link "Semana" at bounding box center [200, 25] width 50 height 51
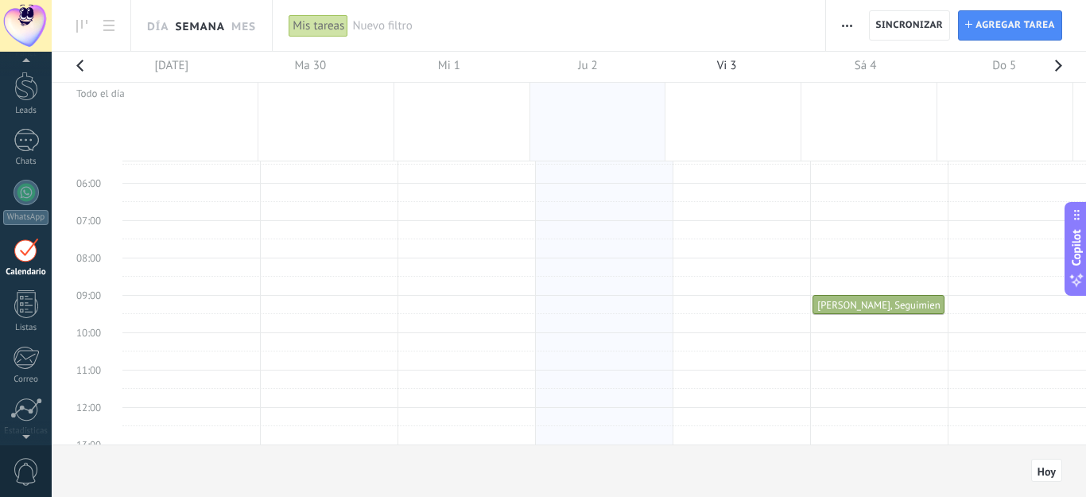
scroll to position [141, 0]
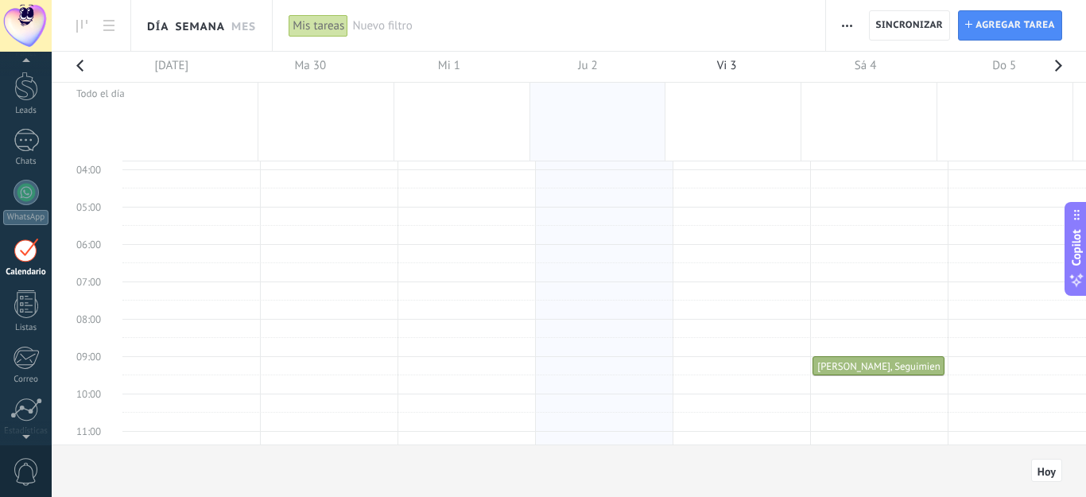
click at [150, 24] on link "Día" at bounding box center [157, 25] width 21 height 51
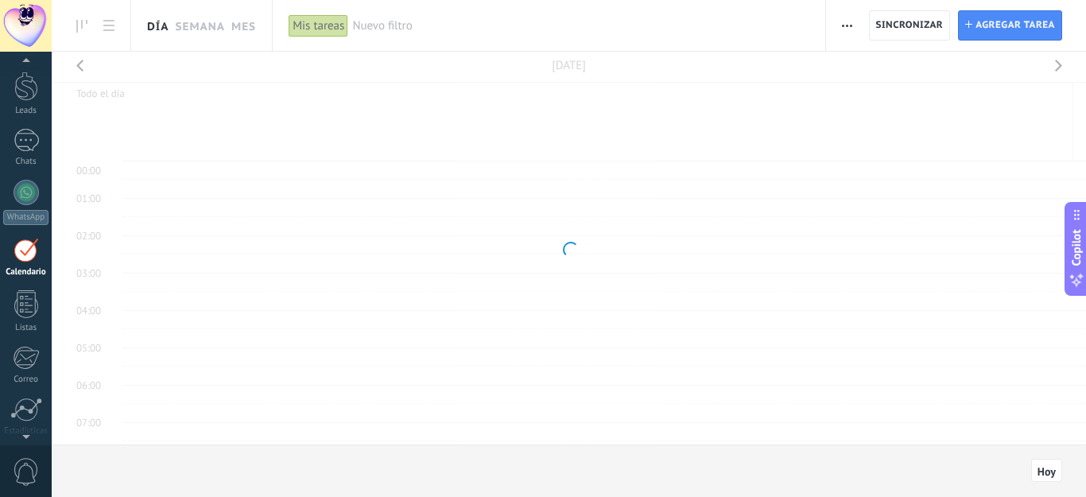
scroll to position [300, 0]
click at [239, 21] on link "Mes" at bounding box center [243, 25] width 25 height 51
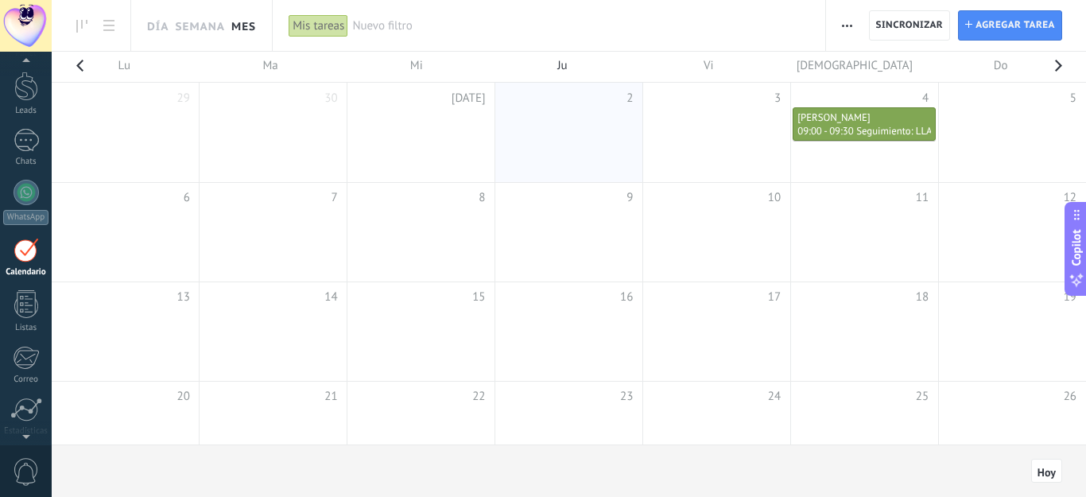
click at [842, 119] on div "[PERSON_NAME]" at bounding box center [864, 118] width 134 height 14
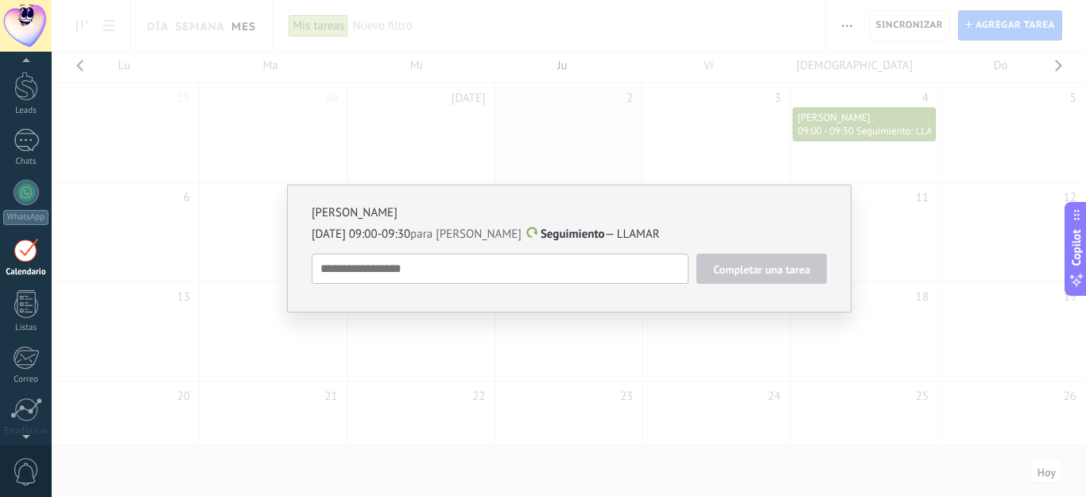
click at [557, 255] on textarea at bounding box center [500, 269] width 377 height 30
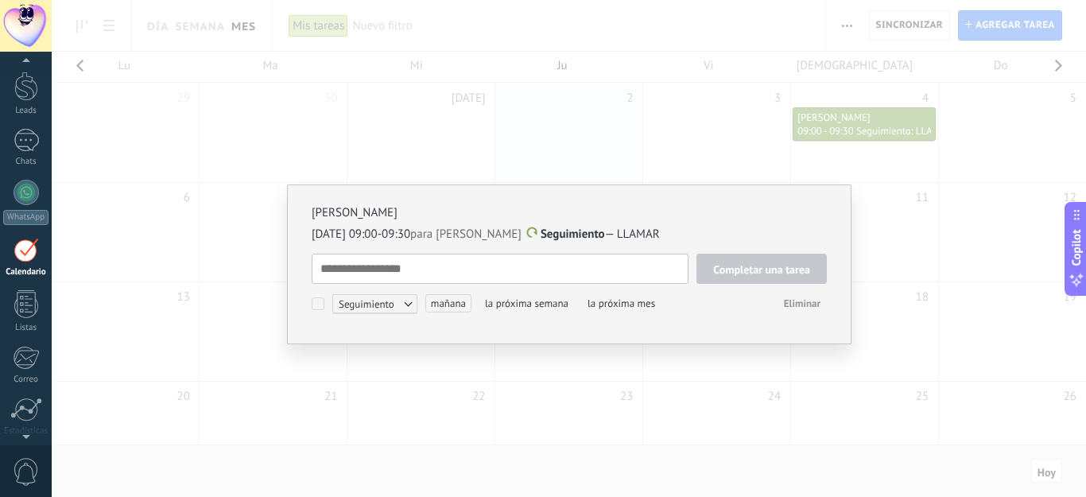
click at [459, 273] on textarea at bounding box center [500, 269] width 377 height 30
click at [540, 131] on div "[PERSON_NAME] [DATE] 09:00-09:30 para [PERSON_NAME] Seguimiento — LLAMAR Comple…" at bounding box center [569, 248] width 1034 height 497
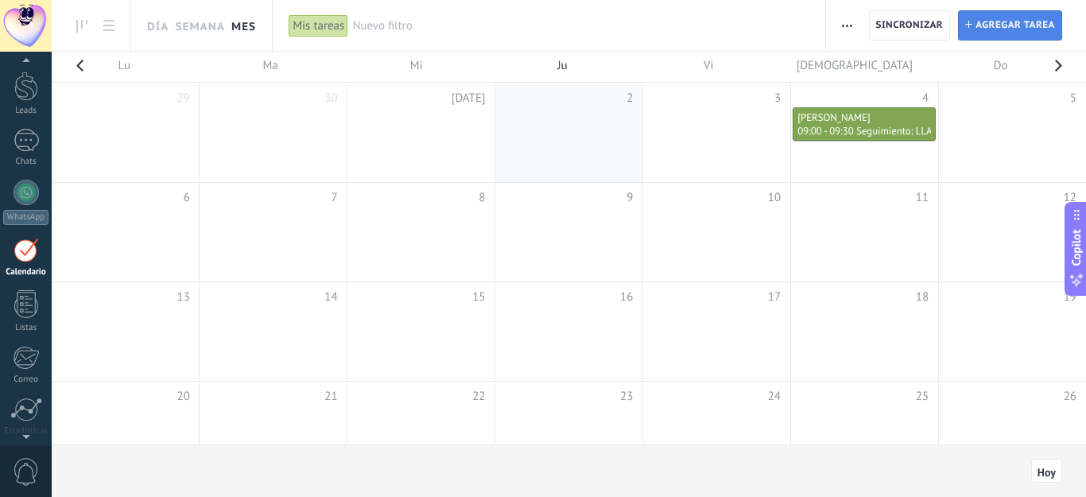
click at [993, 27] on span "Agregar tarea" at bounding box center [1014, 25] width 79 height 29
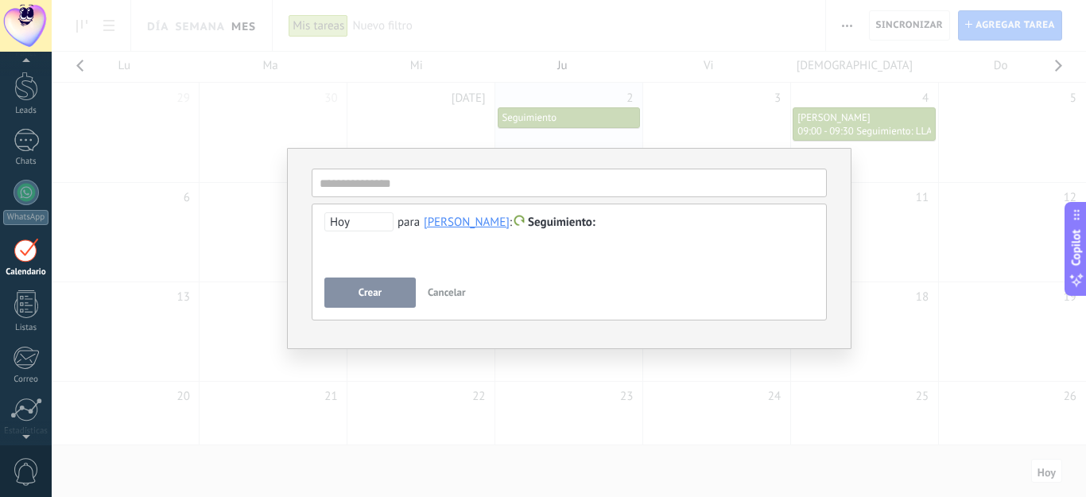
click at [342, 292] on button "Crear" at bounding box center [369, 292] width 91 height 30
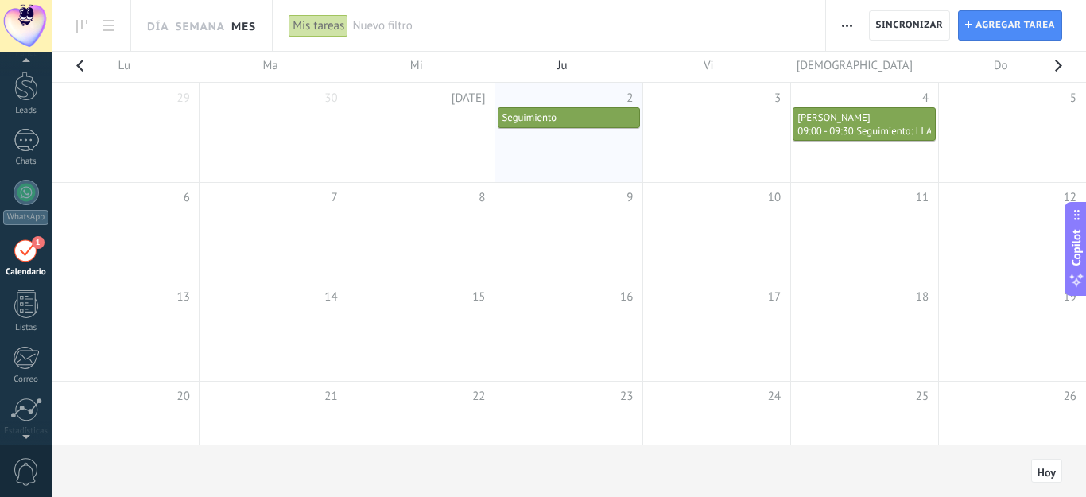
drag, startPoint x: 560, startPoint y: 119, endPoint x: 540, endPoint y: 115, distance: 19.5
click at [540, 115] on span "Seguimiento" at bounding box center [529, 117] width 54 height 14
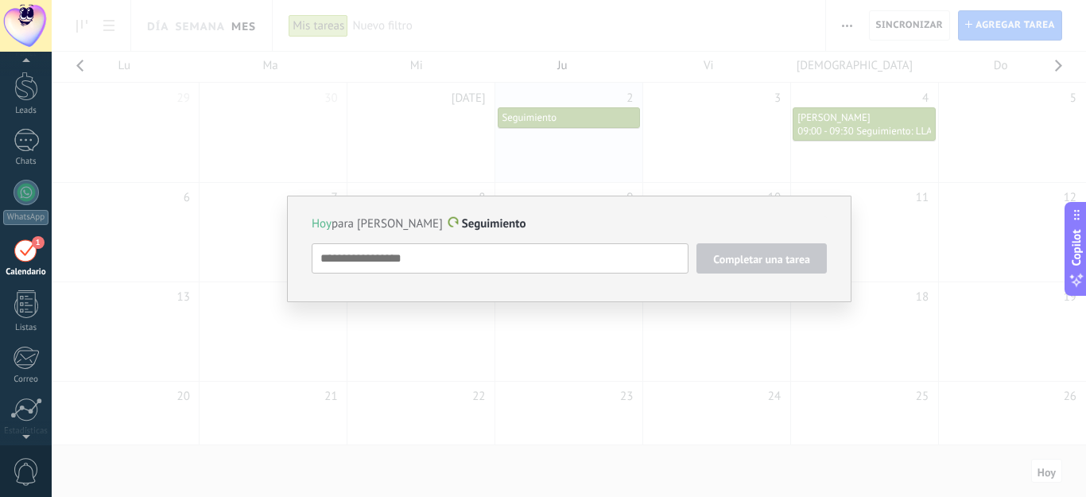
click at [551, 140] on div "[DATE] para [PERSON_NAME] Seguimiento Completar una tarea Seguimiento Seguimien…" at bounding box center [569, 248] width 1034 height 497
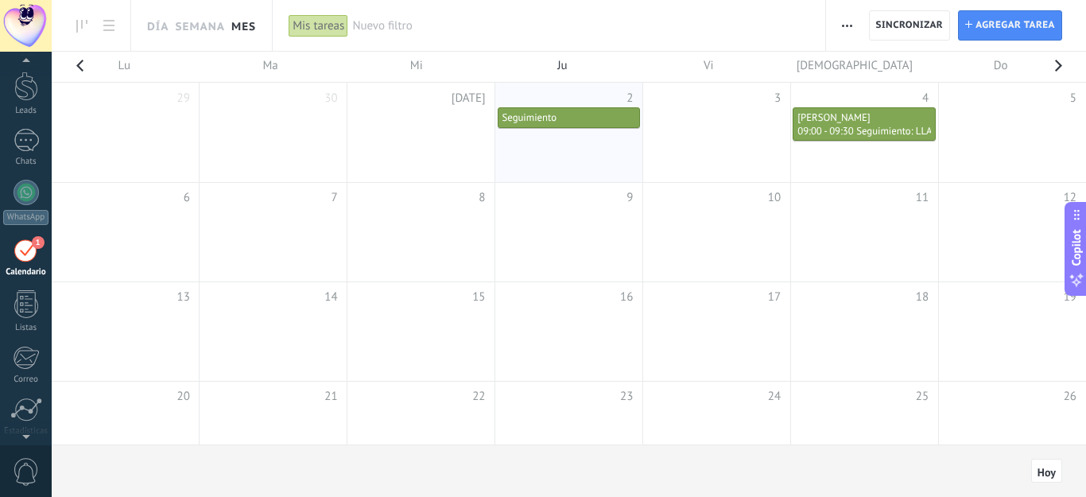
click at [532, 119] on span "Seguimiento" at bounding box center [529, 117] width 54 height 14
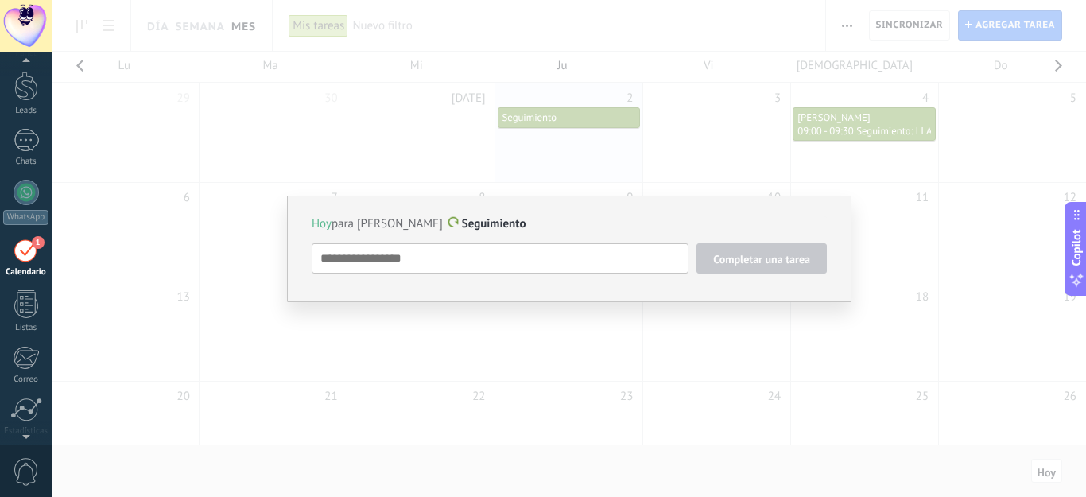
click at [412, 256] on textarea at bounding box center [500, 258] width 377 height 30
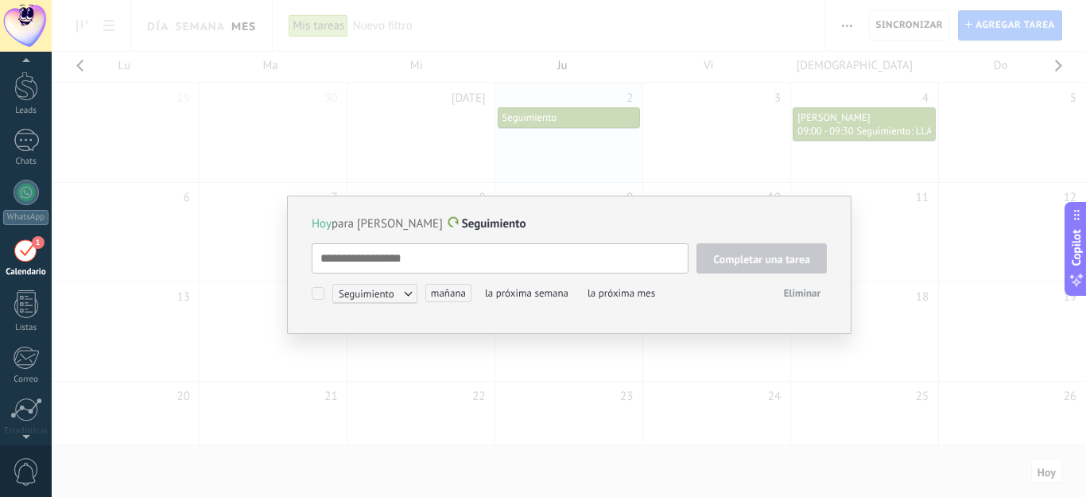
click at [815, 293] on span "Eliminar" at bounding box center [802, 293] width 37 height 14
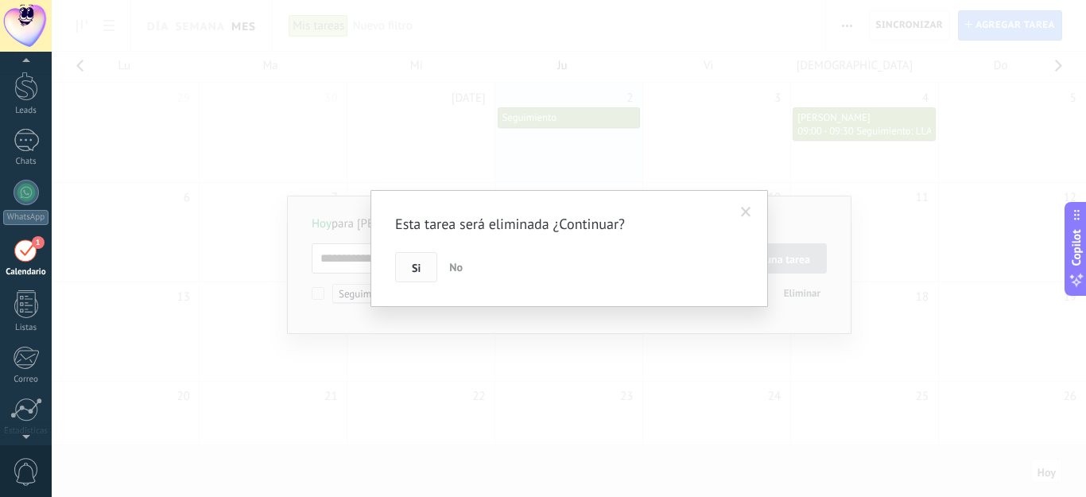
click at [411, 265] on button "Si" at bounding box center [416, 267] width 42 height 30
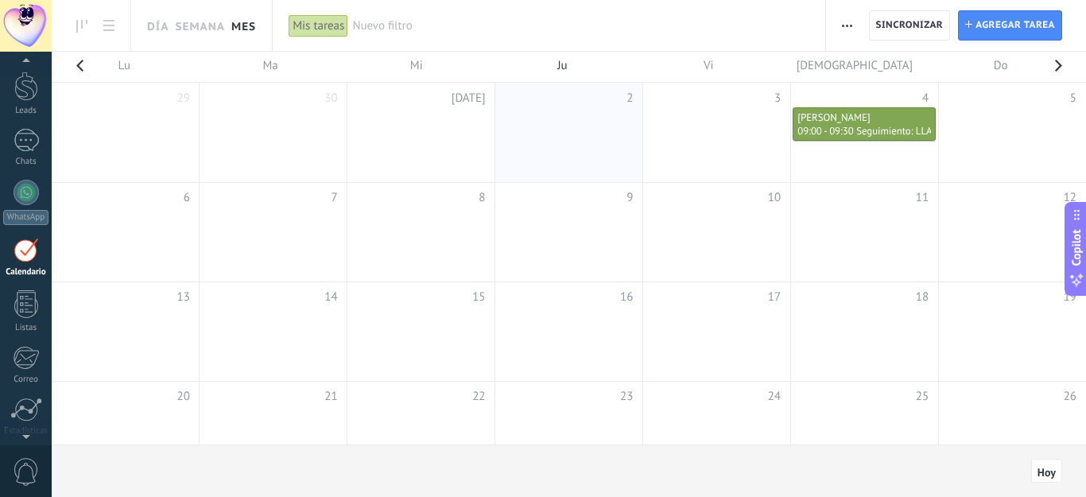
click at [695, 194] on td "10" at bounding box center [716, 194] width 148 height 24
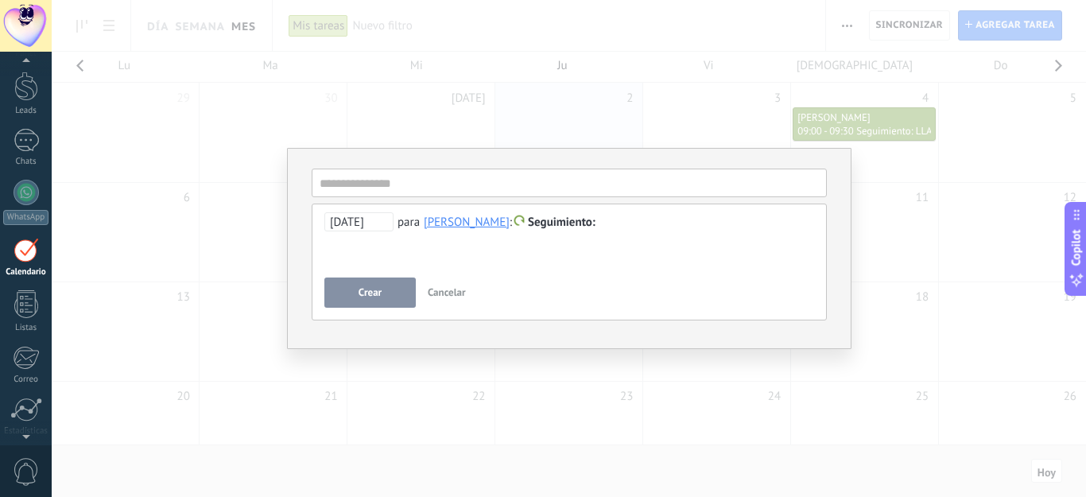
click at [450, 135] on div "**********" at bounding box center [569, 248] width 1034 height 497
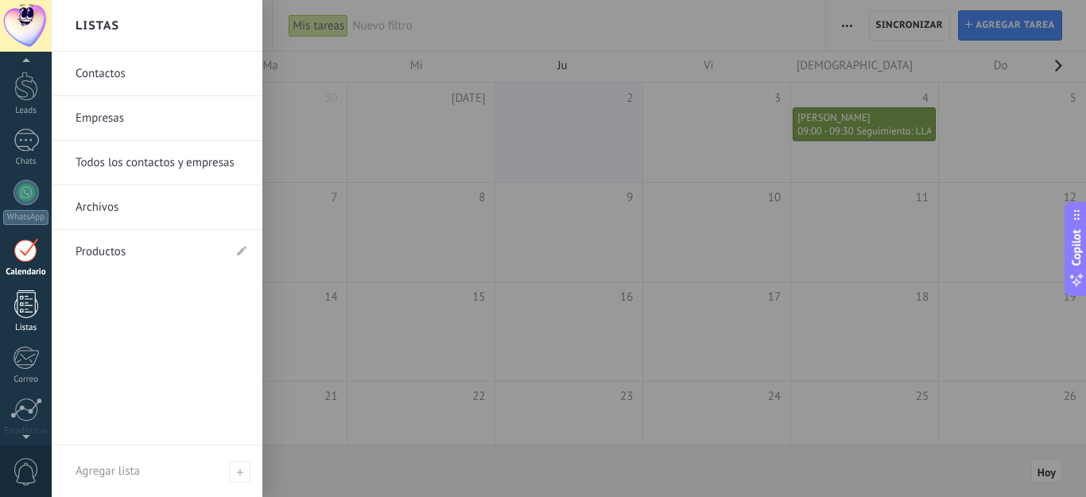
click at [24, 309] on div at bounding box center [26, 304] width 24 height 28
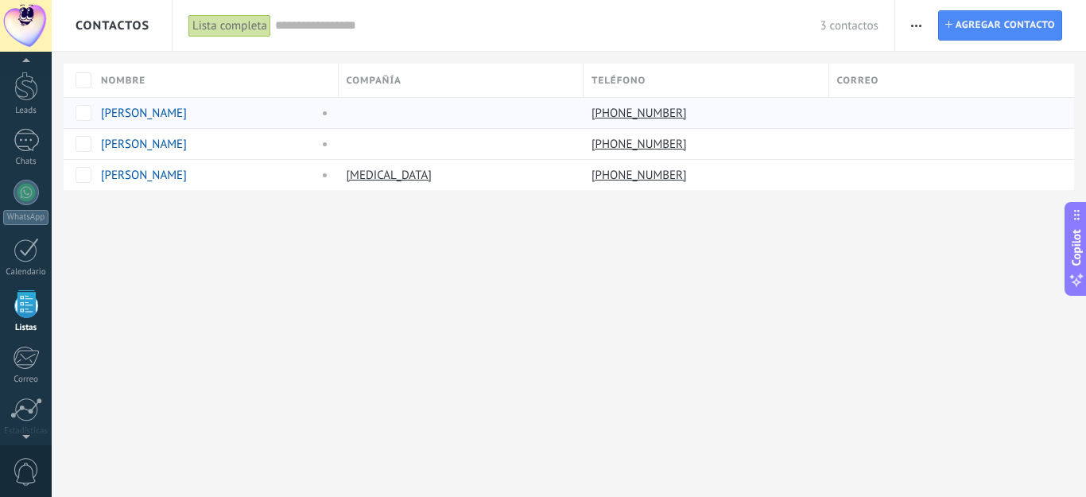
scroll to position [99, 0]
click at [173, 110] on span at bounding box center [176, 113] width 16 height 16
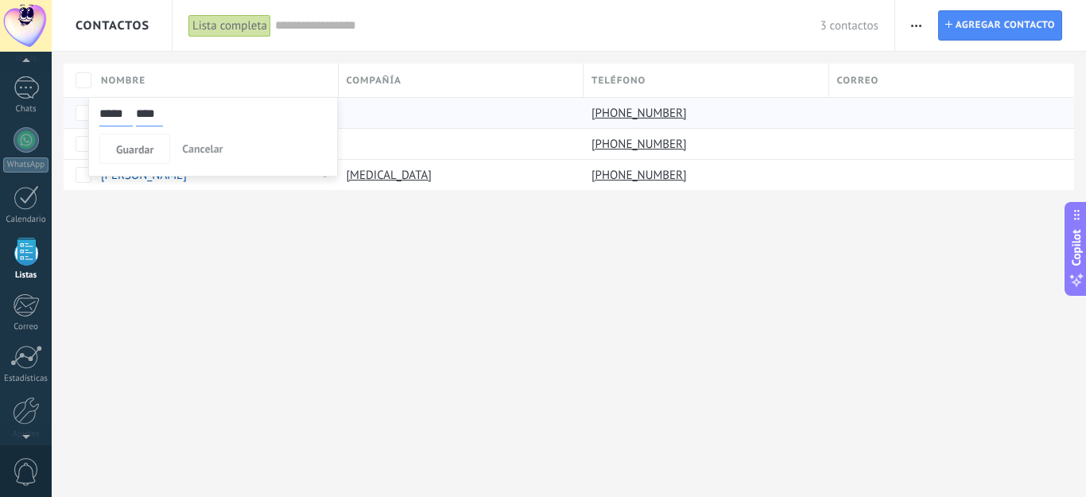
click at [182, 83] on div "Nombre" at bounding box center [215, 80] width 245 height 33
click at [173, 110] on span at bounding box center [176, 113] width 16 height 16
click at [172, 79] on div "Nombre" at bounding box center [215, 80] width 245 height 33
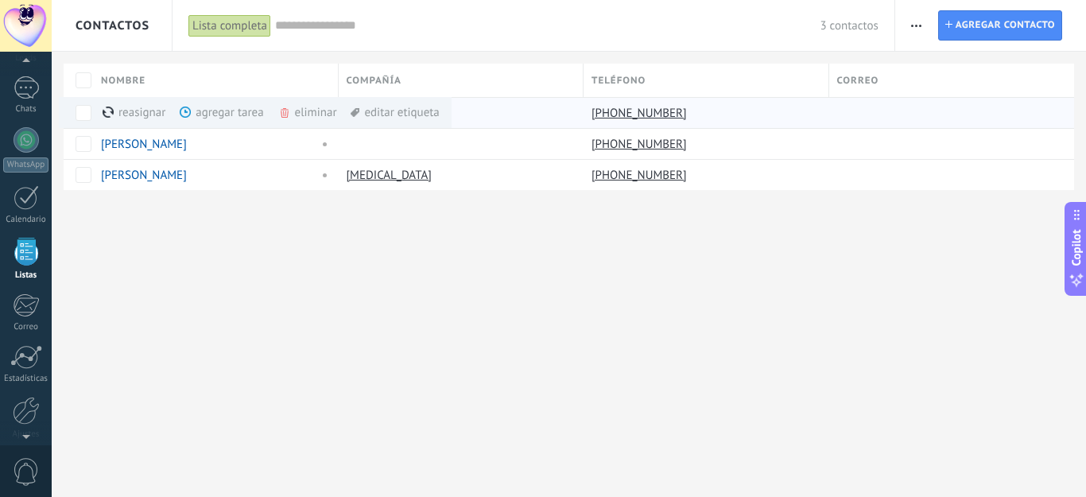
click at [410, 109] on div "editar etiqueta màs" at bounding box center [394, 112] width 88 height 31
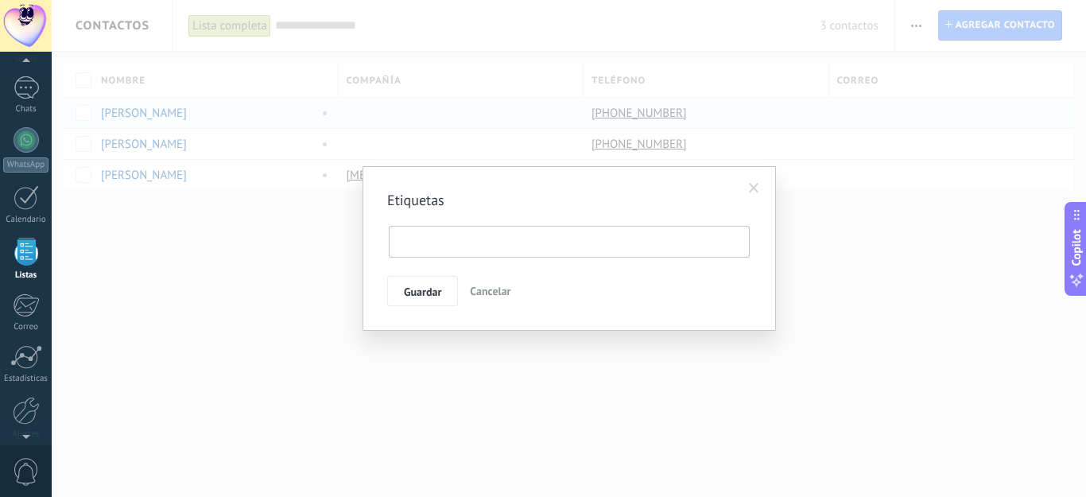
click at [753, 189] on span at bounding box center [754, 188] width 10 height 11
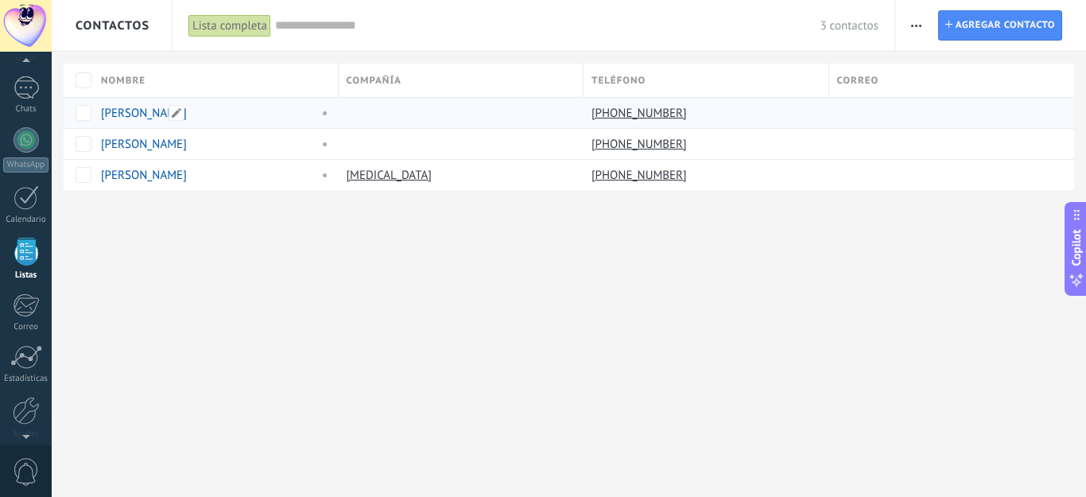
click at [137, 111] on link "[PERSON_NAME]" at bounding box center [144, 113] width 86 height 15
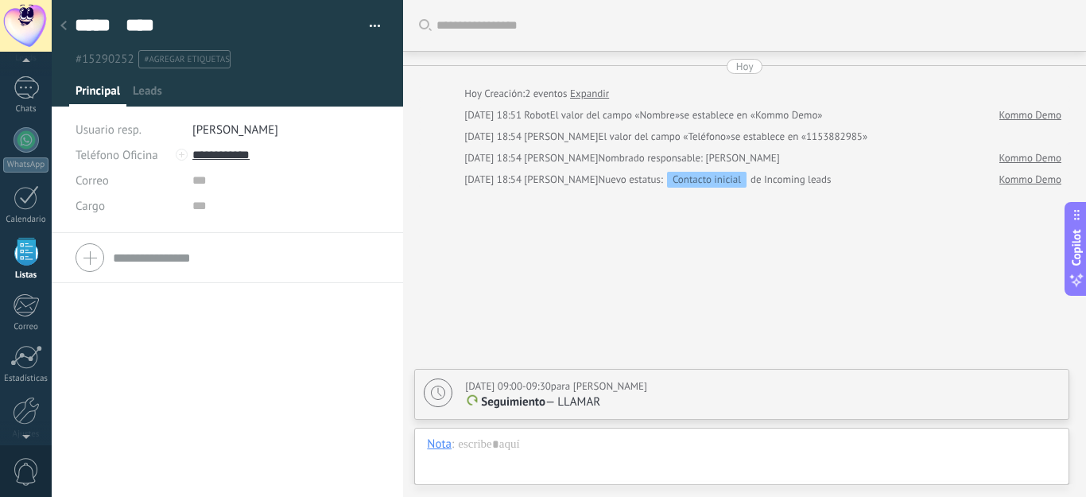
scroll to position [24, 0]
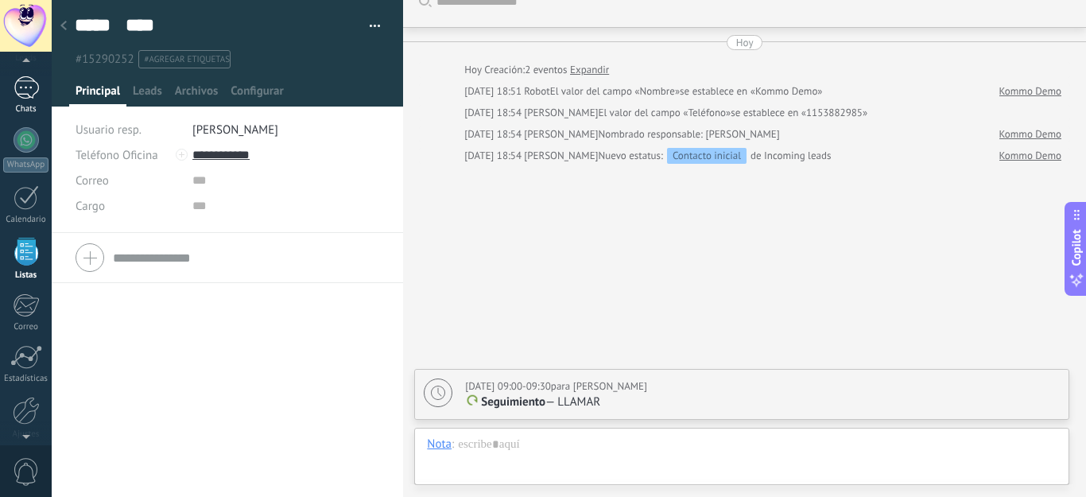
click at [26, 84] on div "1" at bounding box center [26, 87] width 25 height 23
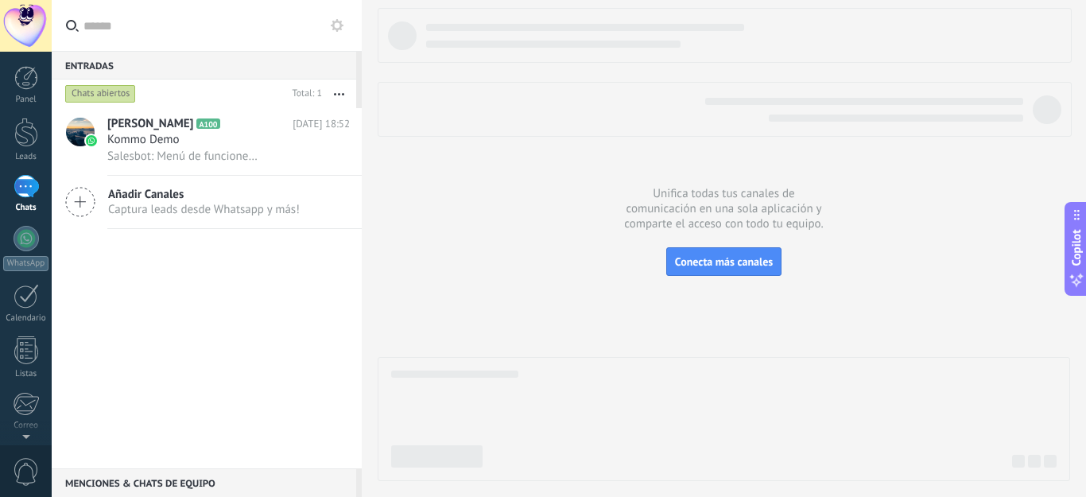
click at [150, 192] on span "Añadir Canales" at bounding box center [204, 194] width 192 height 15
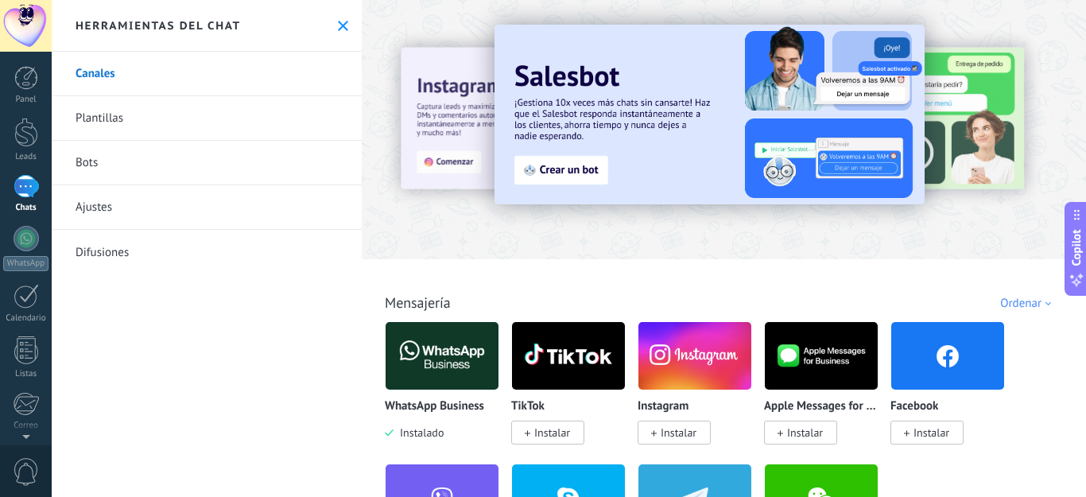
click at [84, 114] on link "Plantillas" at bounding box center [207, 118] width 310 height 45
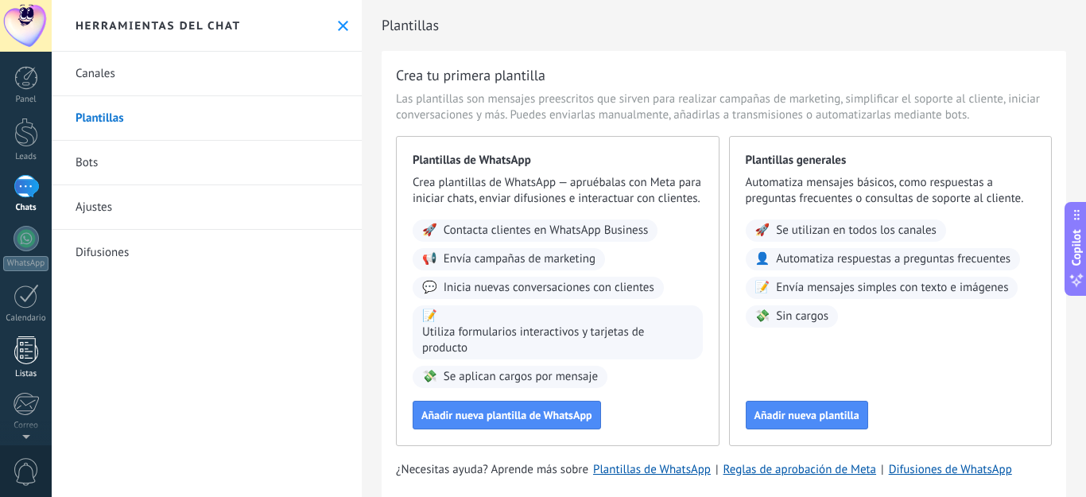
click at [26, 344] on div at bounding box center [26, 350] width 24 height 28
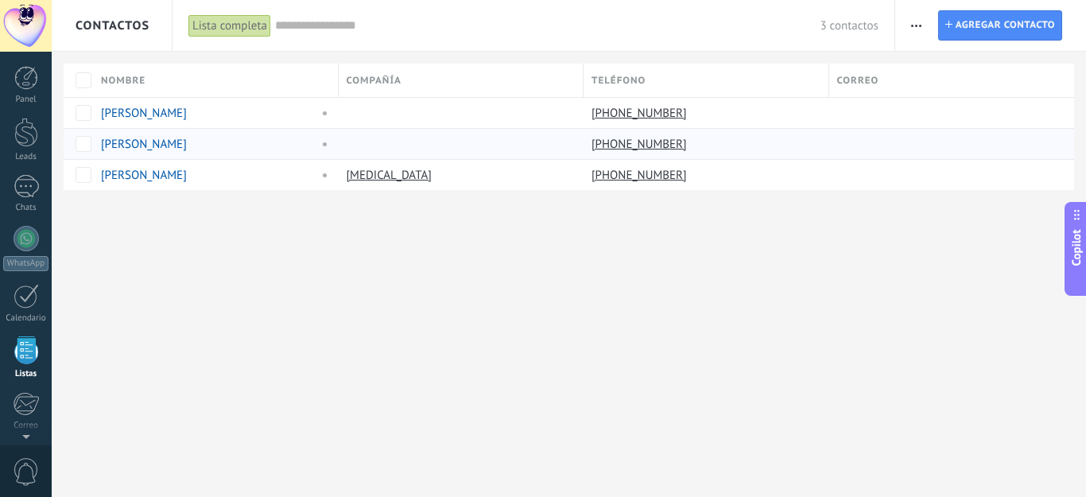
scroll to position [99, 0]
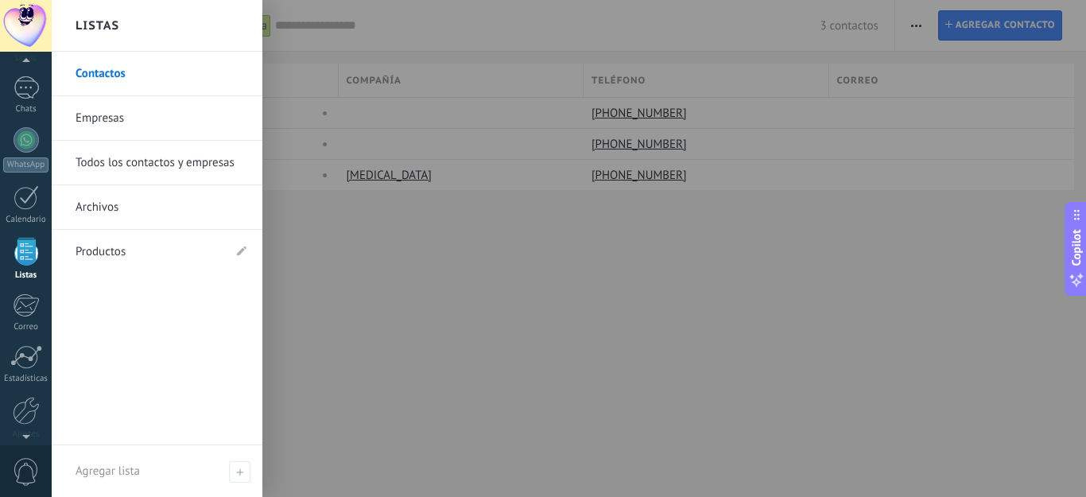
click at [19, 249] on div at bounding box center [26, 252] width 24 height 28
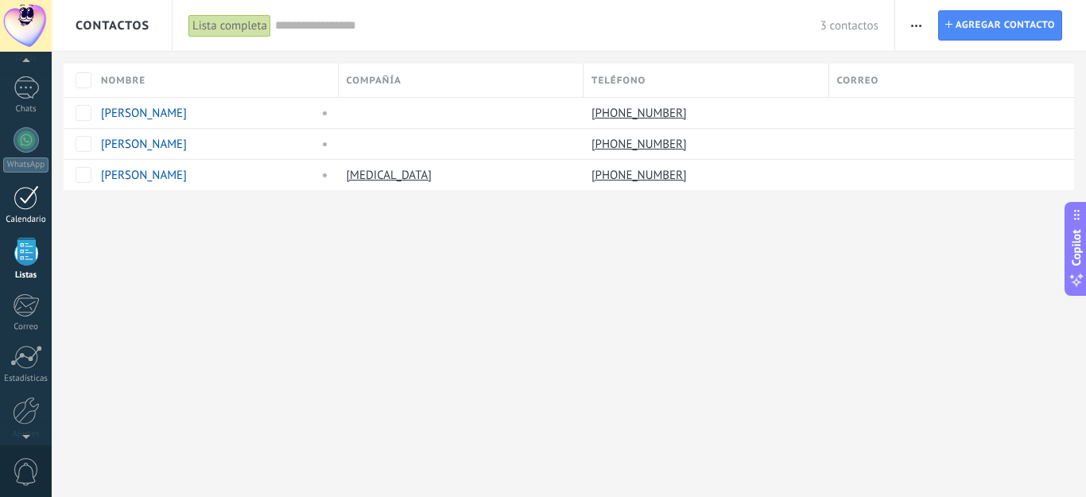
click at [33, 199] on div "1" at bounding box center [26, 197] width 25 height 25
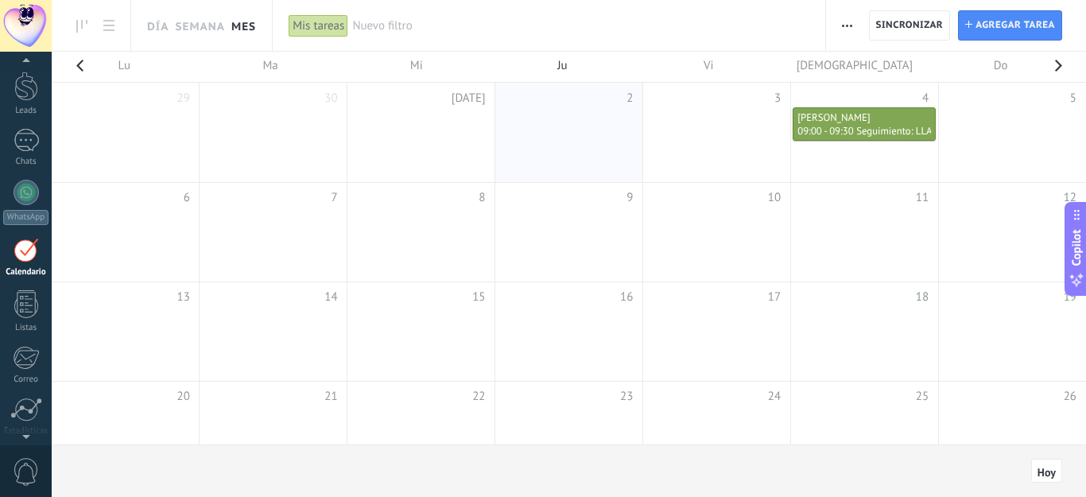
click at [840, 124] on span "09:00 - 09:30" at bounding box center [825, 131] width 56 height 14
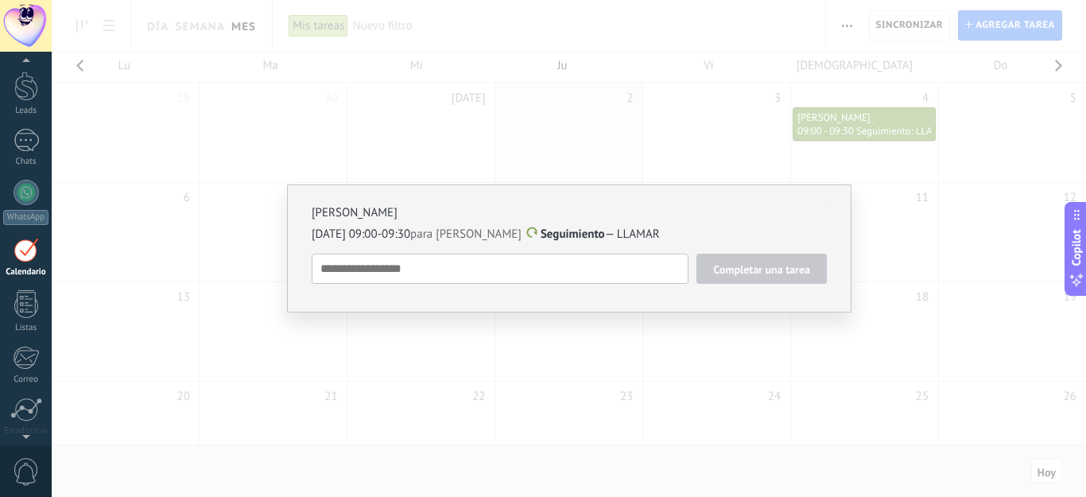
click at [567, 263] on textarea at bounding box center [500, 269] width 377 height 30
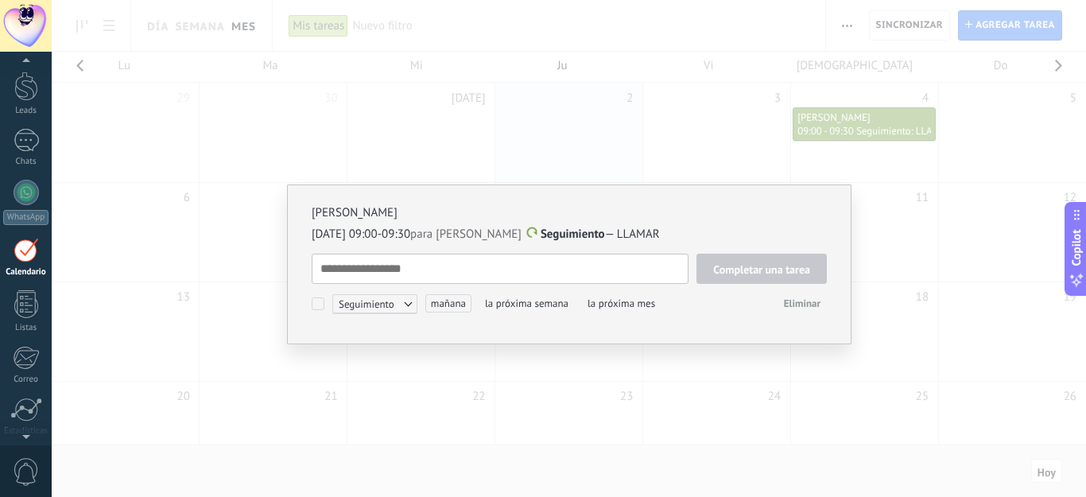
click at [408, 304] on span "Seguimiento" at bounding box center [374, 303] width 85 height 19
click at [408, 301] on span "Seguimiento" at bounding box center [374, 303] width 85 height 19
click at [20, 409] on div at bounding box center [26, 409] width 32 height 24
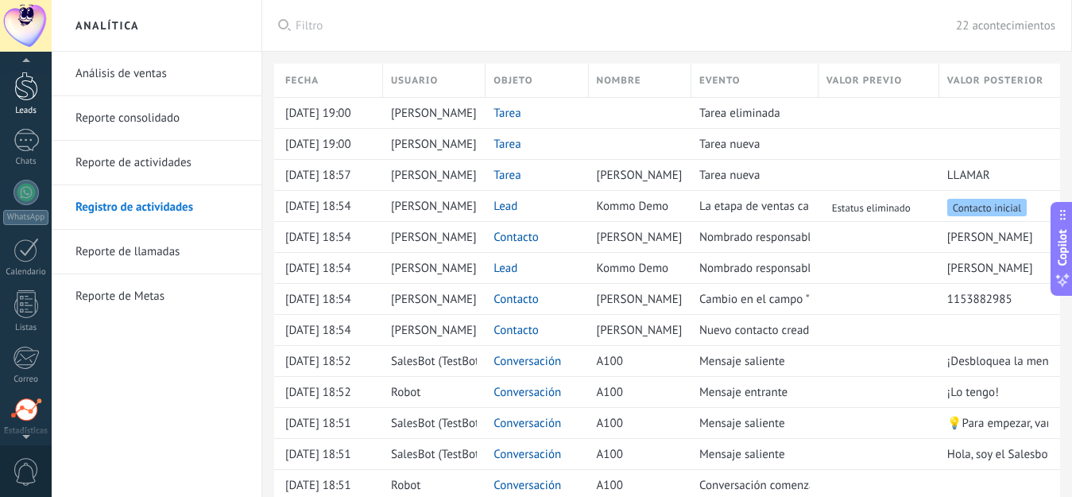
click at [26, 87] on div at bounding box center [26, 86] width 24 height 29
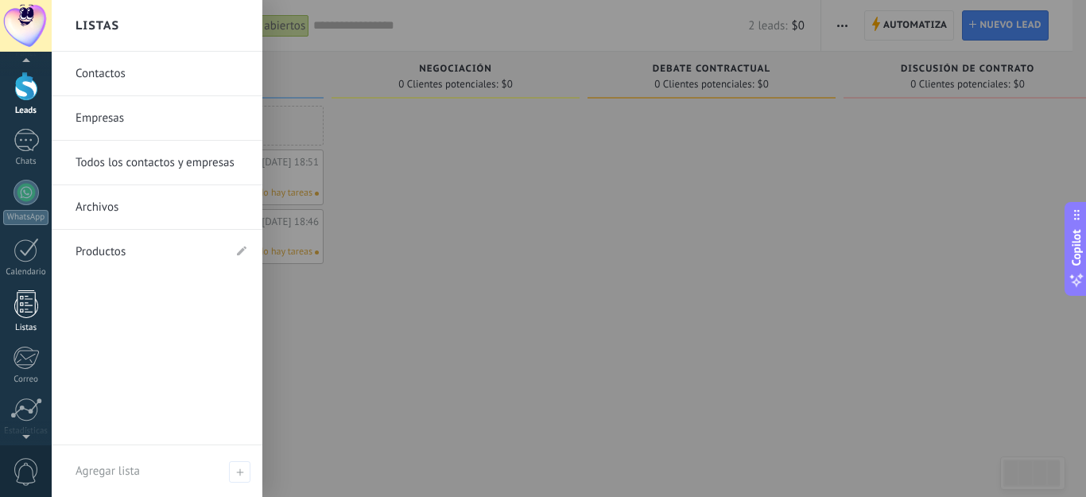
click at [21, 306] on div at bounding box center [26, 304] width 24 height 28
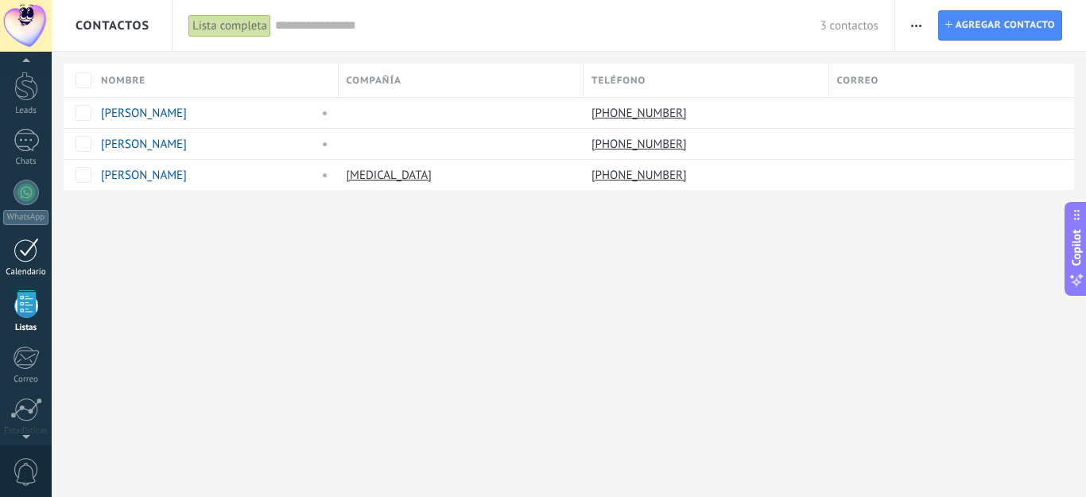
click at [29, 247] on div "1" at bounding box center [26, 250] width 25 height 25
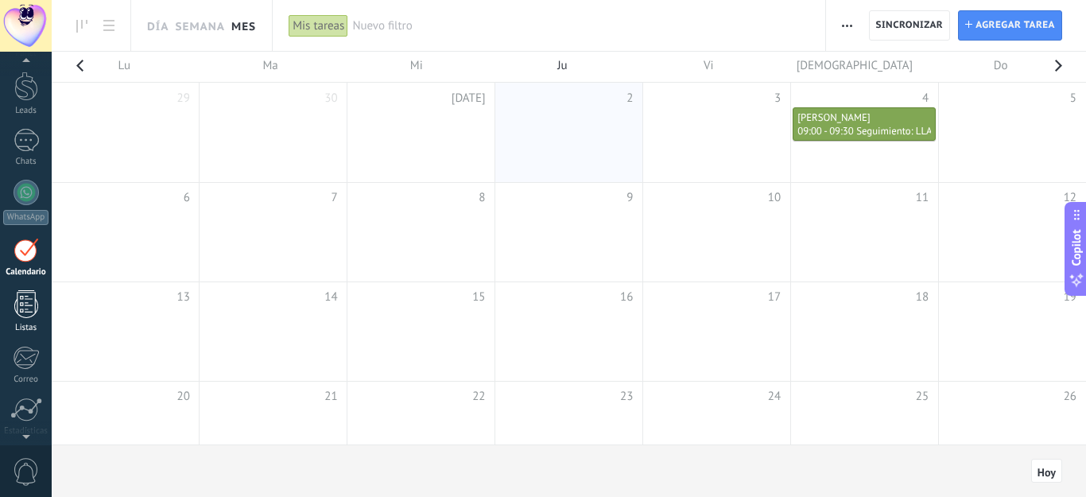
click at [21, 311] on div at bounding box center [26, 304] width 24 height 28
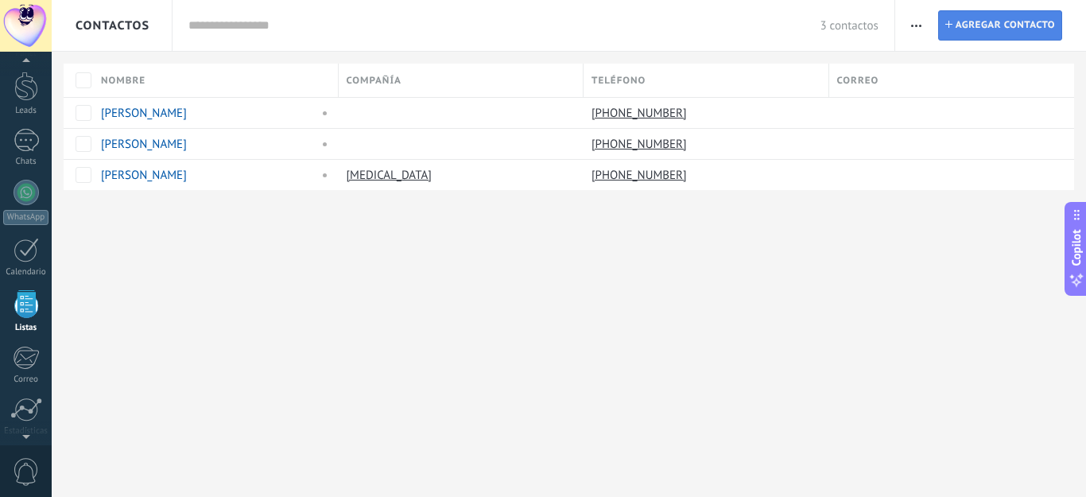
scroll to position [99, 0]
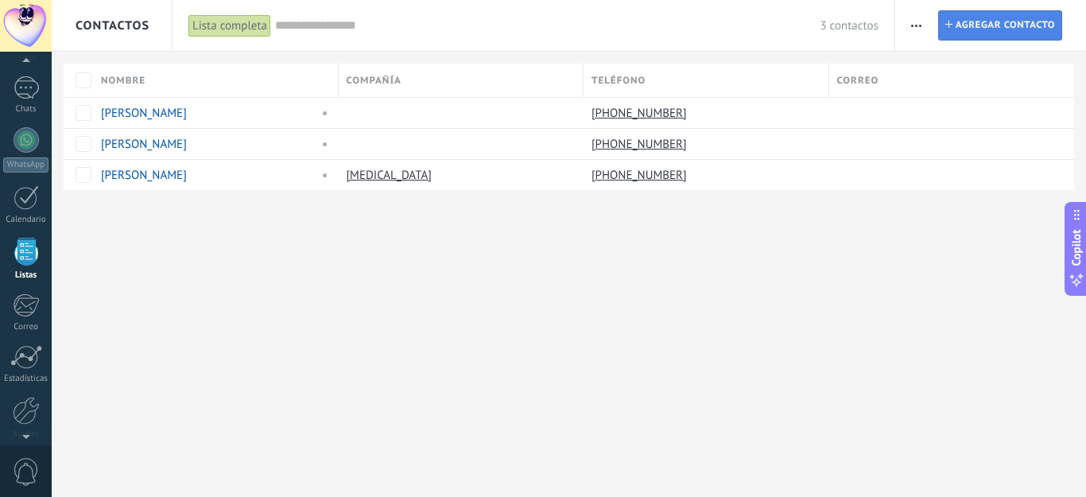
click at [1024, 26] on span "Agregar contacto" at bounding box center [1004, 25] width 99 height 29
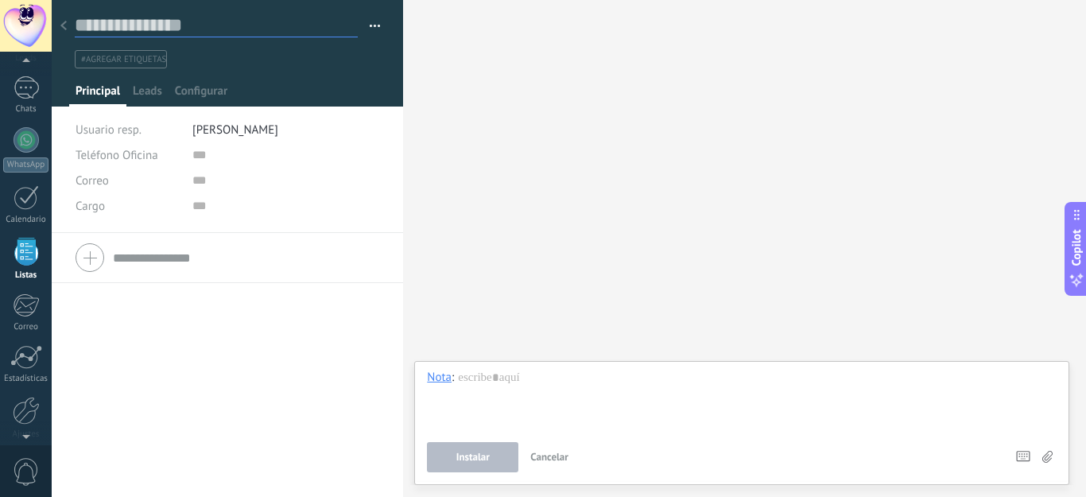
click at [168, 22] on input "text" at bounding box center [216, 26] width 283 height 24
type input "*"
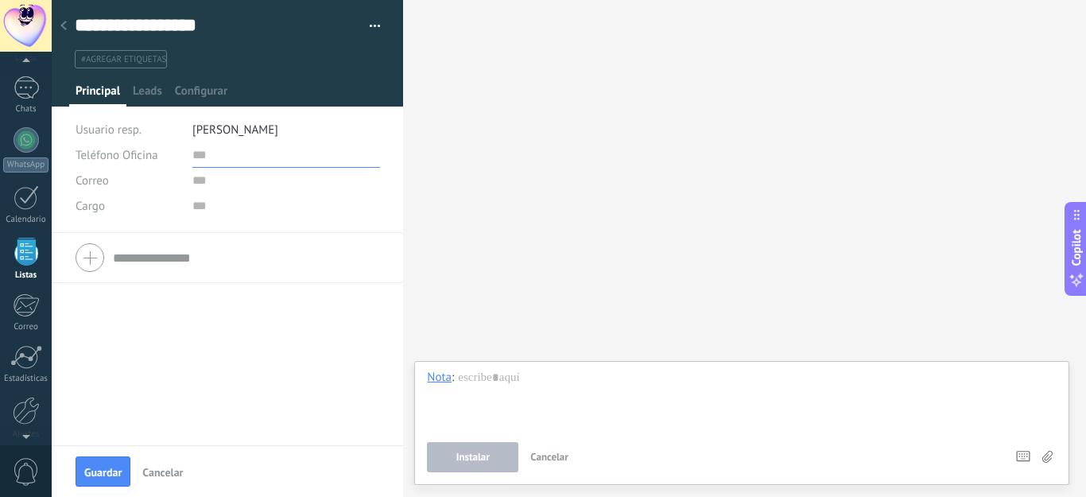
click at [204, 154] on input "text" at bounding box center [286, 154] width 188 height 25
type input "**********"
click at [99, 474] on span "Guardar" at bounding box center [102, 472] width 37 height 11
type input "**********"
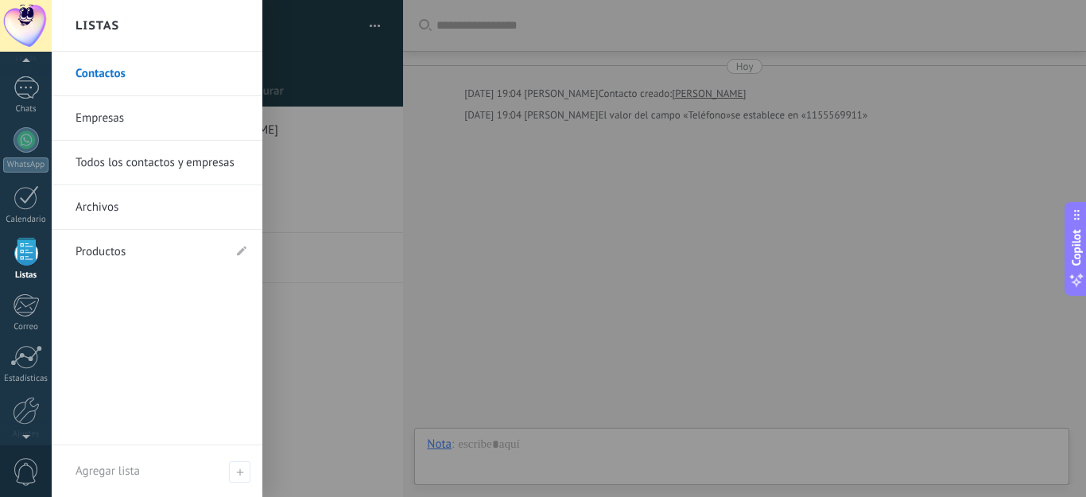
click at [24, 262] on div at bounding box center [26, 252] width 24 height 28
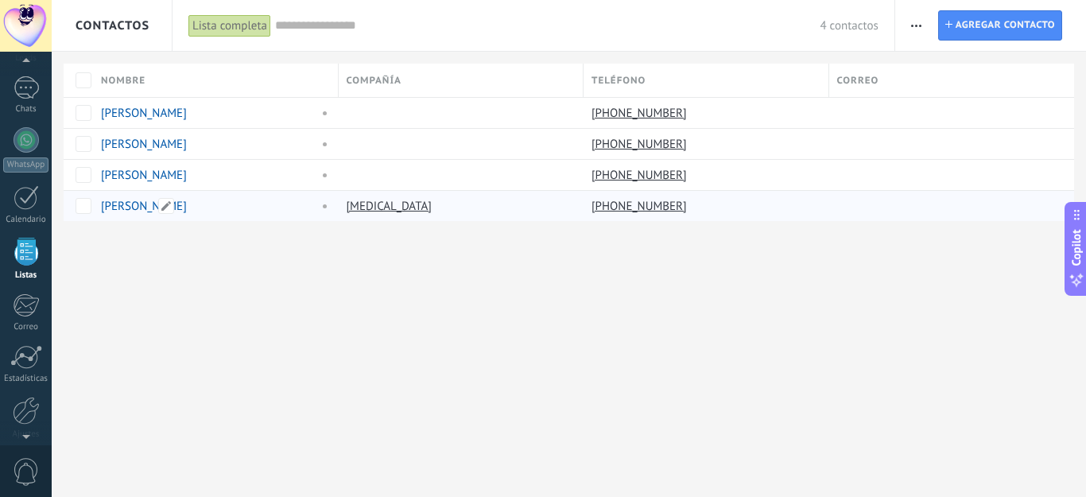
click at [135, 203] on link "[PERSON_NAME]" at bounding box center [144, 206] width 86 height 15
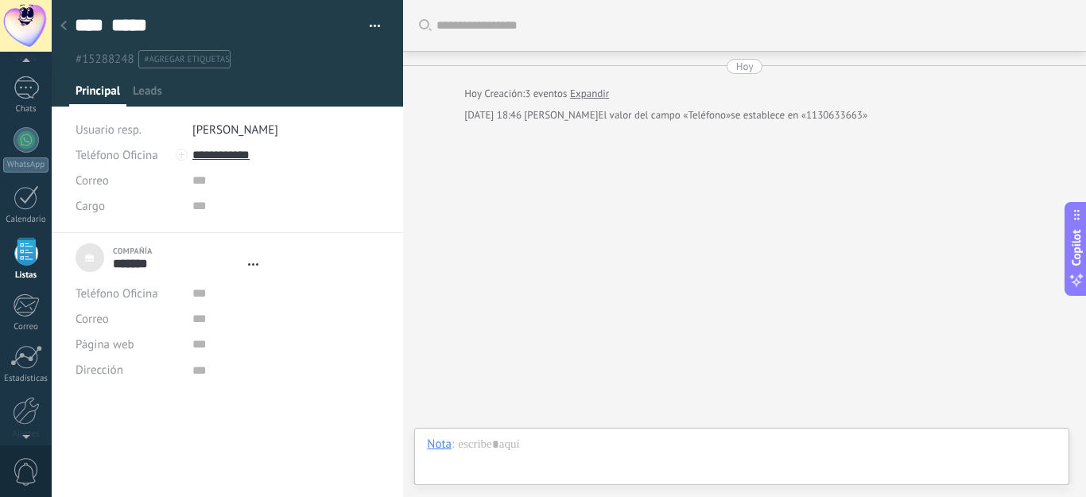
type textarea "***"
click at [481, 444] on div at bounding box center [741, 460] width 629 height 48
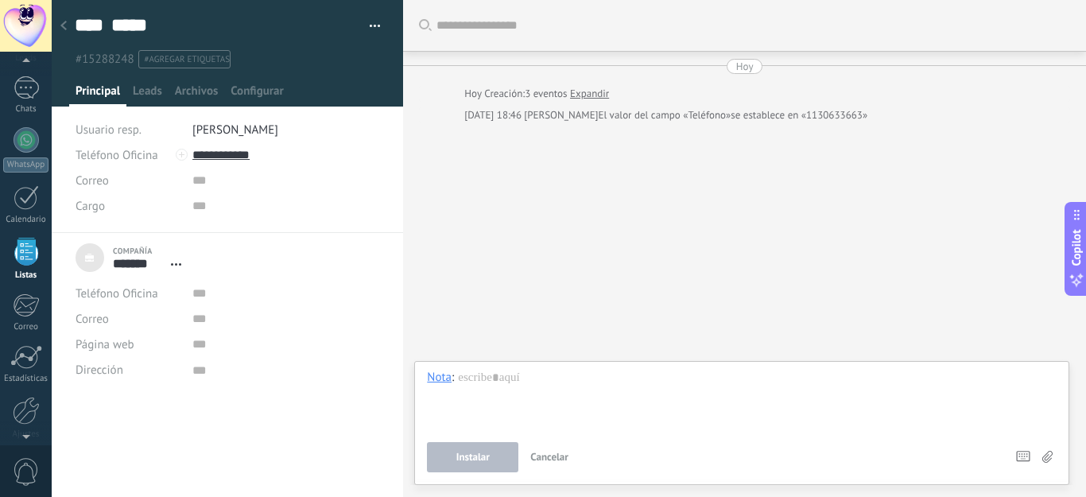
click at [560, 276] on div "Buscar Carga más [DATE] [DATE] Creación: 3 eventos Expandir [DATE] 18:46 [PERSO…" at bounding box center [744, 248] width 683 height 497
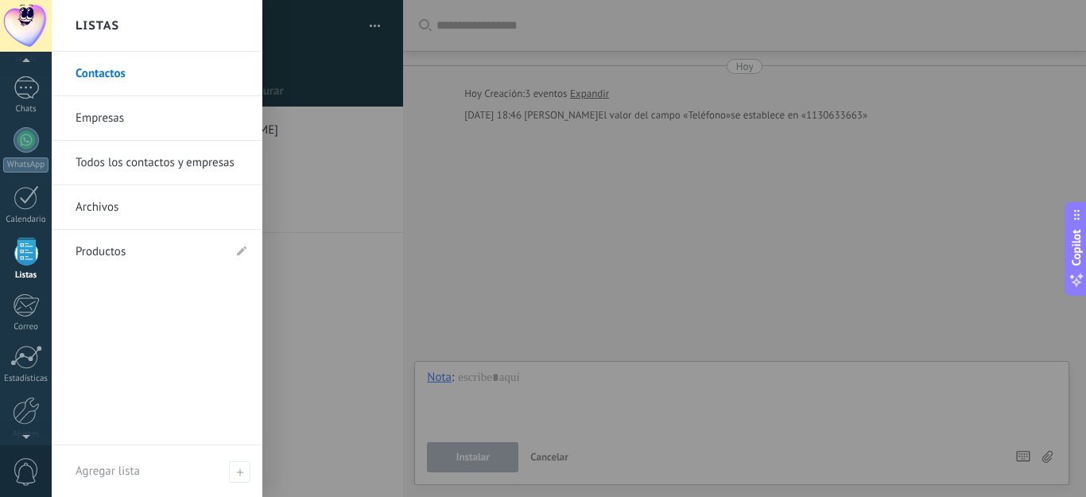
click at [24, 250] on div at bounding box center [26, 252] width 24 height 28
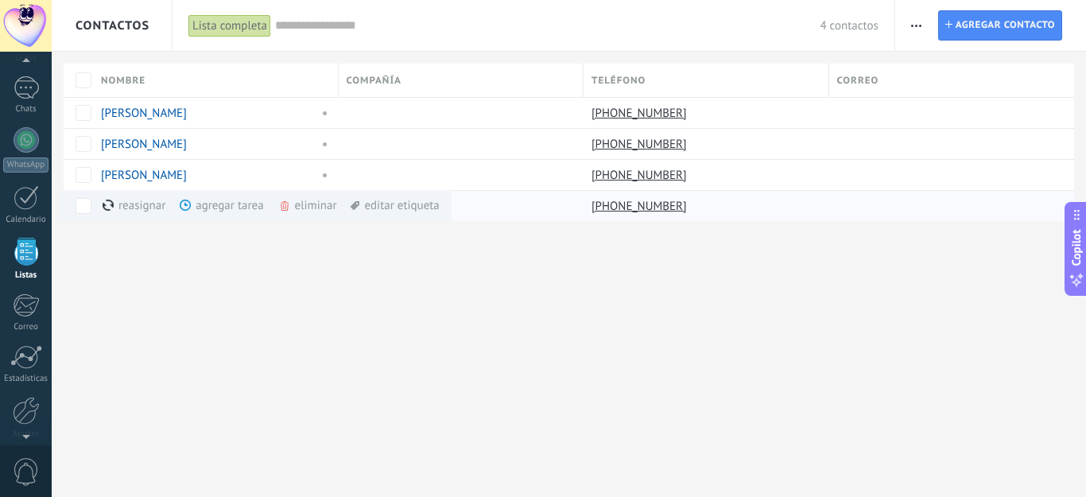
click at [244, 206] on div "agregar tarea màs" at bounding box center [248, 205] width 137 height 31
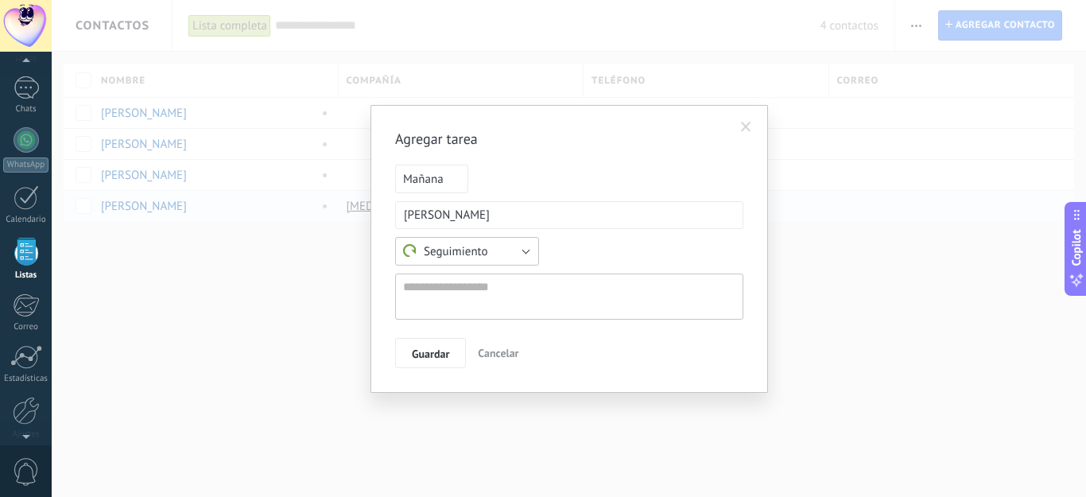
click at [526, 254] on button "Seguimiento" at bounding box center [467, 251] width 144 height 29
click at [440, 278] on span "Reunión" at bounding box center [459, 278] width 148 height 15
click at [433, 292] on textarea at bounding box center [569, 296] width 348 height 46
type textarea "*"
click at [450, 178] on span "Mañana" at bounding box center [431, 179] width 73 height 29
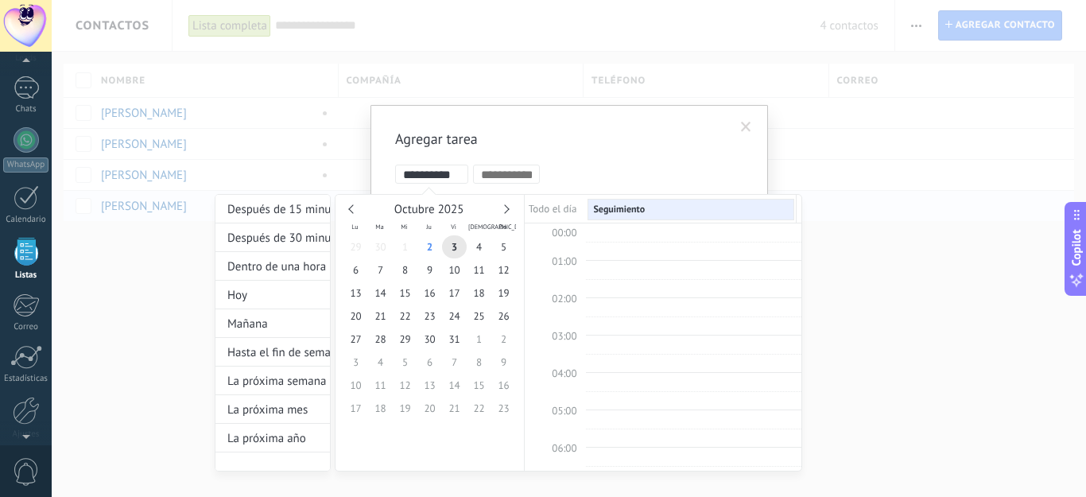
scroll to position [300, 0]
click at [456, 268] on span "10" at bounding box center [454, 269] width 25 height 23
type input "**********"
click at [583, 335] on td "11:00" at bounding box center [555, 344] width 60 height 19
click at [575, 335] on span "11:00" at bounding box center [564, 335] width 25 height 14
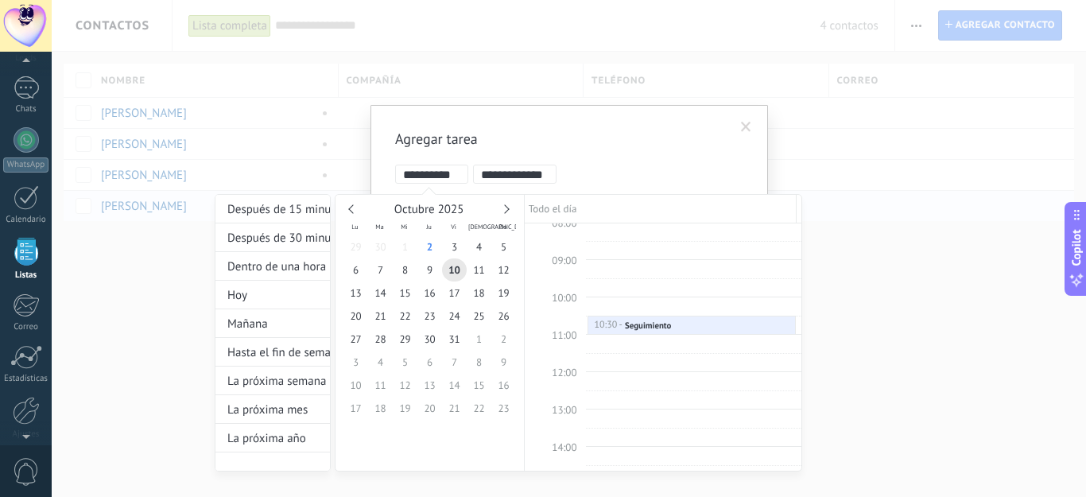
type input "**********"
click at [643, 342] on div "Seguimiento" at bounding box center [648, 344] width 46 height 11
click at [691, 343] on div "11:00 - 11:30 Seguimiento" at bounding box center [692, 346] width 196 height 14
click at [651, 344] on div "Seguimiento" at bounding box center [648, 344] width 46 height 11
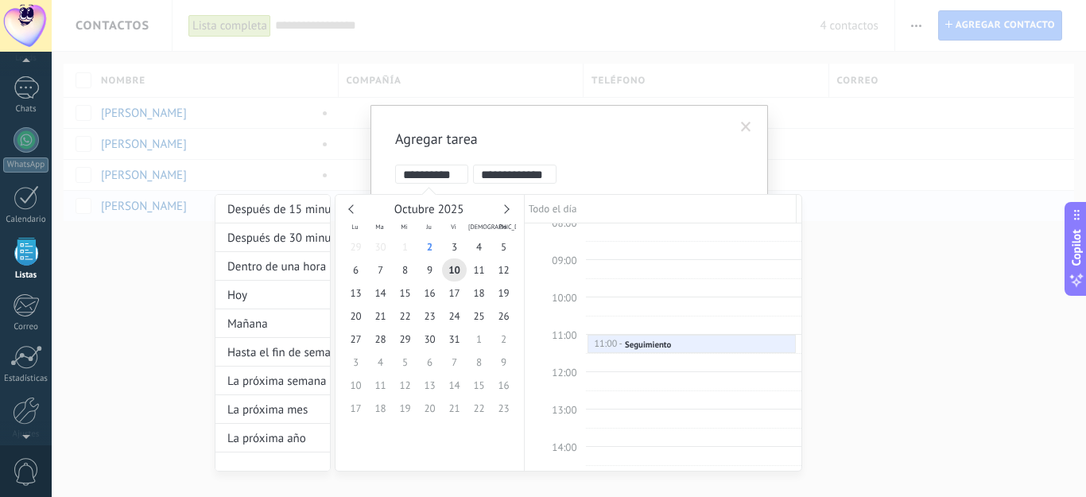
click at [900, 374] on div at bounding box center [543, 248] width 1086 height 497
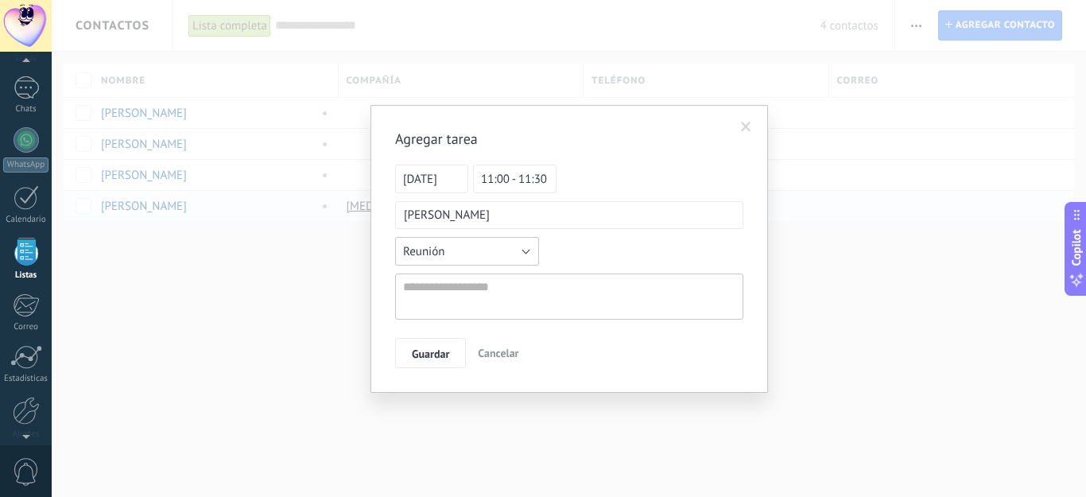
click at [512, 254] on button "Reunión" at bounding box center [467, 251] width 144 height 29
click at [441, 273] on span "Reunión" at bounding box center [459, 278] width 148 height 15
click at [422, 358] on span "Guardar" at bounding box center [430, 353] width 37 height 11
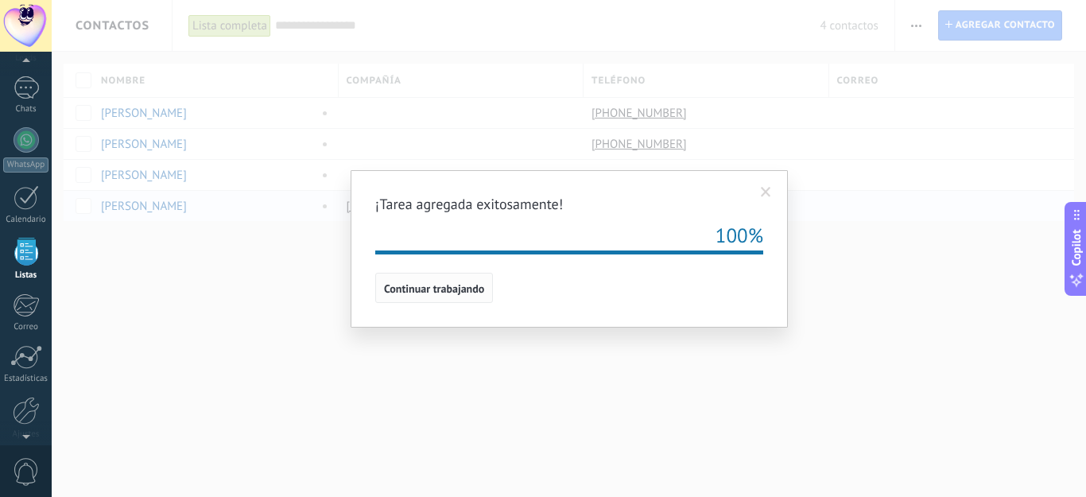
click at [433, 293] on span "Continuar trabajando" at bounding box center [434, 288] width 100 height 11
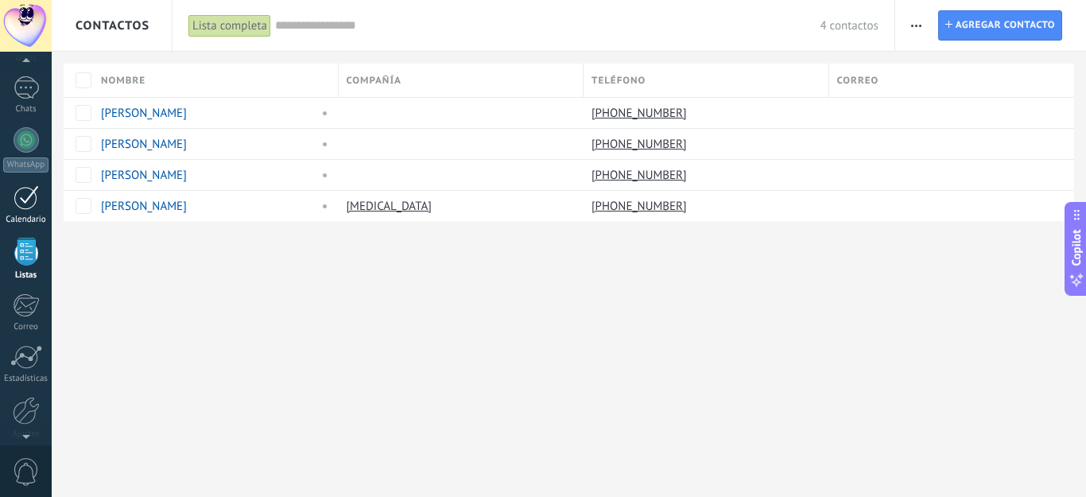
click at [25, 193] on div "1" at bounding box center [26, 197] width 25 height 25
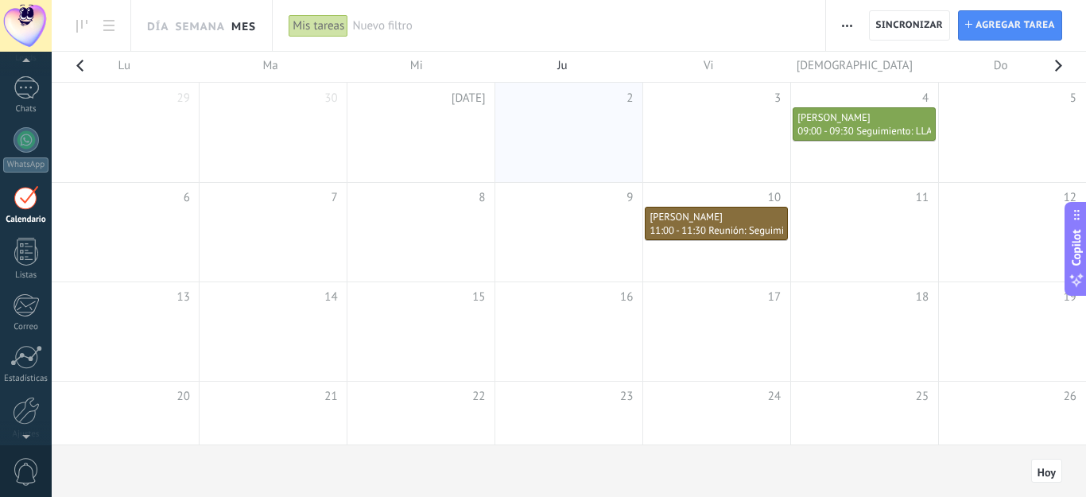
scroll to position [46, 0]
click at [703, 222] on div "[PERSON_NAME]" at bounding box center [716, 218] width 134 height 14
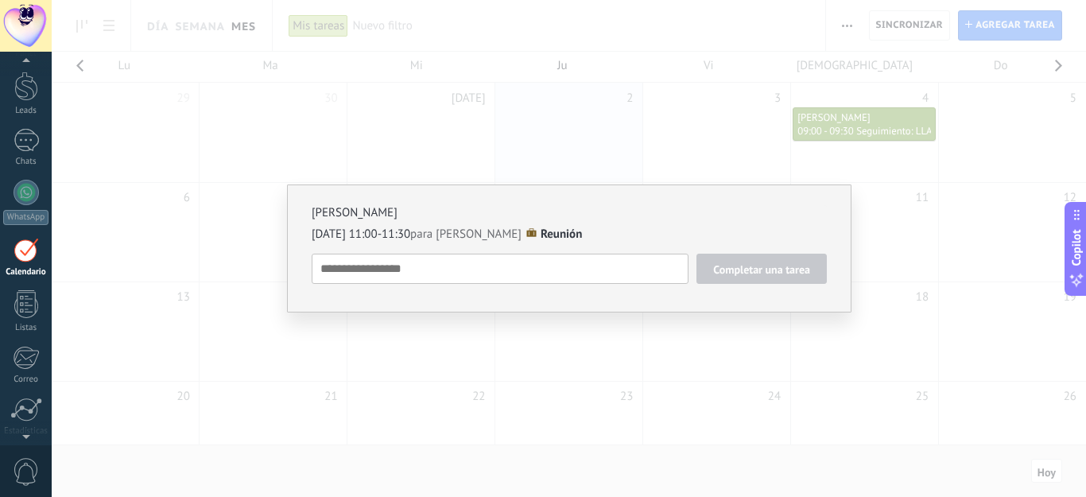
click at [733, 266] on span "Completar una tarea" at bounding box center [761, 269] width 97 height 11
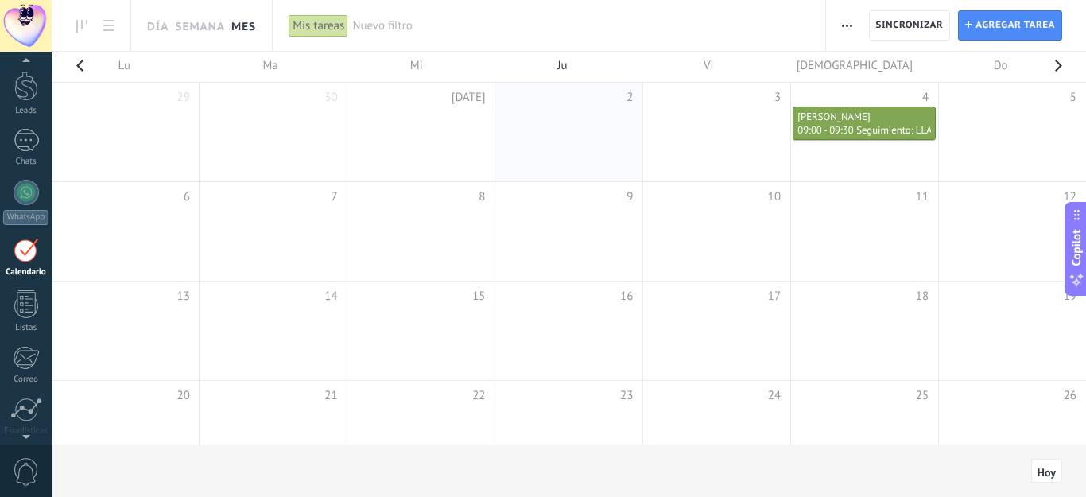
scroll to position [0, 0]
click at [19, 296] on div at bounding box center [26, 304] width 24 height 28
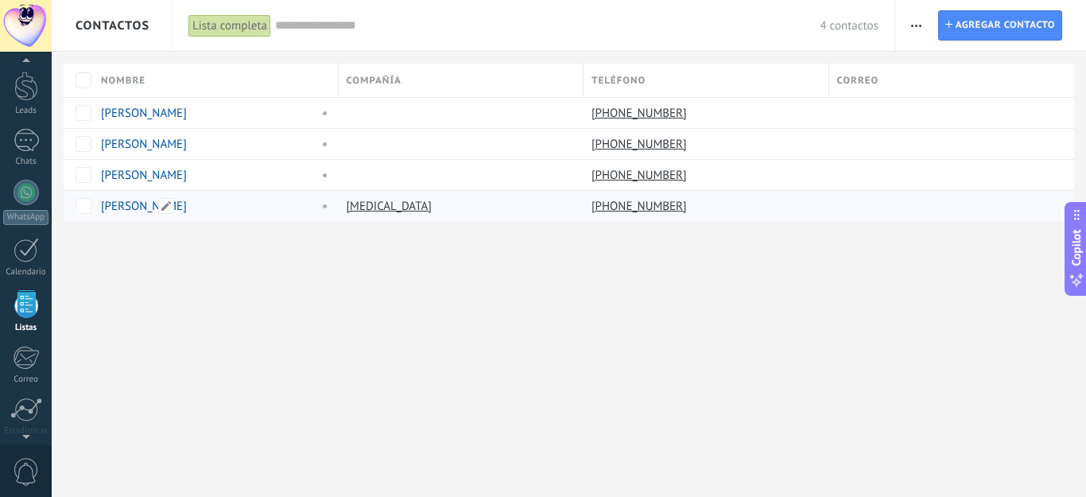
scroll to position [99, 0]
click at [134, 207] on link "[PERSON_NAME]" at bounding box center [144, 206] width 86 height 15
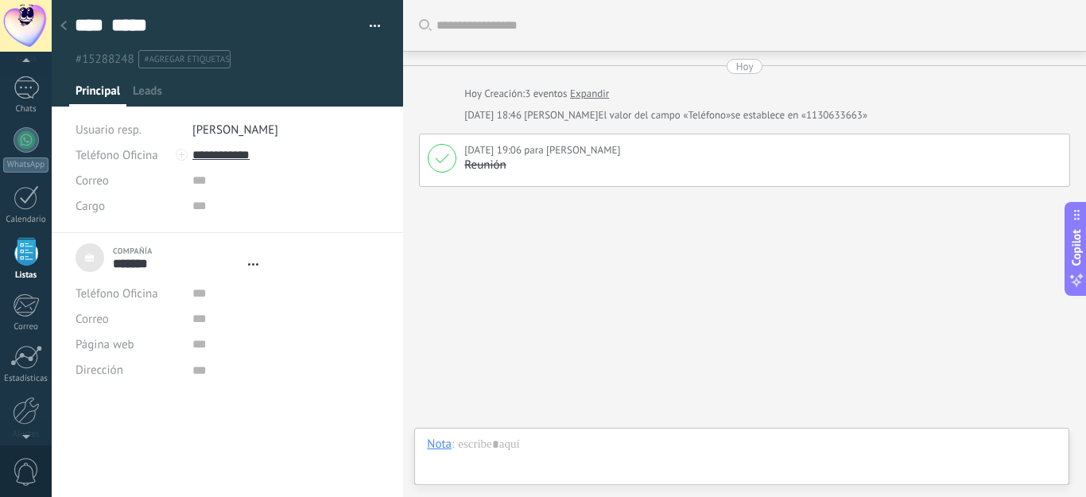
type textarea "***"
click at [442, 443] on div "Nota" at bounding box center [439, 443] width 25 height 14
click at [446, 417] on div "Tarea" at bounding box center [443, 416] width 56 height 27
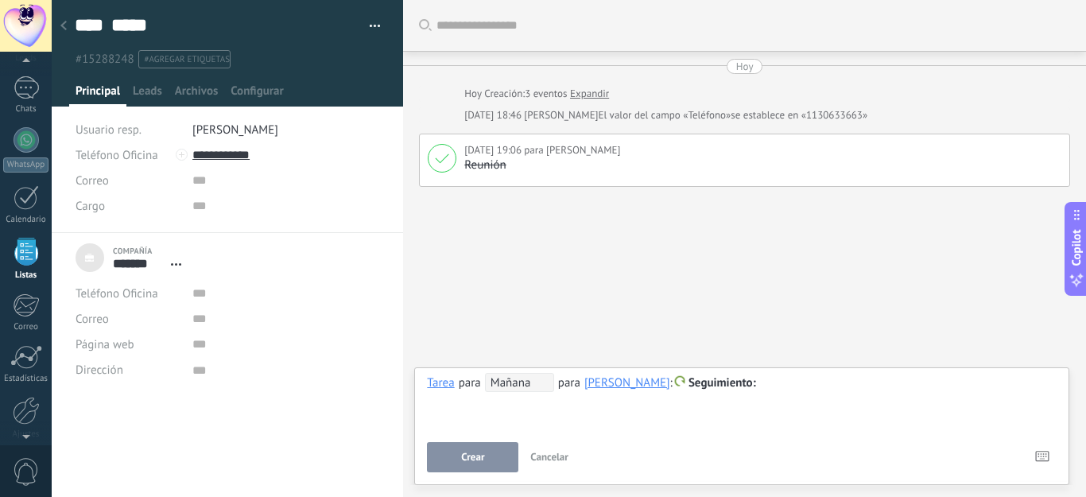
click at [512, 381] on span "Mañana" at bounding box center [519, 382] width 69 height 19
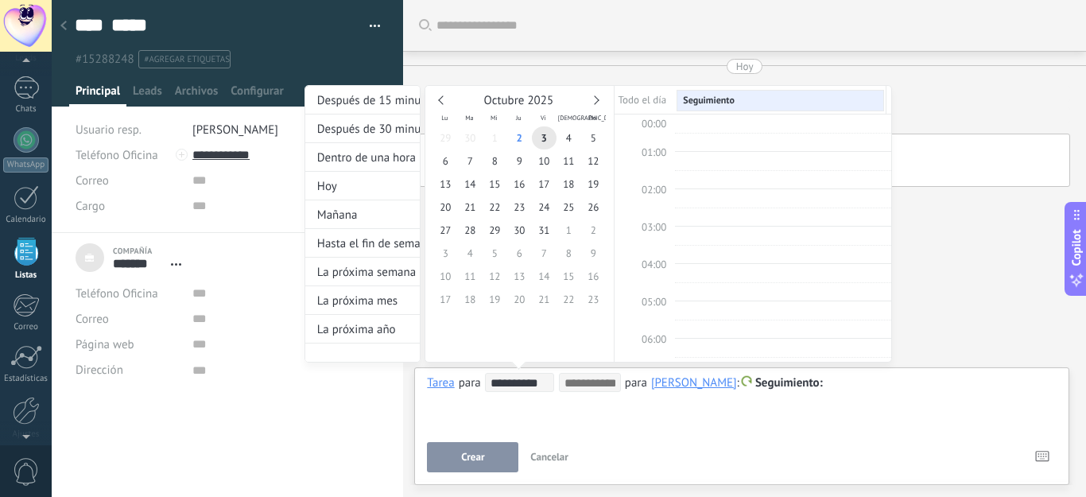
scroll to position [300, 0]
click at [540, 158] on span "10" at bounding box center [544, 160] width 25 height 23
type input "**********"
click at [654, 189] on span "10:00" at bounding box center [653, 189] width 25 height 14
click at [659, 190] on span "10:00" at bounding box center [653, 189] width 25 height 14
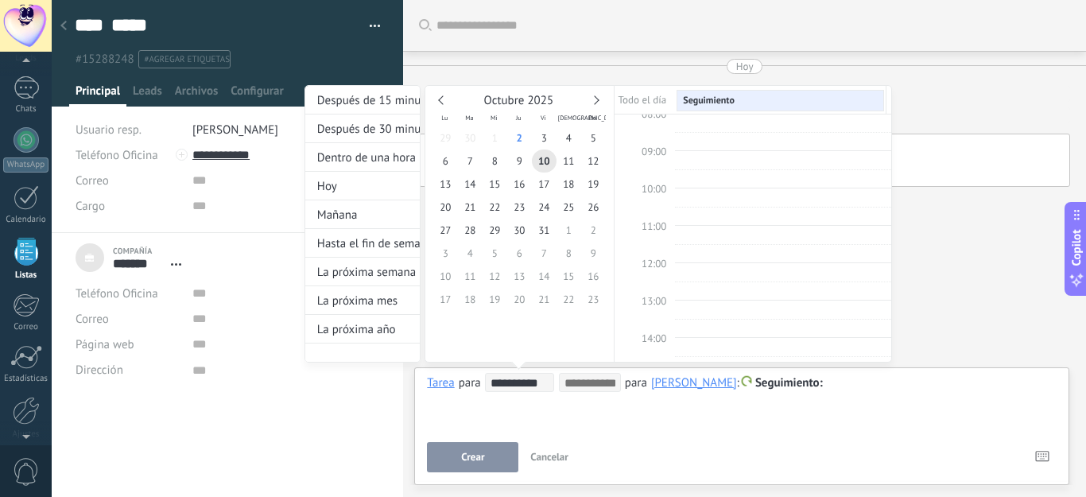
click at [642, 98] on td at bounding box center [644, 100] width 60 height 22
click at [695, 98] on span "Seguimiento" at bounding box center [709, 101] width 52 height 12
click at [654, 186] on span "10:00" at bounding box center [653, 189] width 25 height 14
click at [544, 159] on span "10" at bounding box center [544, 160] width 25 height 23
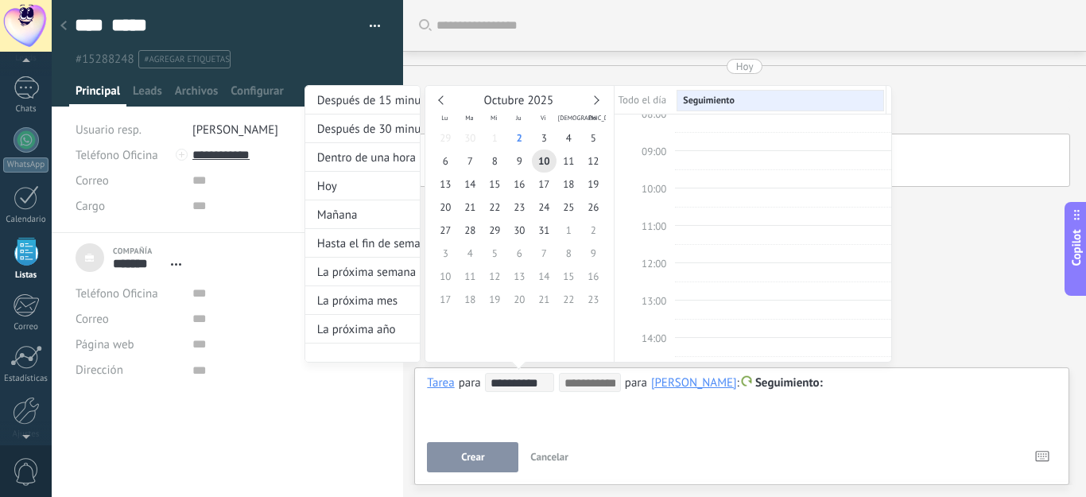
scroll to position [459, 0]
click at [660, 174] on span "14:00" at bounding box center [653, 179] width 25 height 14
type input "**********"
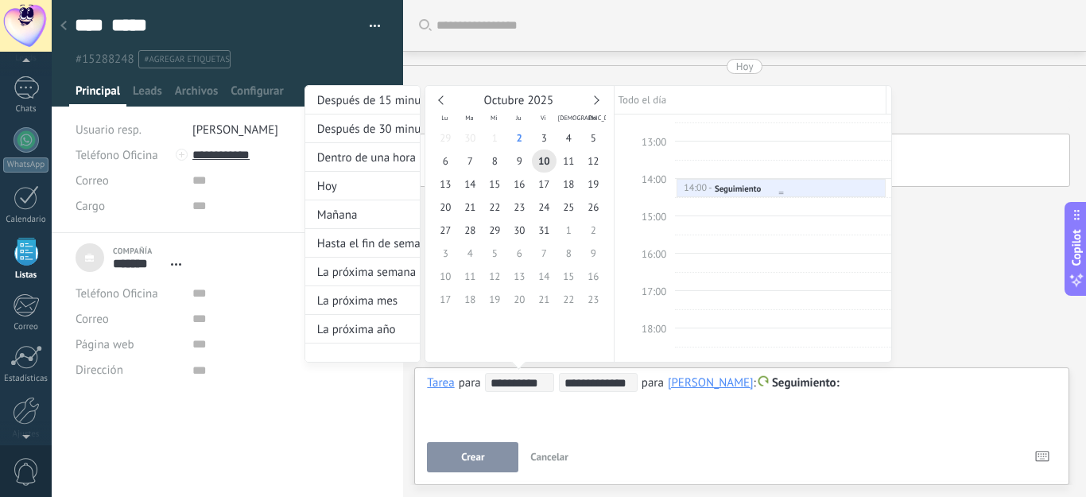
click at [686, 183] on div "14:00 - 14:30" at bounding box center [699, 188] width 32 height 11
click at [745, 188] on div "Seguimiento" at bounding box center [737, 188] width 46 height 11
click at [778, 192] on div at bounding box center [780, 193] width 207 height 6
click at [736, 190] on div at bounding box center [780, 193] width 207 height 6
click at [927, 230] on div at bounding box center [543, 248] width 1086 height 497
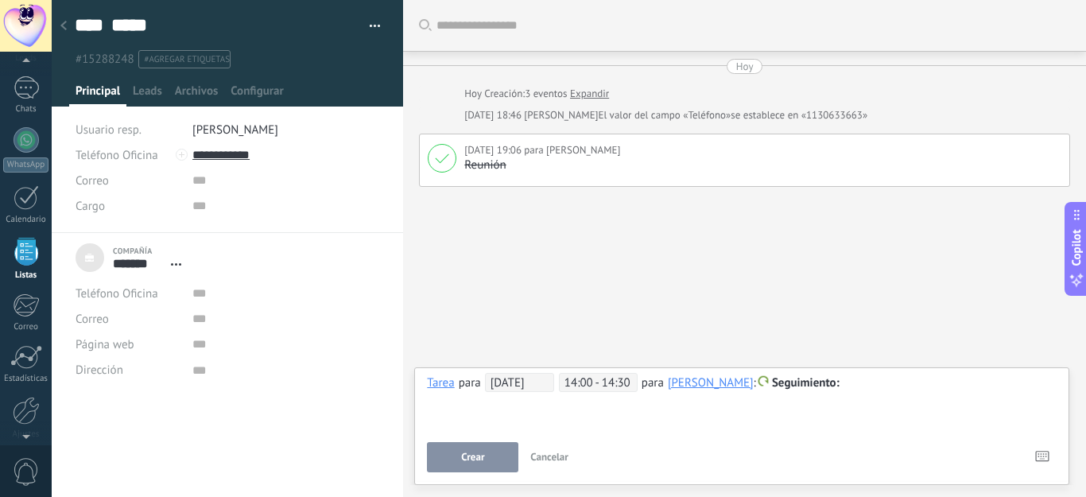
click at [470, 456] on span "Crear" at bounding box center [472, 456] width 23 height 11
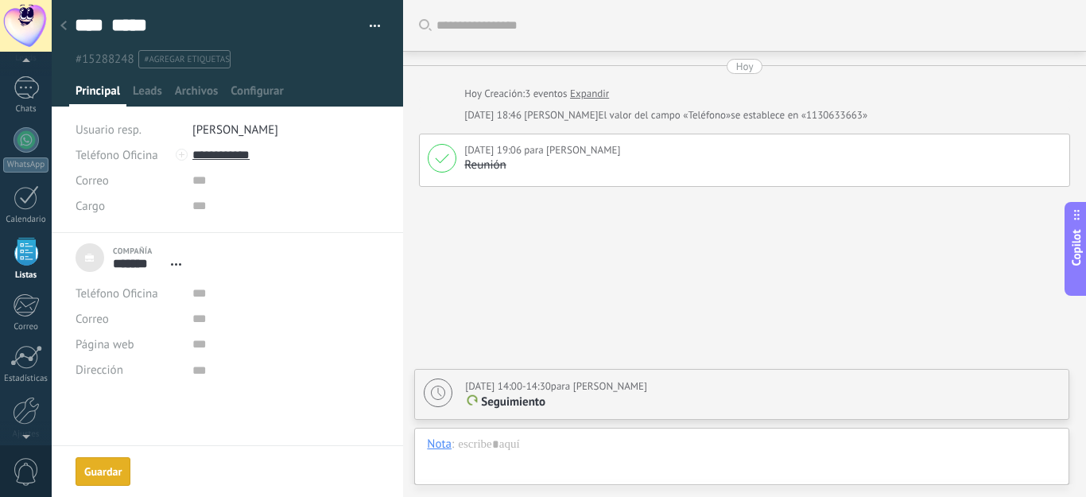
scroll to position [23, 0]
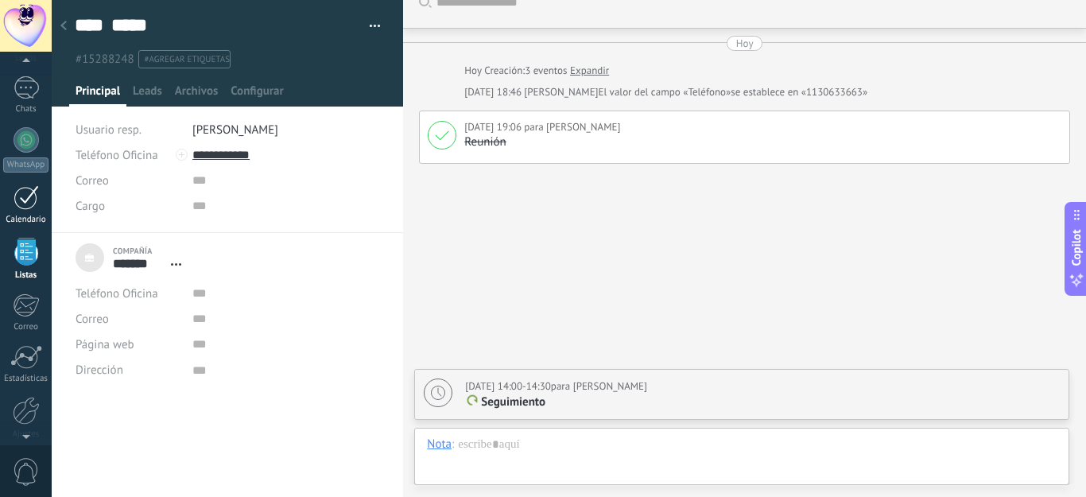
click at [21, 202] on div "1" at bounding box center [26, 197] width 25 height 25
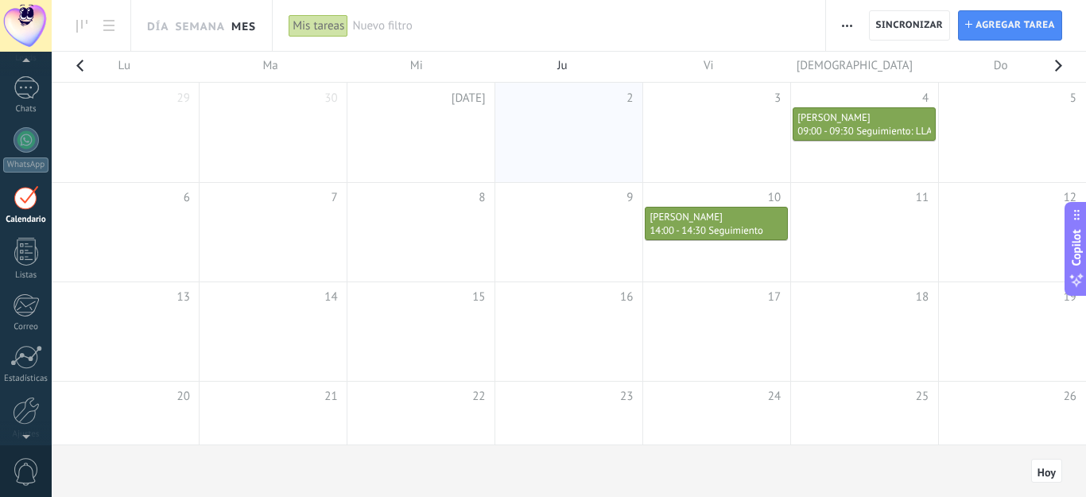
scroll to position [46, 0]
click at [744, 223] on span "Seguimiento" at bounding box center [735, 230] width 54 height 14
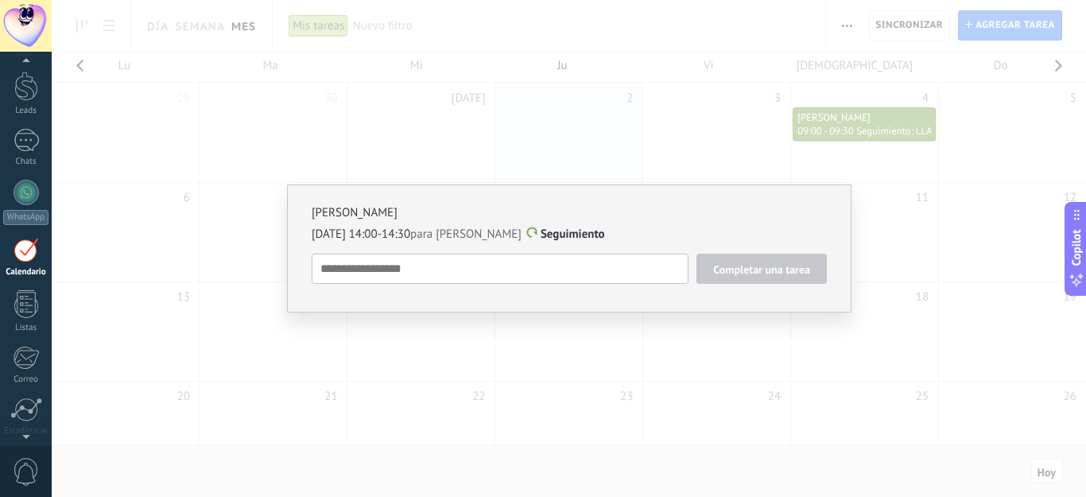
click at [449, 266] on textarea at bounding box center [500, 269] width 377 height 30
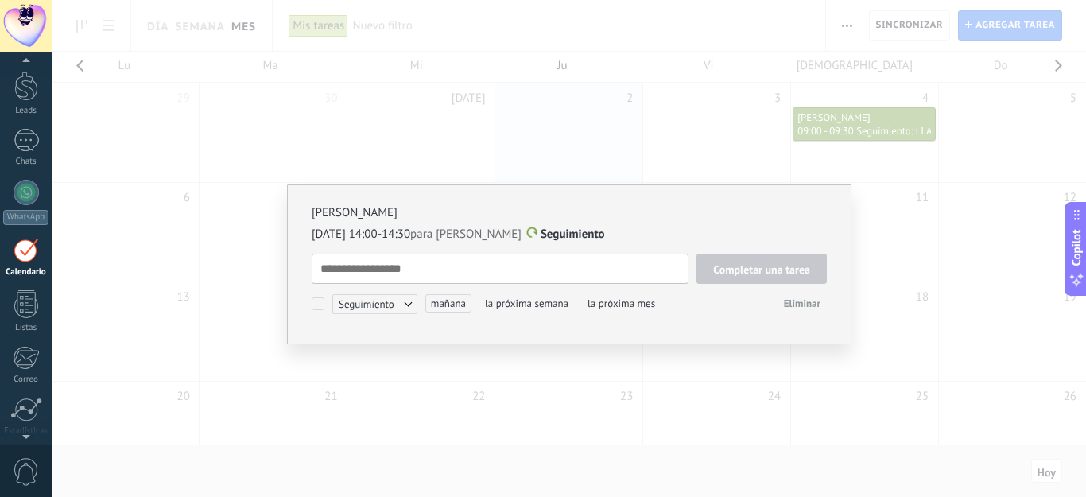
click at [413, 304] on span "Seguimiento" at bounding box center [374, 303] width 85 height 19
click at [366, 335] on label "Reunión" at bounding box center [370, 333] width 143 height 29
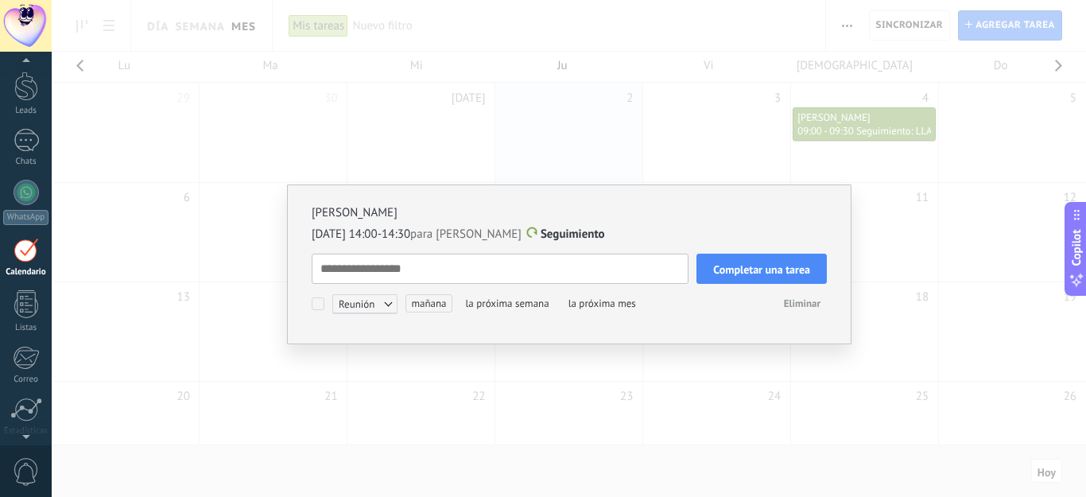
click at [770, 277] on button "Completar una tarea" at bounding box center [761, 269] width 130 height 30
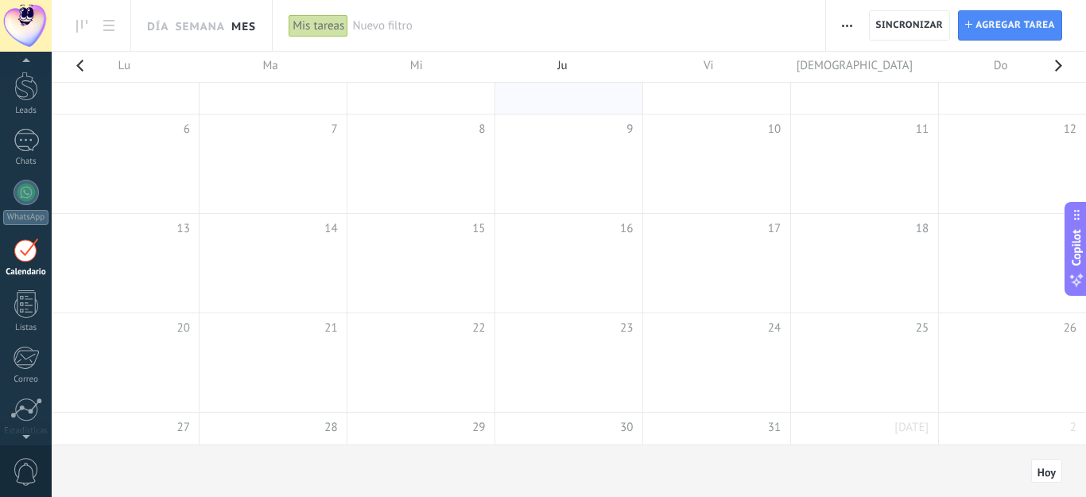
scroll to position [0, 0]
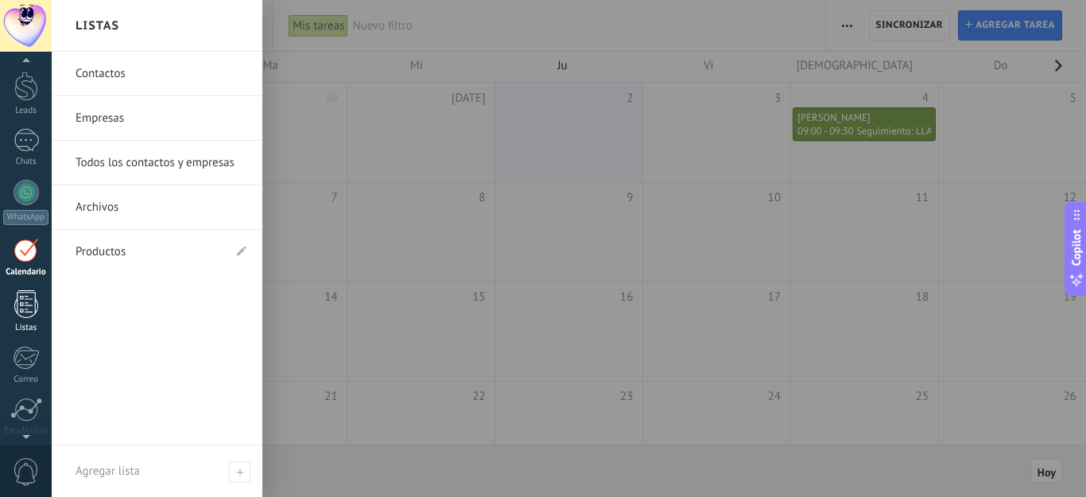
click at [24, 316] on div at bounding box center [26, 304] width 24 height 28
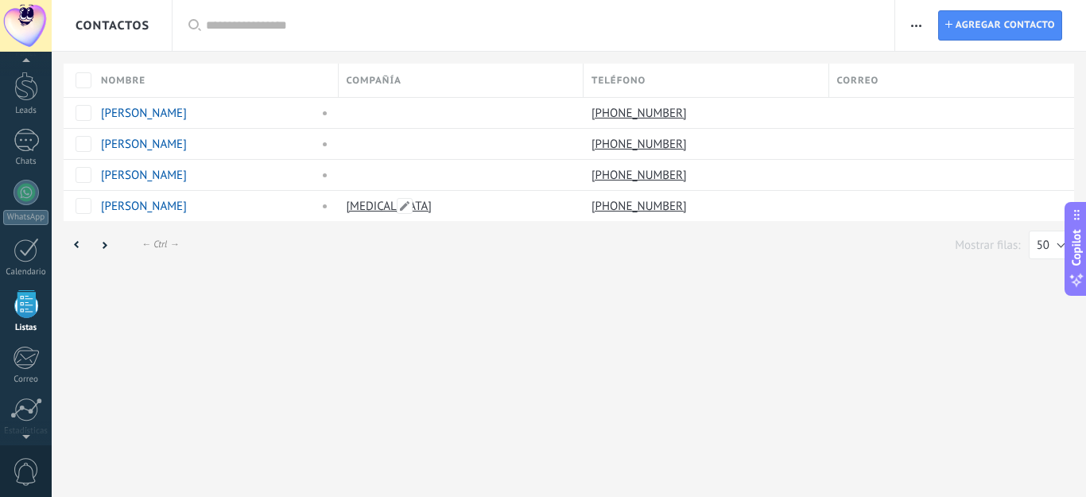
scroll to position [99, 0]
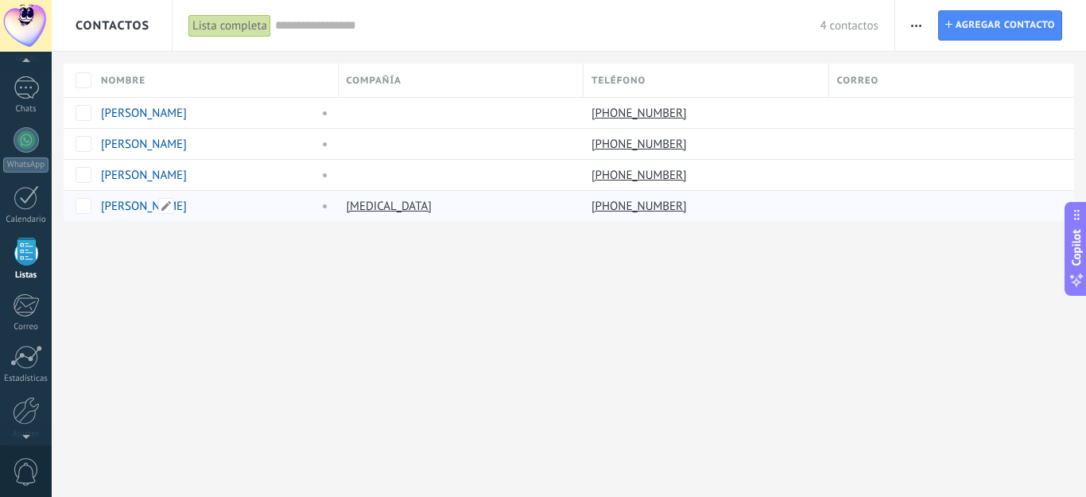
click at [129, 205] on link "[PERSON_NAME]" at bounding box center [144, 206] width 86 height 15
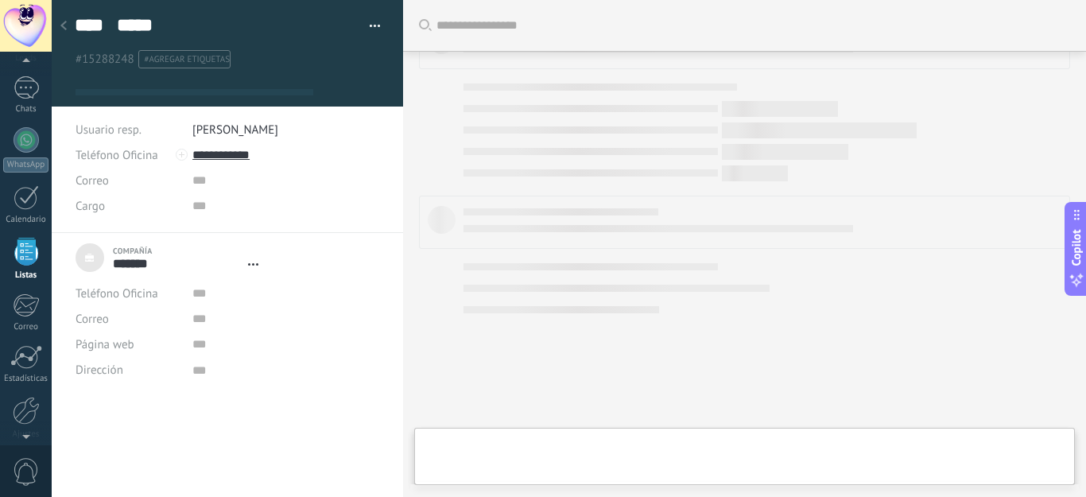
type textarea "***"
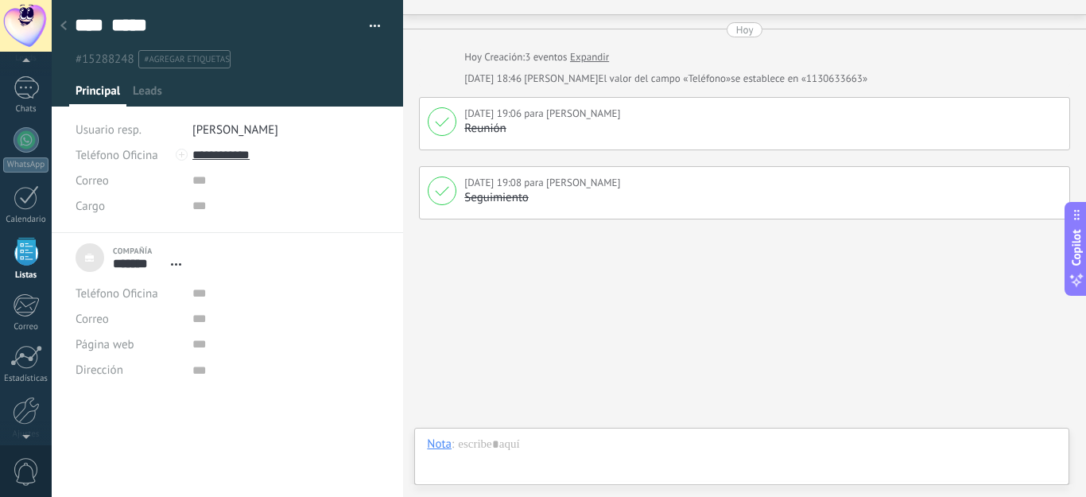
scroll to position [16, 0]
click at [495, 447] on div at bounding box center [741, 460] width 629 height 48
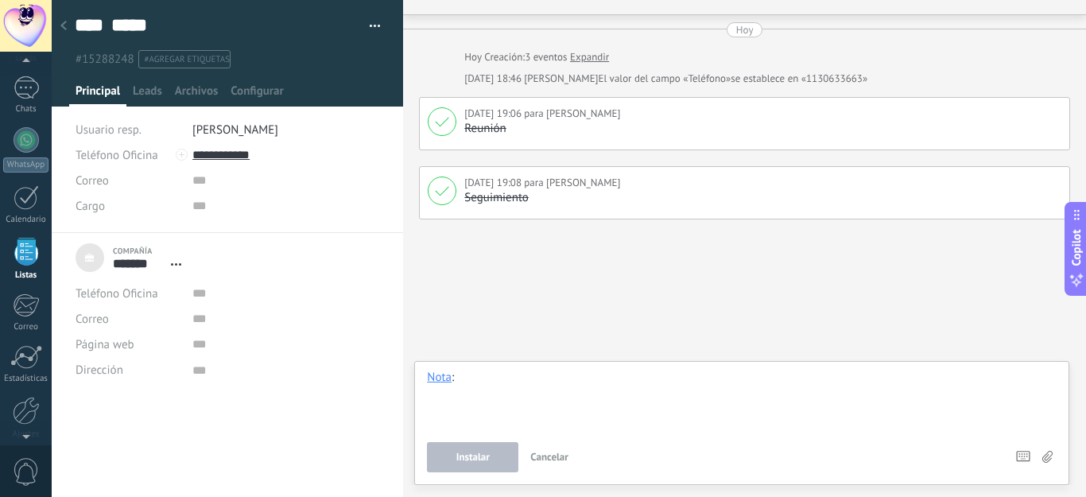
click at [484, 380] on div at bounding box center [741, 400] width 629 height 60
click at [484, 379] on div at bounding box center [741, 400] width 629 height 60
click at [553, 459] on span "Cancelar" at bounding box center [549, 457] width 38 height 14
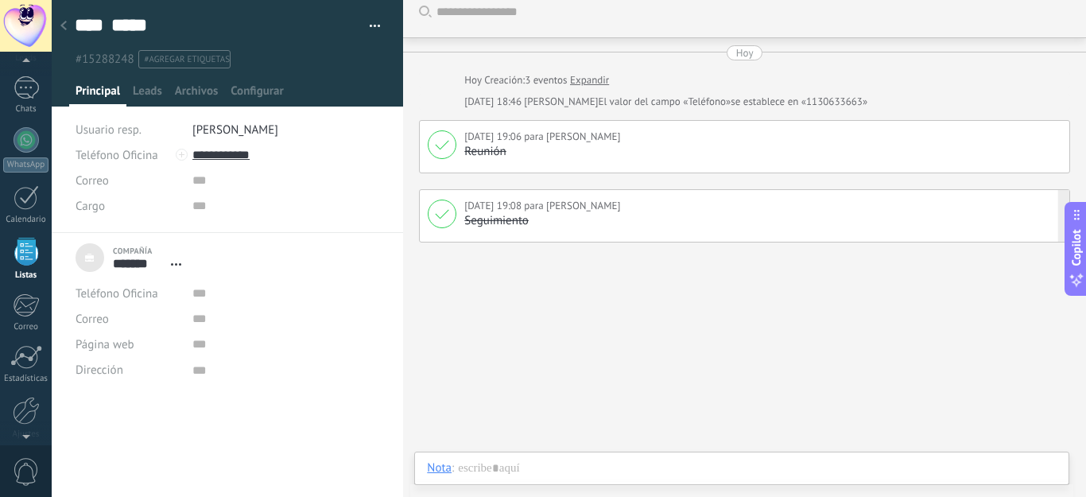
scroll to position [37, 0]
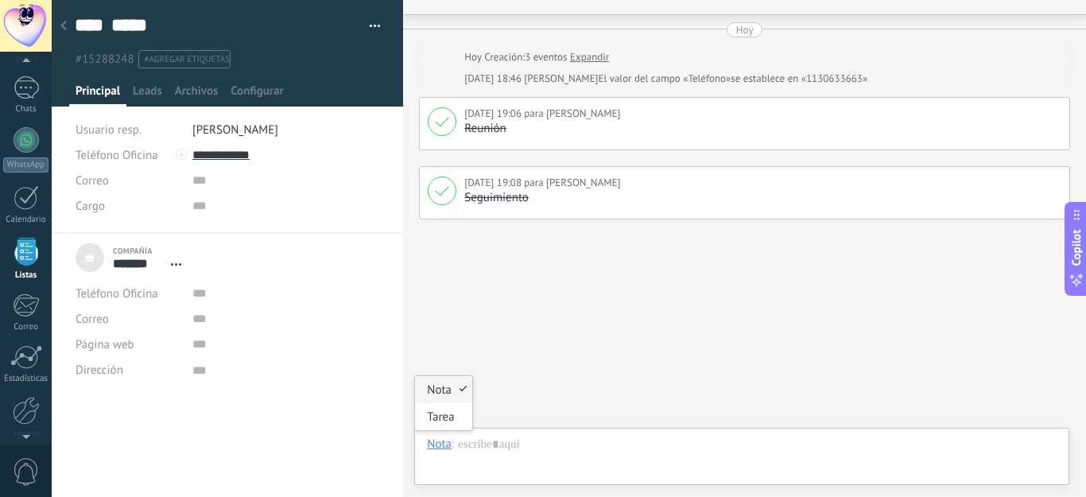
click at [438, 439] on div "Nota" at bounding box center [439, 443] width 25 height 14
click at [447, 420] on div "Tarea" at bounding box center [443, 416] width 56 height 27
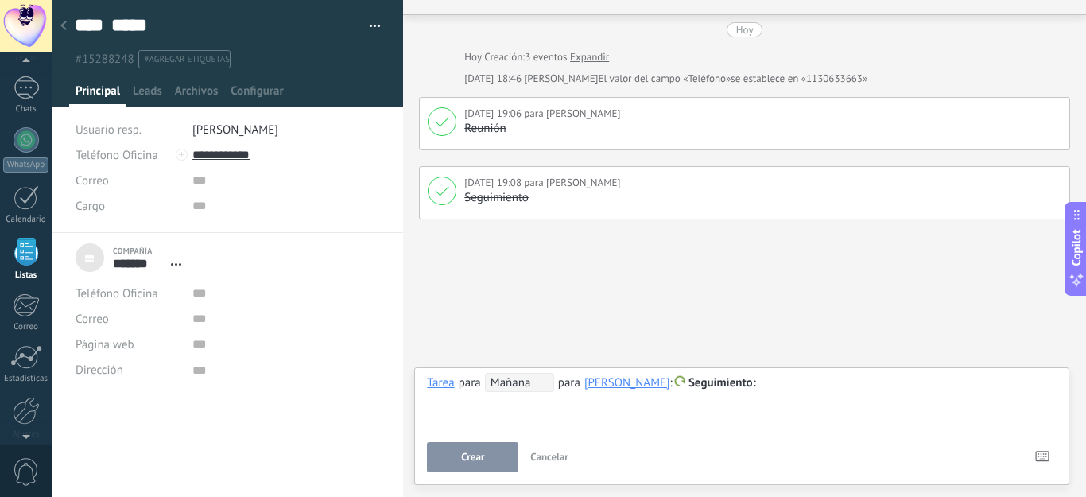
click at [520, 385] on span "Mañana" at bounding box center [519, 382] width 69 height 19
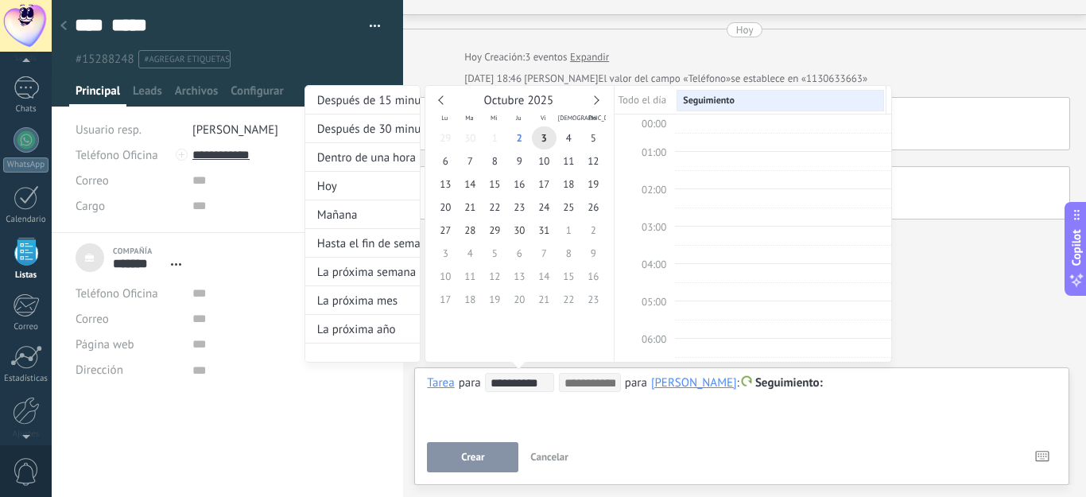
scroll to position [300, 0]
click at [542, 155] on span "10" at bounding box center [544, 160] width 25 height 23
type input "**********"
click at [596, 389] on input at bounding box center [589, 383] width 51 height 13
click at [595, 381] on input at bounding box center [589, 383] width 51 height 13
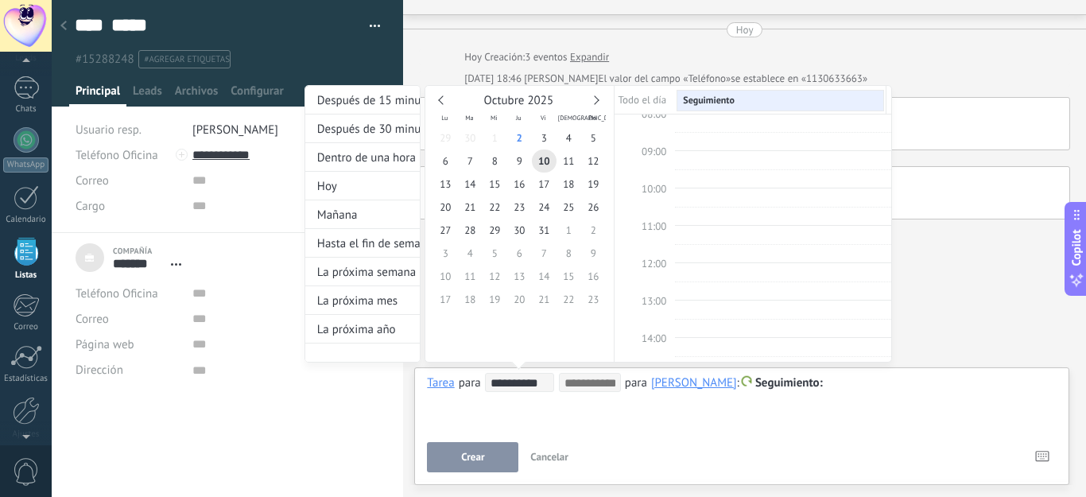
click at [473, 459] on div at bounding box center [543, 248] width 1086 height 497
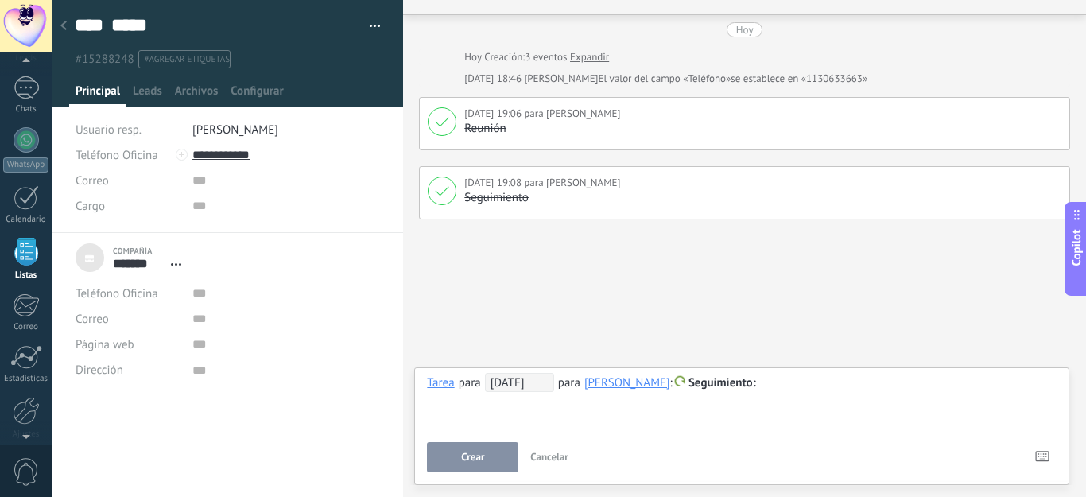
click at [516, 374] on span "[DATE]" at bounding box center [519, 382] width 69 height 19
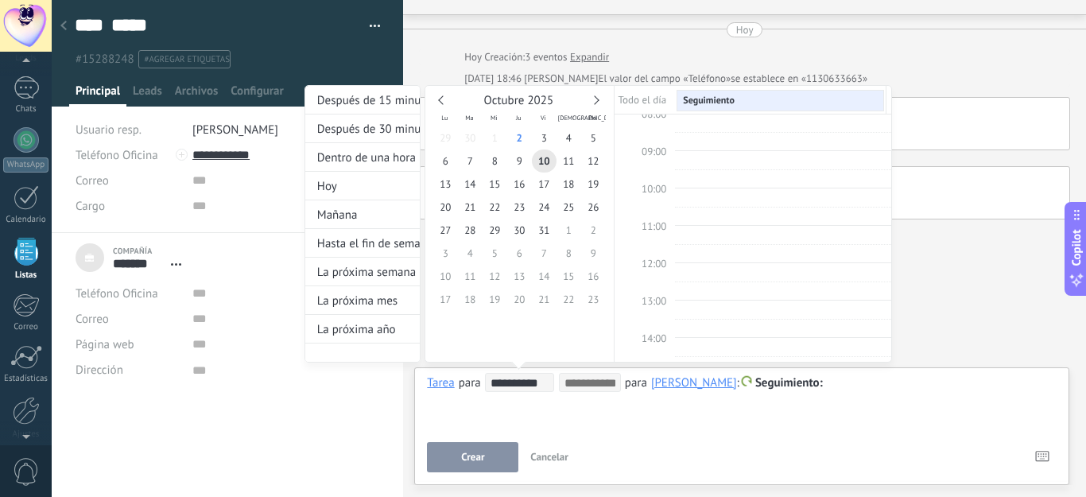
click at [511, 381] on input "**********" at bounding box center [521, 383] width 63 height 13
click at [651, 99] on td at bounding box center [644, 100] width 60 height 22
click at [663, 147] on span "09:00" at bounding box center [653, 152] width 25 height 14
click at [654, 151] on span "09:00" at bounding box center [653, 152] width 25 height 14
type input "**********"
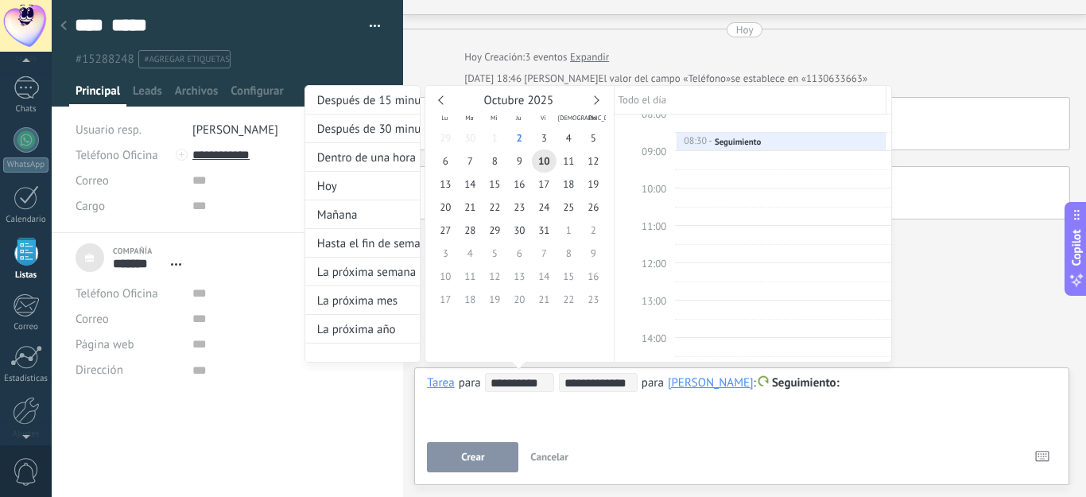
drag, startPoint x: 781, startPoint y: 383, endPoint x: 758, endPoint y: 383, distance: 23.0
click at [781, 383] on div "**********" at bounding box center [597, 238] width 587 height 307
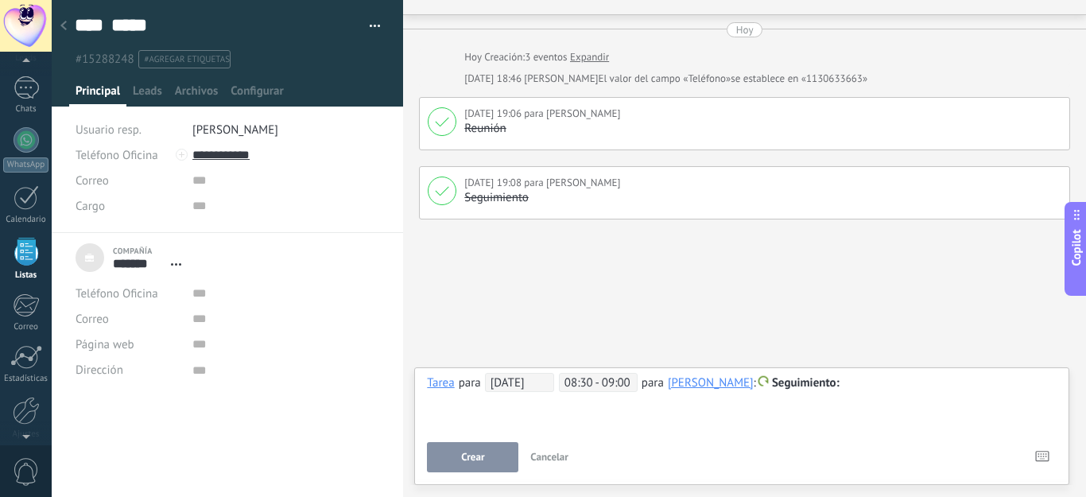
click at [772, 384] on span "Seguimiento" at bounding box center [806, 382] width 68 height 15
click at [770, 412] on label "Reunión" at bounding box center [789, 414] width 143 height 31
click at [479, 451] on span "Crear" at bounding box center [472, 456] width 23 height 11
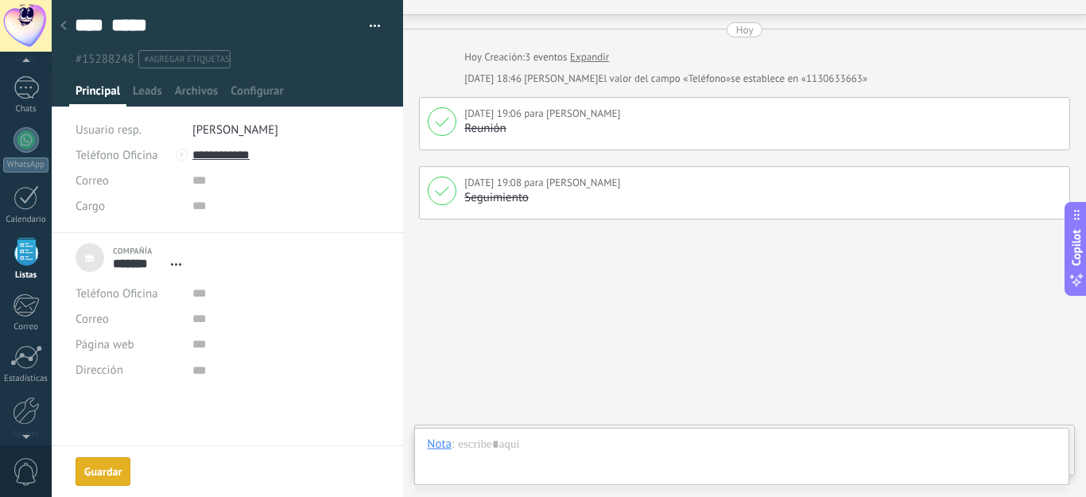
scroll to position [92, 0]
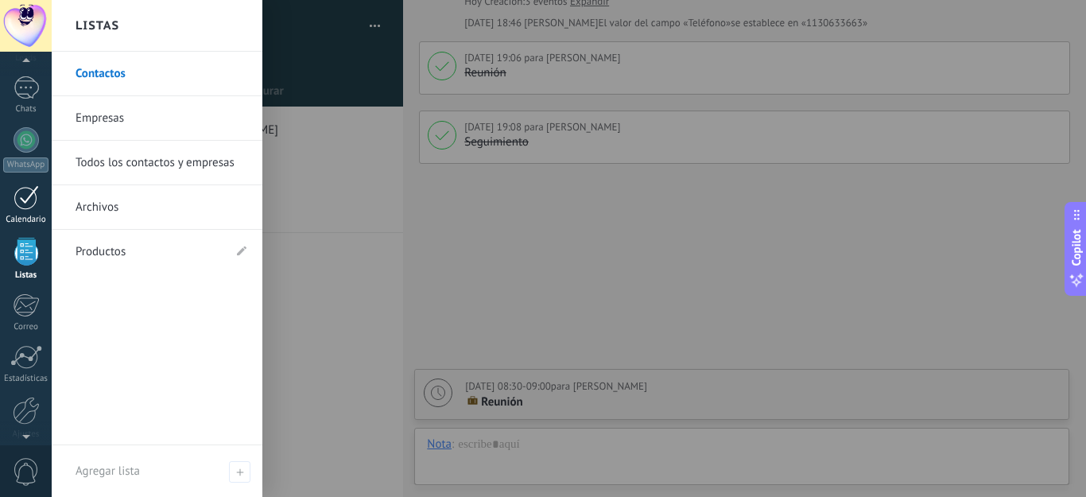
click at [25, 199] on div "1" at bounding box center [26, 197] width 25 height 25
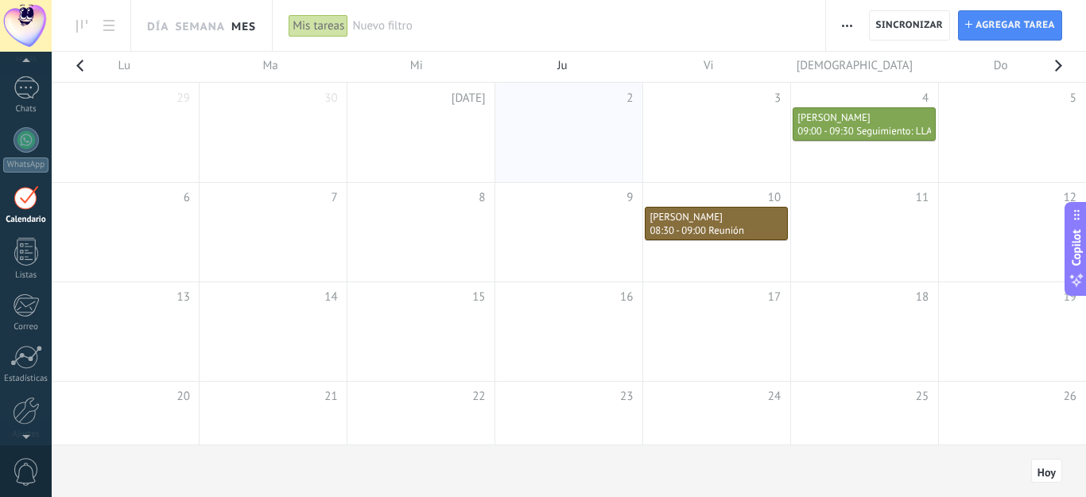
scroll to position [46, 0]
